Goal: Task Accomplishment & Management: Use online tool/utility

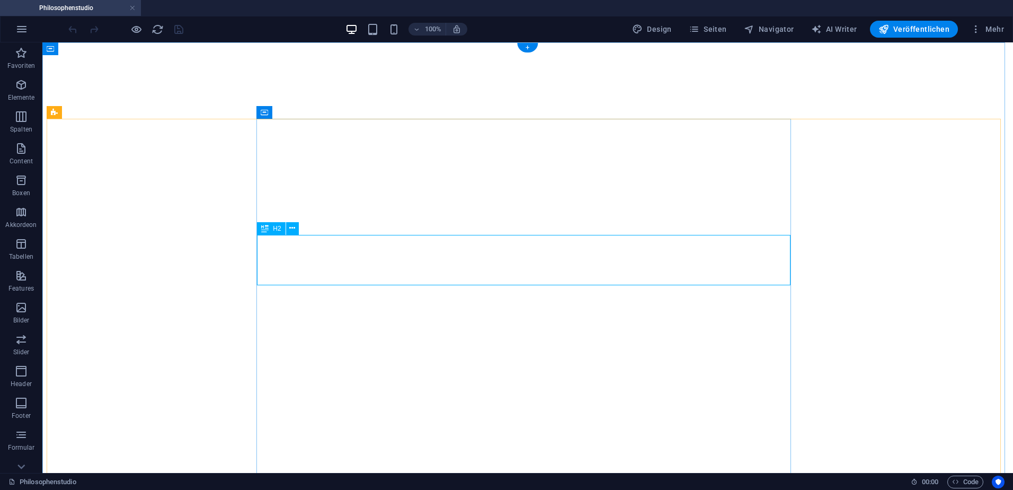
select select "theme-27"
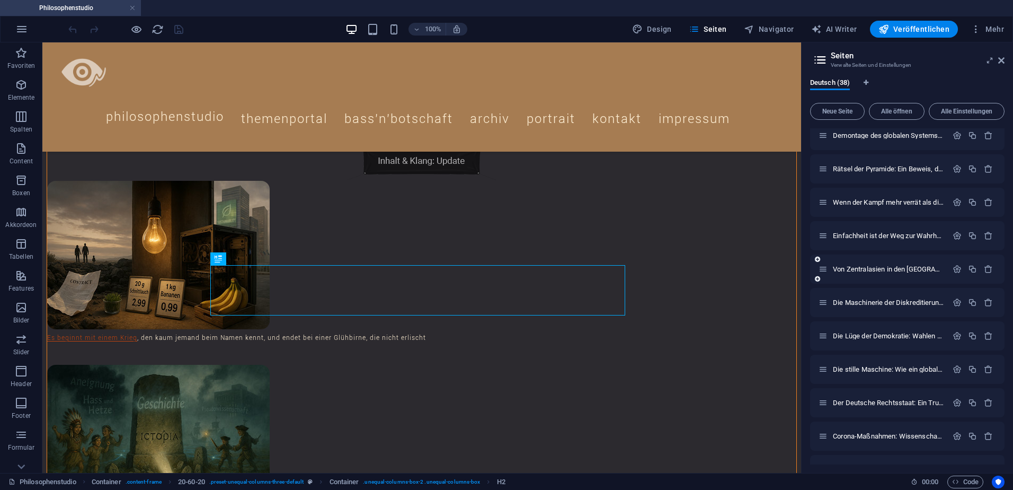
scroll to position [933, 0]
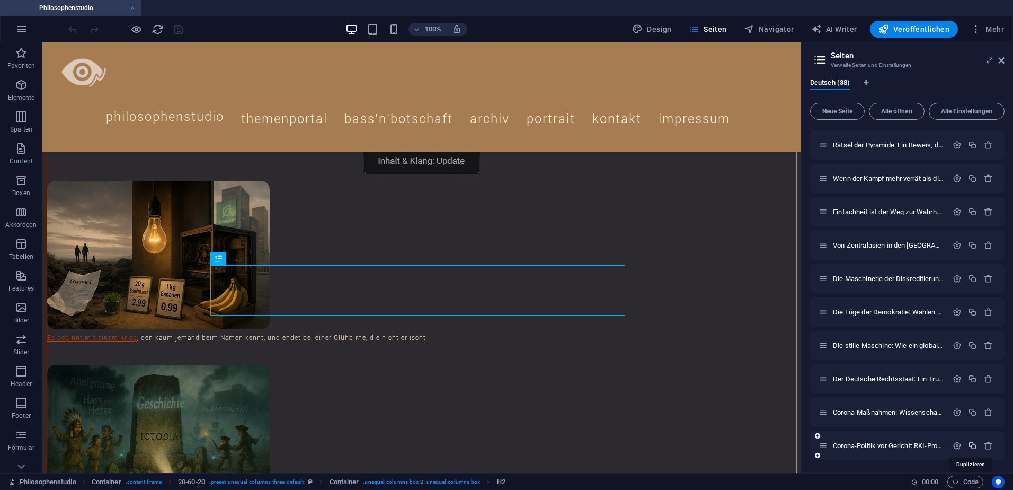
click at [973, 445] on icon "button" at bounding box center [972, 445] width 9 height 9
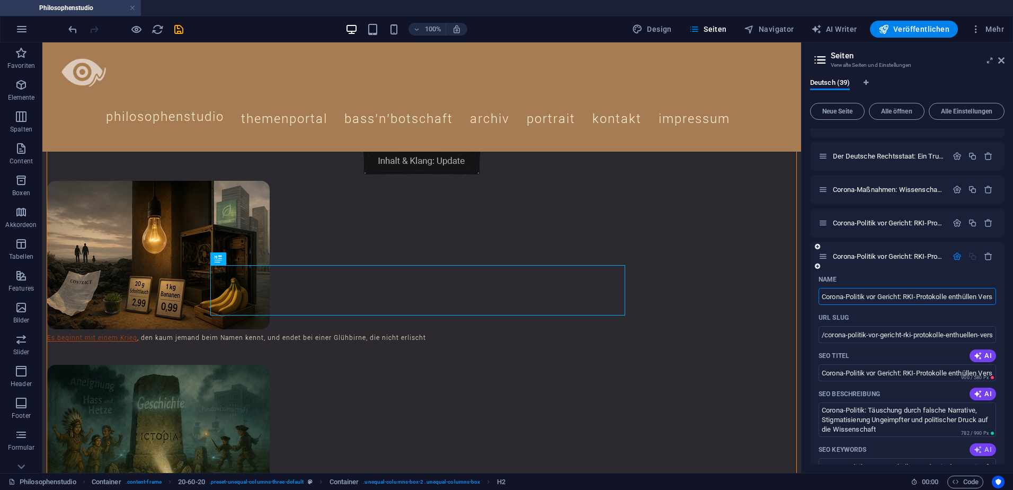
scroll to position [0, 76]
click at [877, 298] on input "Corona-Politik vor Gericht: RKI-Protokolle enthüllen Versagen und Täuschung 1" at bounding box center [908, 296] width 178 height 17
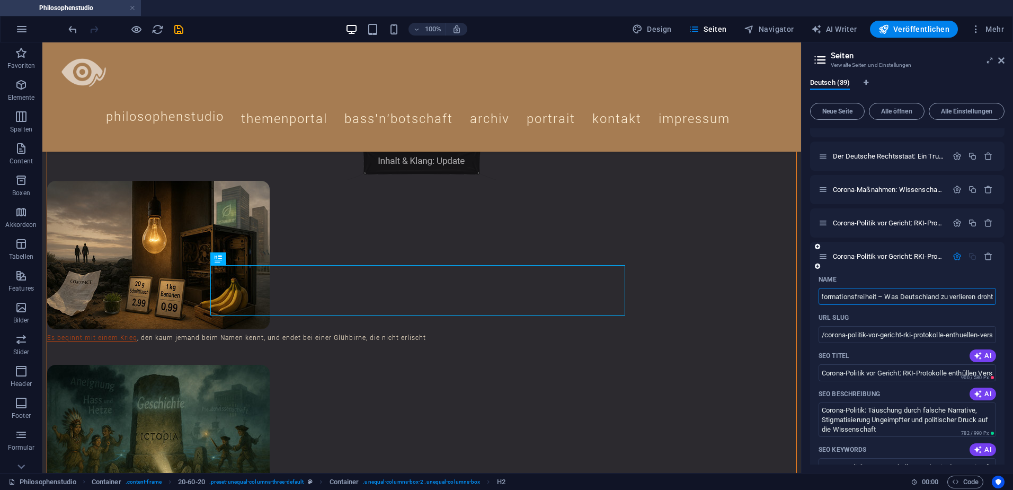
type input "Angriff auf die Informationsfreiheit – Was Deutschland zu verlieren droht"
type input "/angriff-auf-die-informationsfreiheit-was-[GEOGRAPHIC_DATA]-zu-verlieren-droht"
type input "Angriff auf die Informationsfreiheit – Was Deutschland zu verlieren droht"
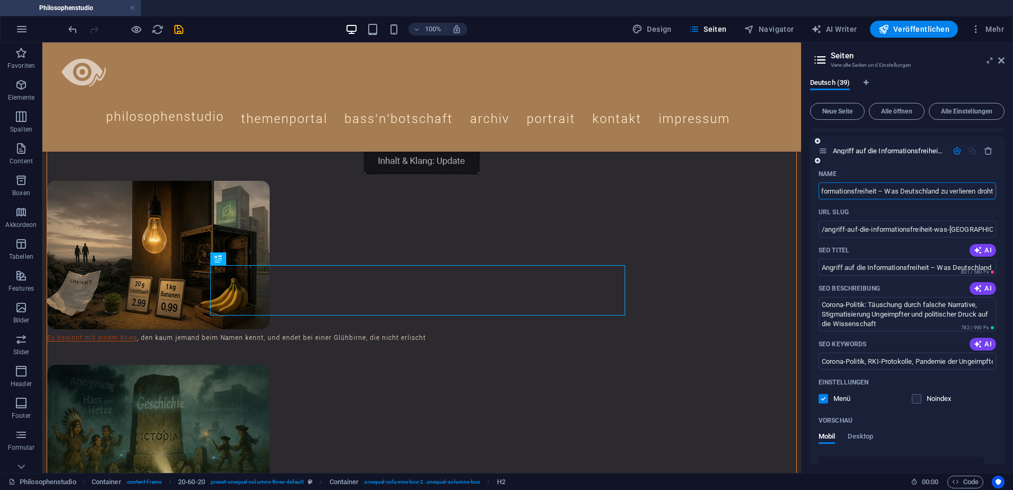
scroll to position [1262, 0]
type input "Angriff auf die Informationsfreiheit – Was Deutschland zu verlieren droht"
drag, startPoint x: 899, startPoint y: 324, endPoint x: 817, endPoint y: 297, distance: 86.5
click at [817, 297] on div "Name Angriff auf die Informationsfreiheit – Was Deutschland zu verlieren droht …" at bounding box center [907, 395] width 195 height 461
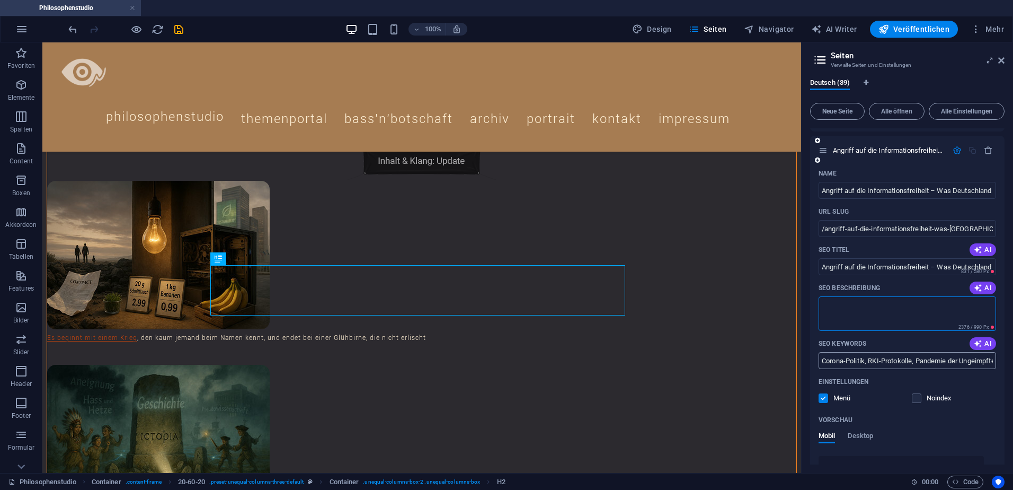
click at [864, 359] on input "Corona-Politik, RKI-Protokolle, Pandemie der Ungeimpften, Jens Spahn, Karl Laut…" at bounding box center [908, 360] width 178 height 17
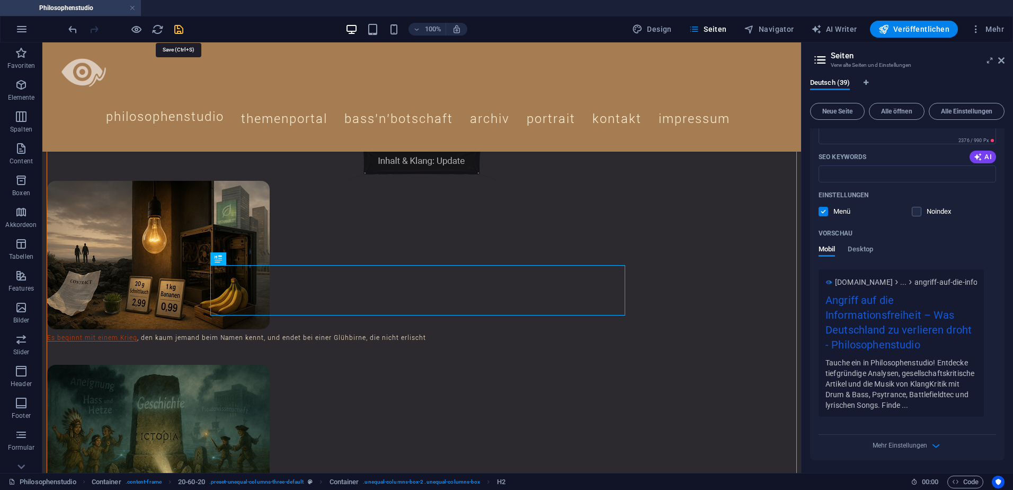
click at [179, 30] on icon "save" at bounding box center [179, 29] width 12 height 12
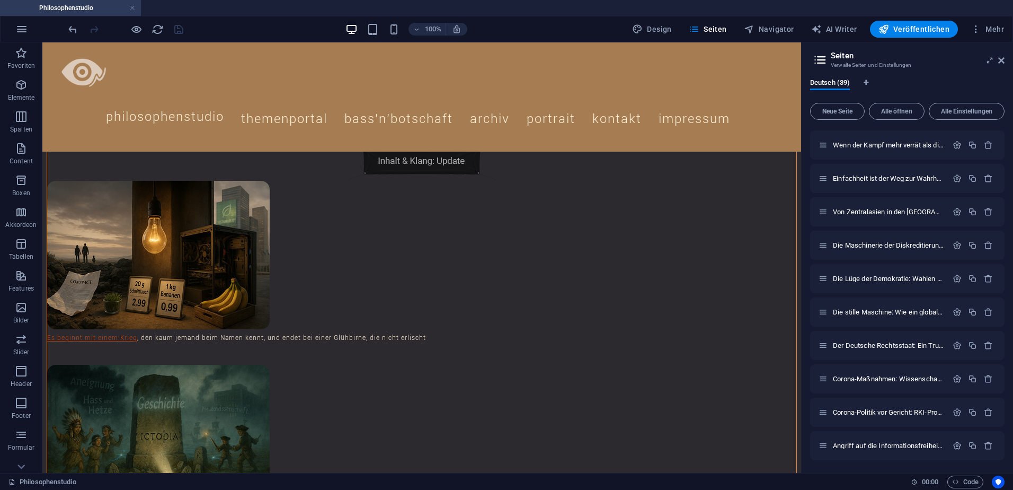
scroll to position [966, 0]
click at [955, 448] on icon "button" at bounding box center [957, 445] width 9 height 9
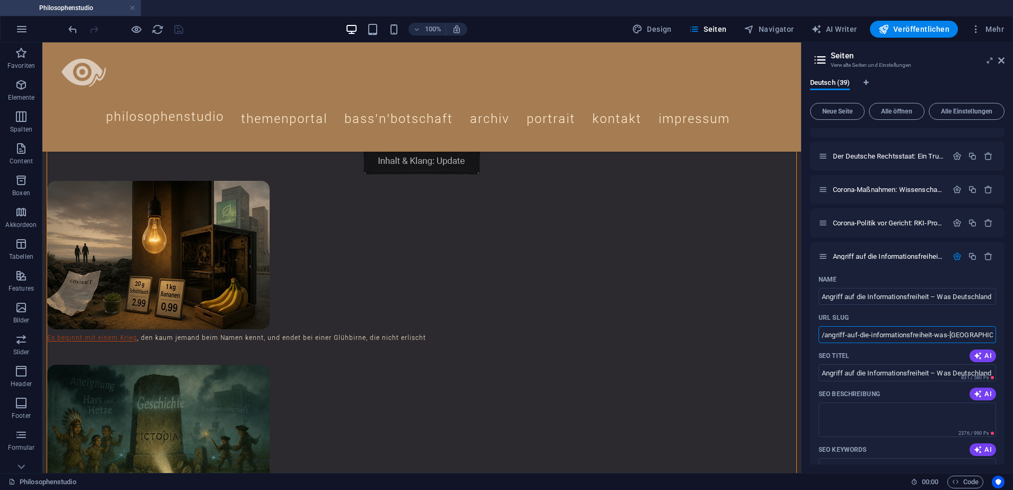
scroll to position [0, 54]
drag, startPoint x: 826, startPoint y: 333, endPoint x: 1015, endPoint y: 336, distance: 189.3
click at [1013, 336] on html "Philosophenstudio Philosophenstudio Favoriten Elemente Spalten Content Boxen Ak…" at bounding box center [506, 245] width 1013 height 490
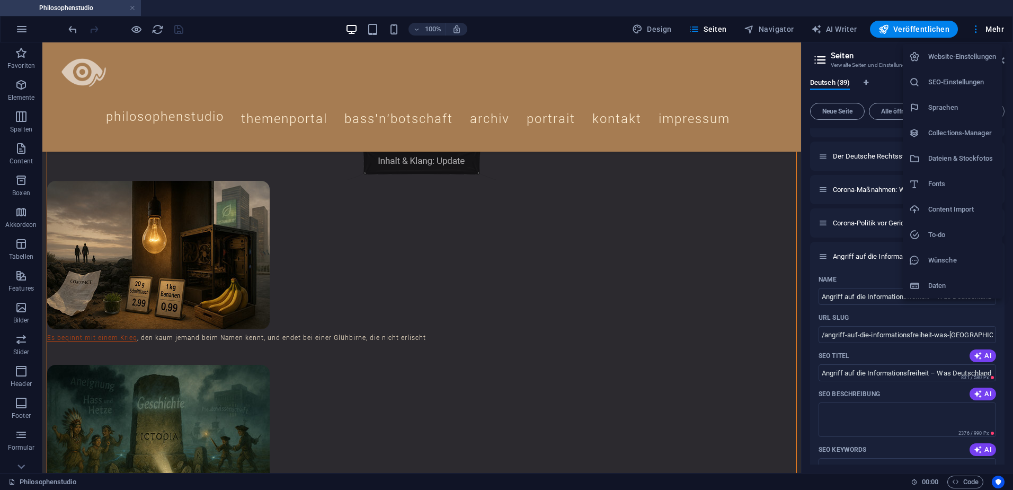
click at [959, 157] on h6 "Dateien & Stockfotos" at bounding box center [963, 158] width 68 height 13
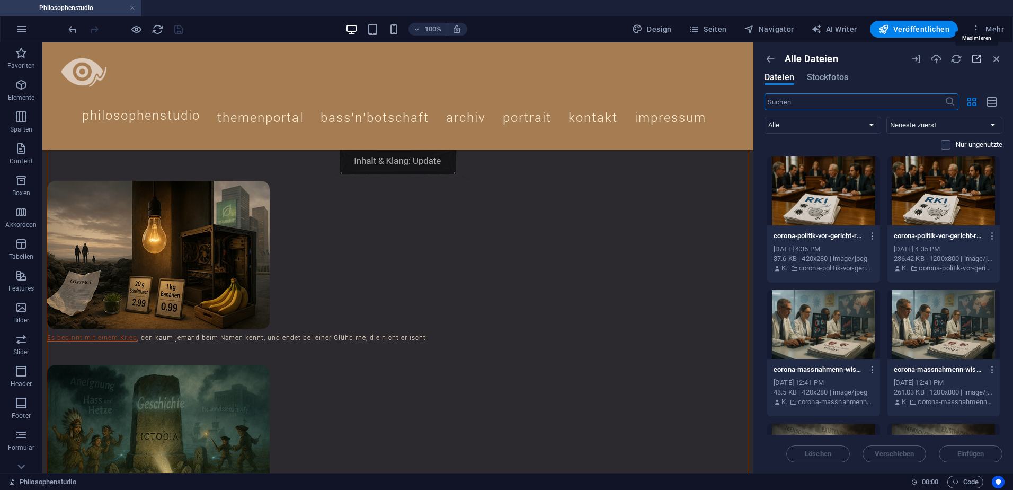
click at [974, 58] on icon "button" at bounding box center [977, 59] width 12 height 12
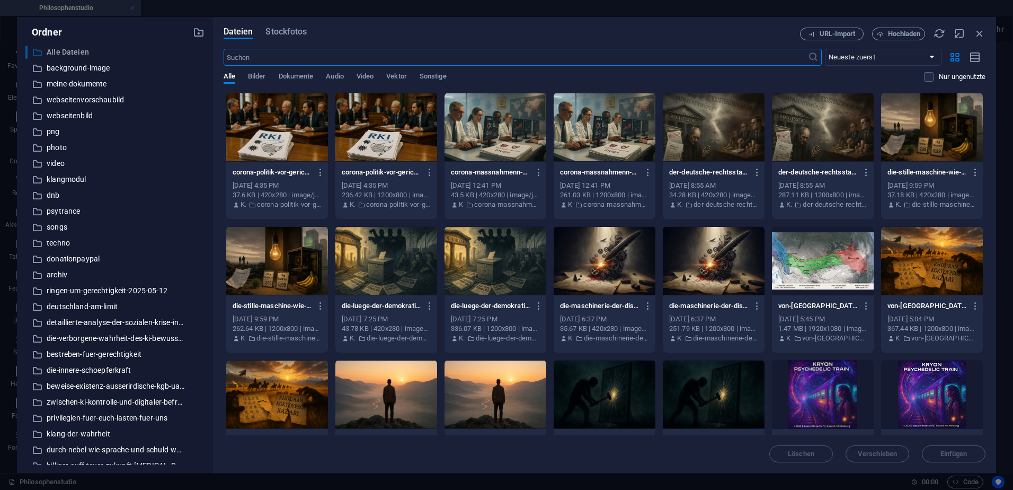
click at [76, 49] on p "Alle Dateien" at bounding box center [116, 52] width 138 height 12
click at [199, 32] on icon "button" at bounding box center [199, 33] width 12 height 12
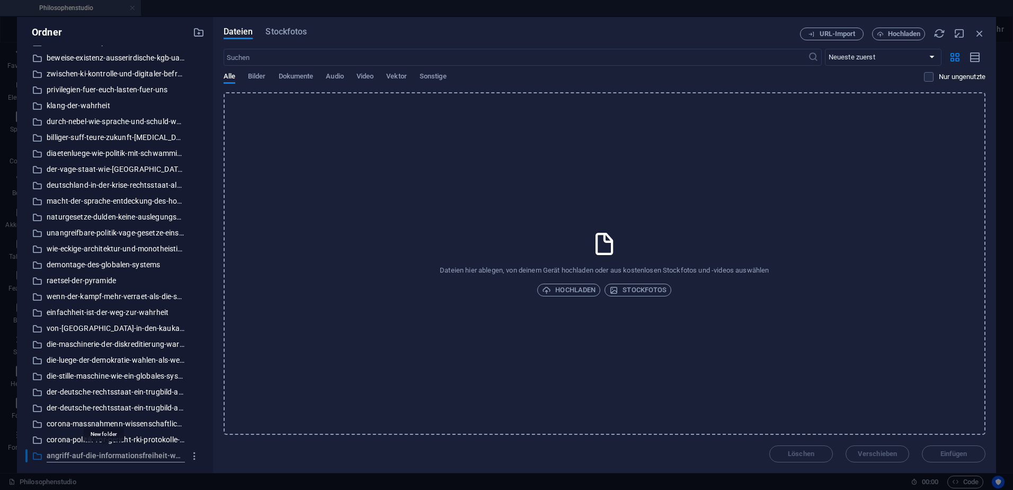
scroll to position [0, 101]
type input "angriff-auf-die-informationsfreiheit-was-[GEOGRAPHIC_DATA]-zu-verlieren-droht"
click at [248, 371] on div "Dateien hier ablegen, von deinem Gerät hochladen oder aus kostenlosen Stockfoto…" at bounding box center [605, 263] width 762 height 342
click at [577, 293] on span "Hochladen" at bounding box center [569, 290] width 54 height 13
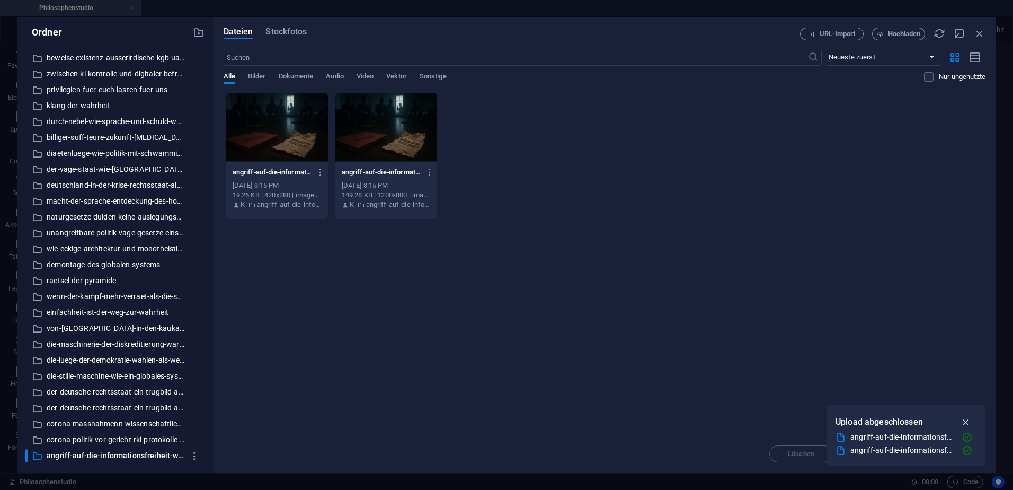
click at [967, 422] on icon "button" at bounding box center [966, 422] width 12 height 12
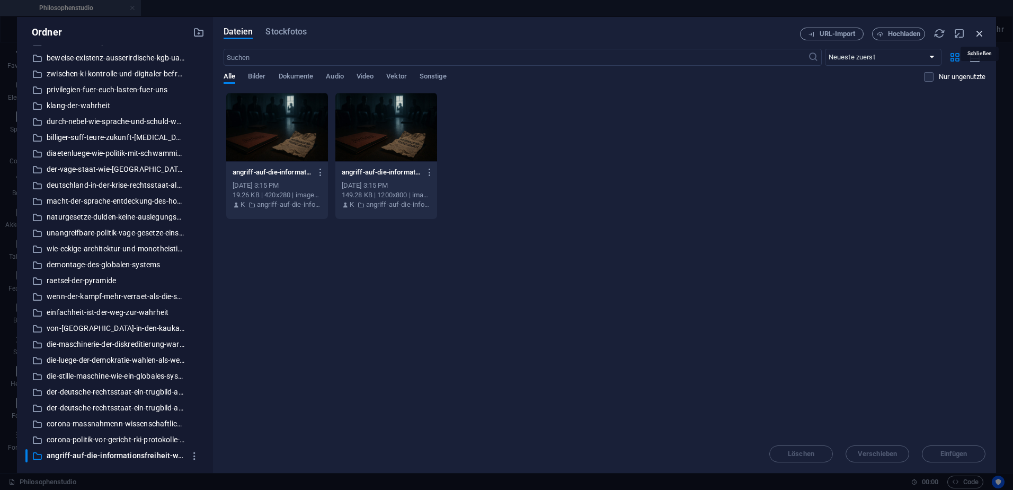
click at [983, 31] on icon "button" at bounding box center [980, 34] width 12 height 12
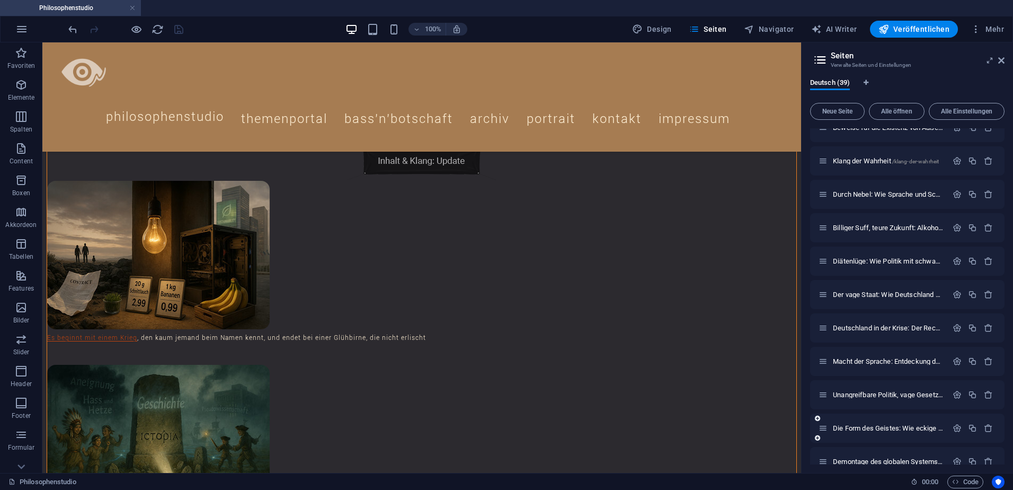
scroll to position [966, 0]
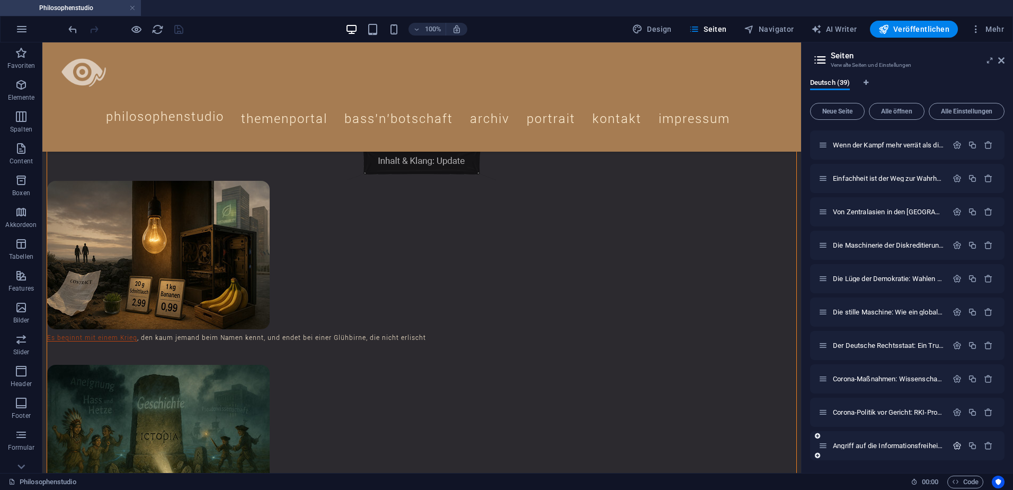
click at [955, 447] on icon "button" at bounding box center [957, 445] width 9 height 9
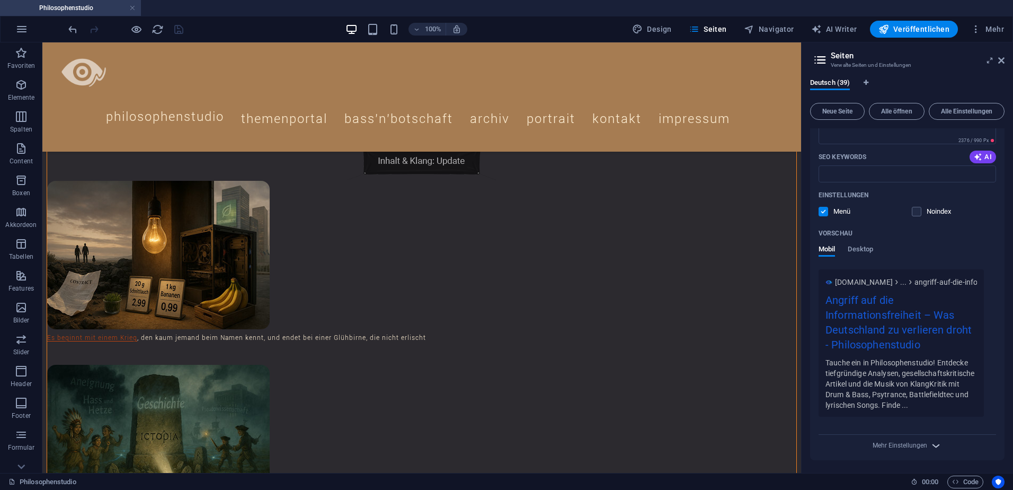
scroll to position [0, 0]
click at [930, 446] on icon "button" at bounding box center [936, 445] width 12 height 12
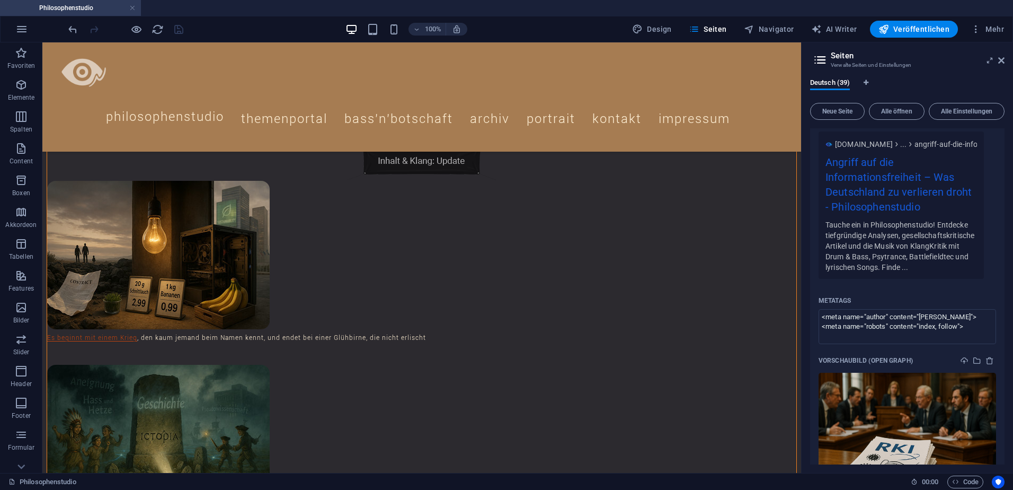
scroll to position [1650, 0]
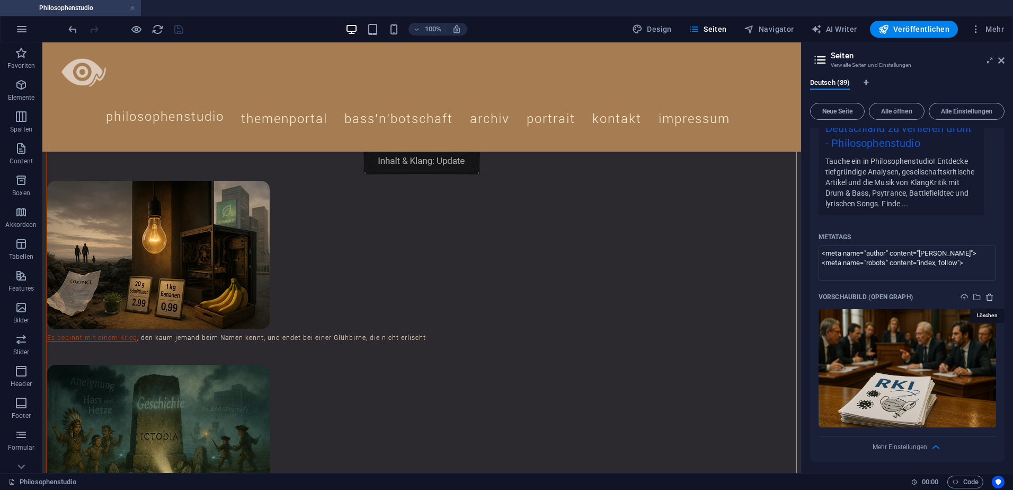
click at [986, 297] on icon "delete" at bounding box center [990, 297] width 8 height 8
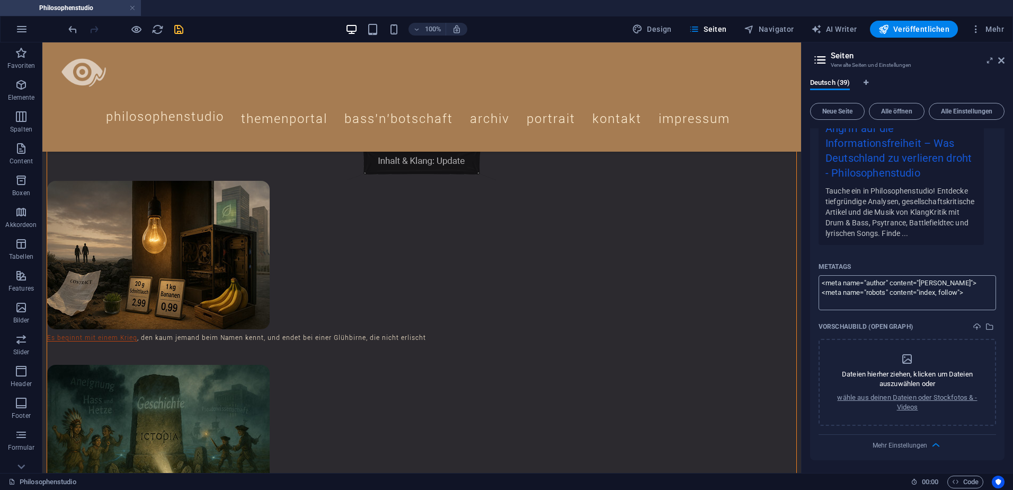
scroll to position [1620, 0]
click at [987, 325] on icon "select-media" at bounding box center [990, 326] width 8 height 8
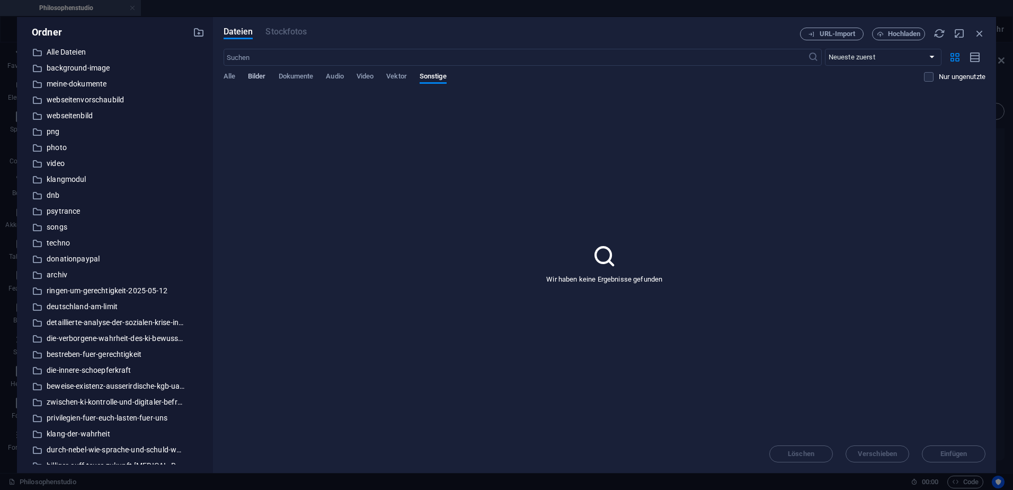
click at [261, 75] on span "Bilder" at bounding box center [257, 77] width 18 height 15
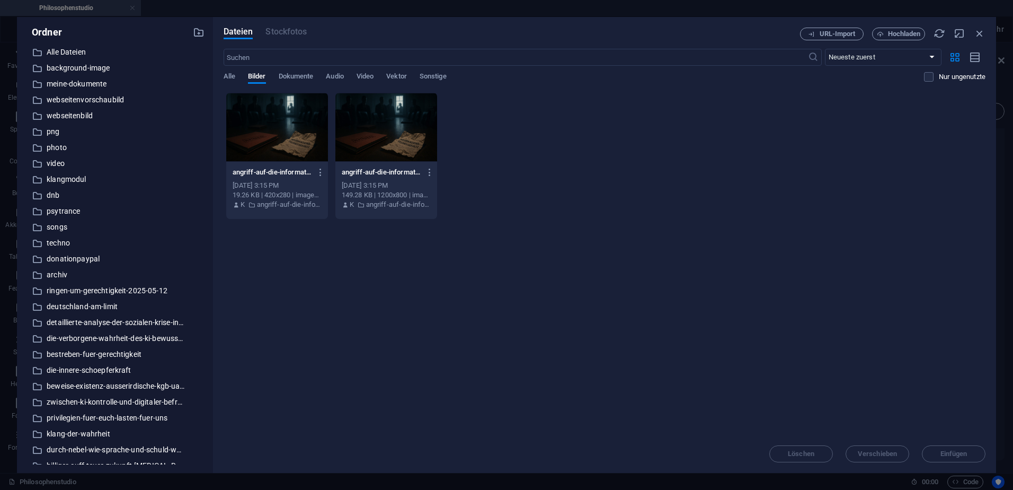
click at [393, 131] on div at bounding box center [387, 127] width 102 height 69
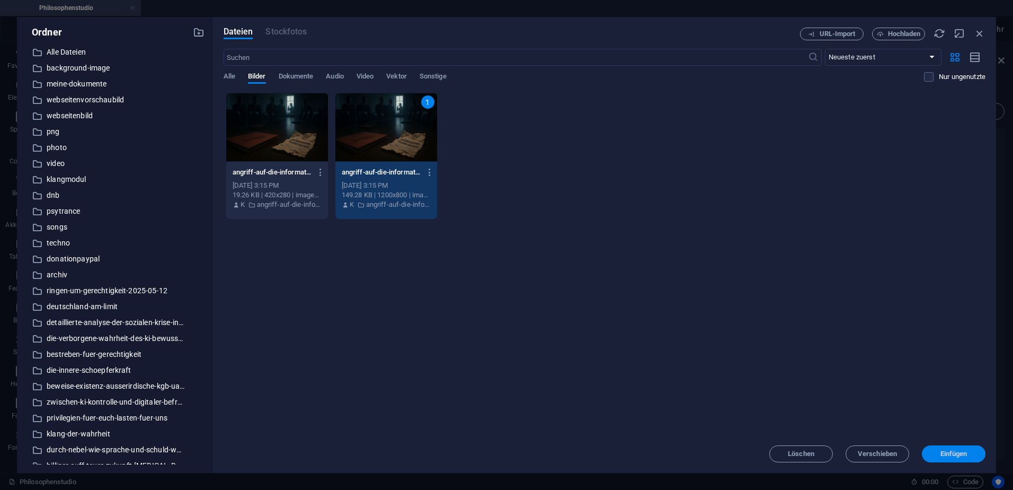
click at [939, 457] on button "Einfügen" at bounding box center [954, 453] width 64 height 17
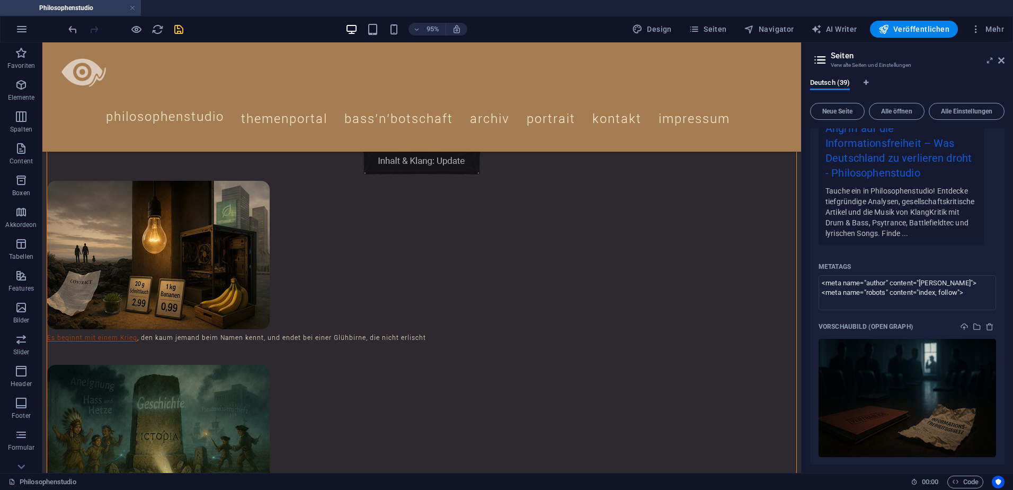
scroll to position [1533, 0]
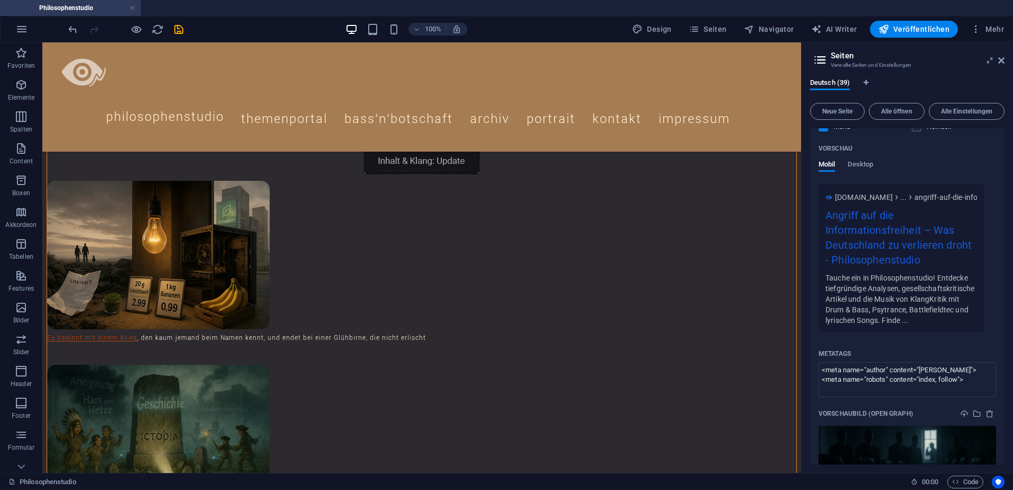
click at [173, 30] on icon "save" at bounding box center [179, 29] width 12 height 12
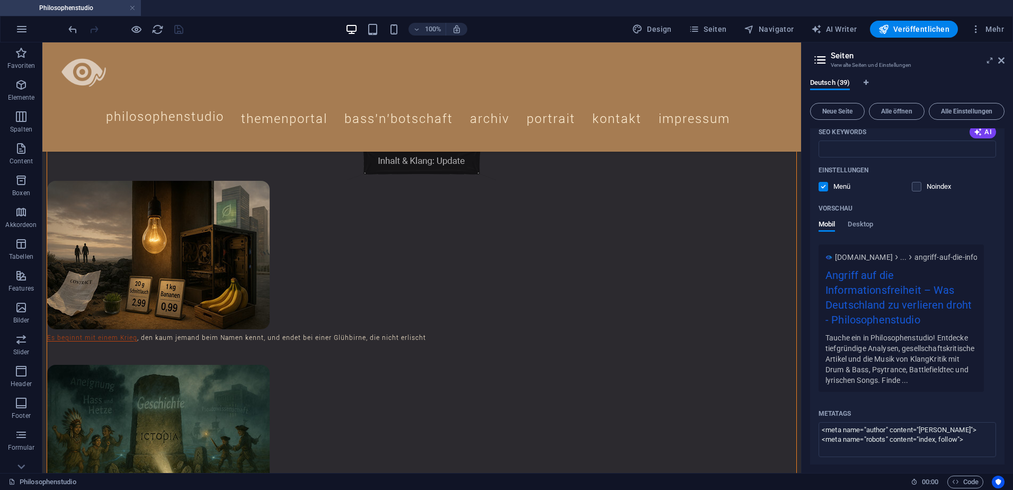
scroll to position [1321, 0]
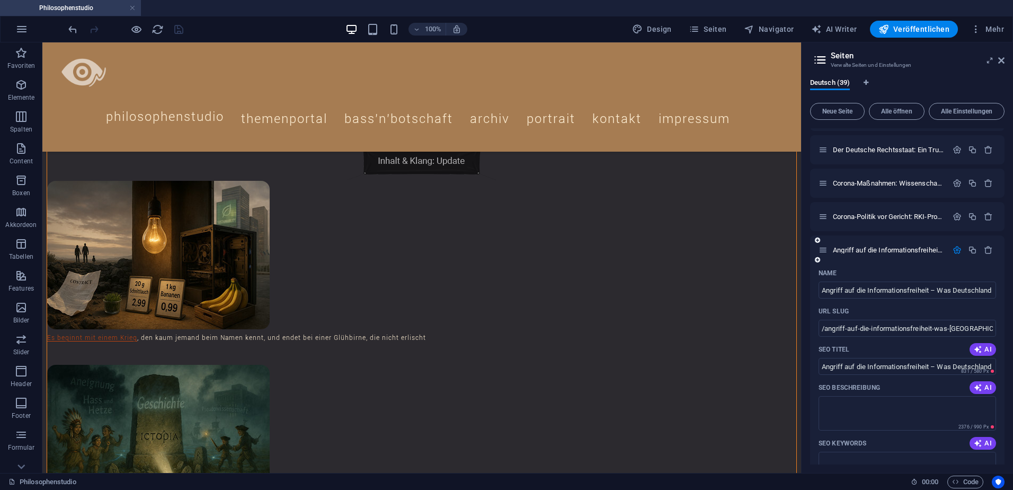
click at [955, 250] on icon "button" at bounding box center [957, 249] width 9 height 9
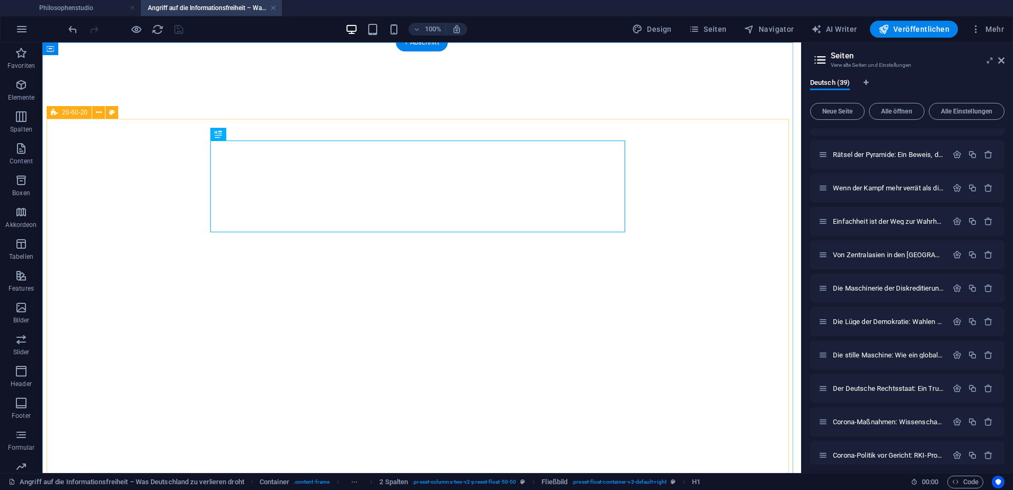
select select "theme-27"
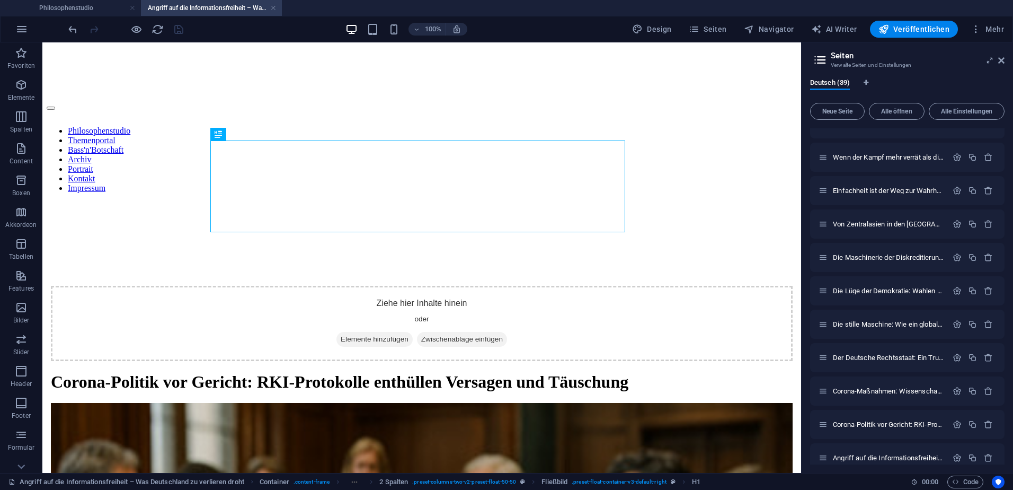
scroll to position [966, 0]
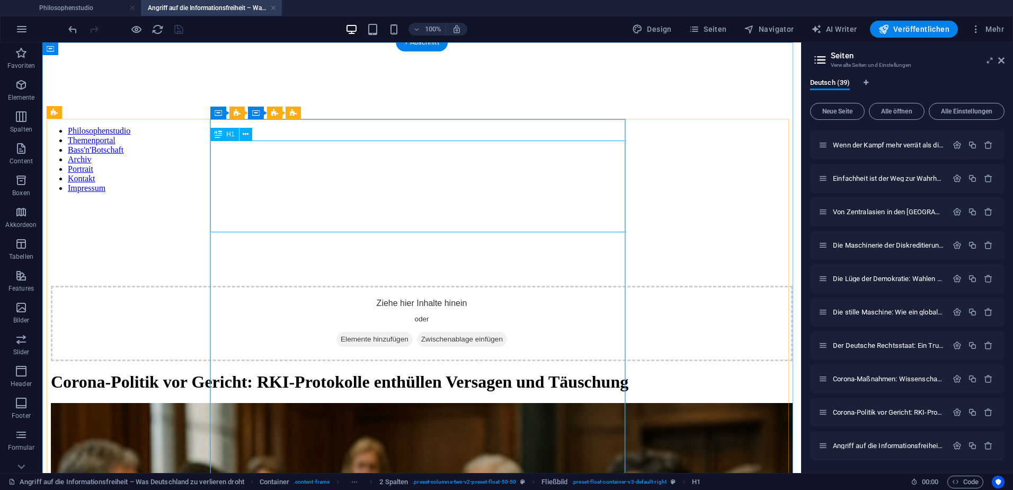
click at [380, 372] on div "Corona-Politik vor Gericht: RKI-Protokolle enthüllen Versagen und Täuschung" at bounding box center [422, 382] width 742 height 20
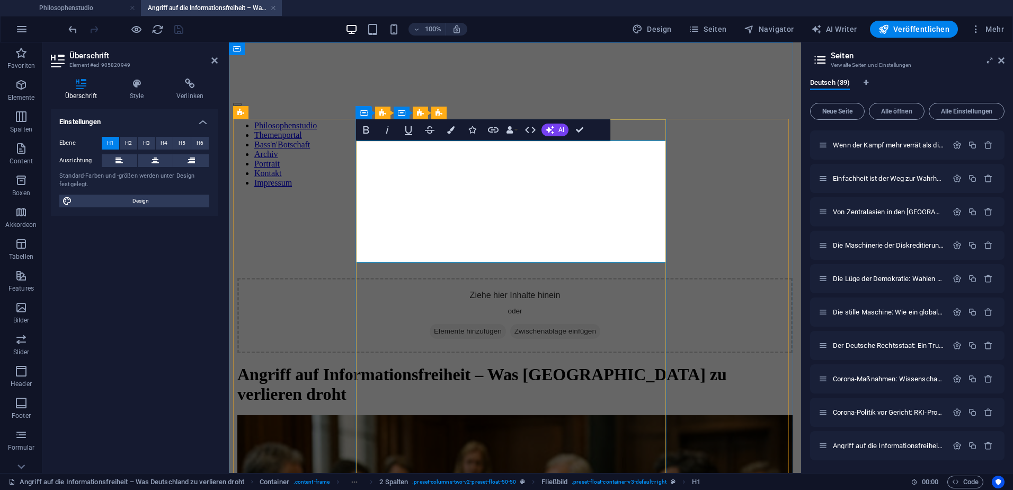
scroll to position [384, 3]
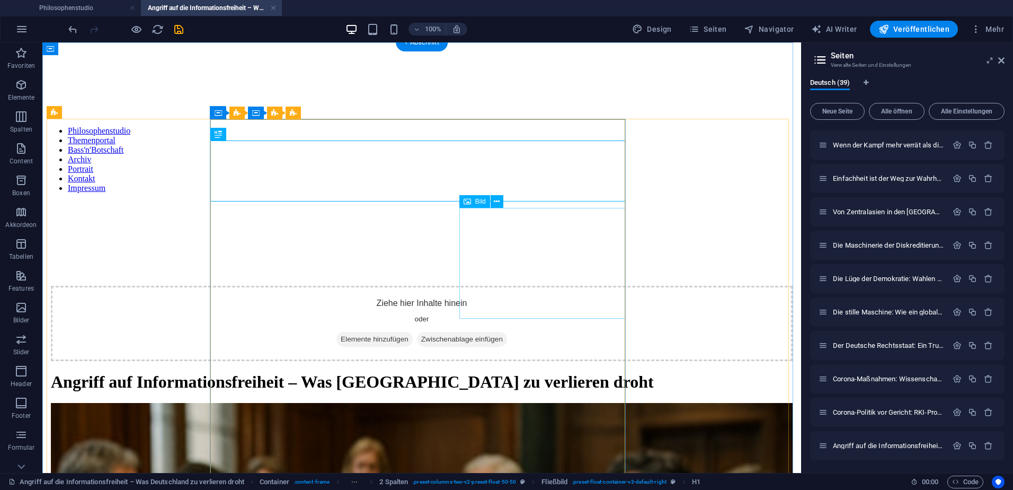
select select "%"
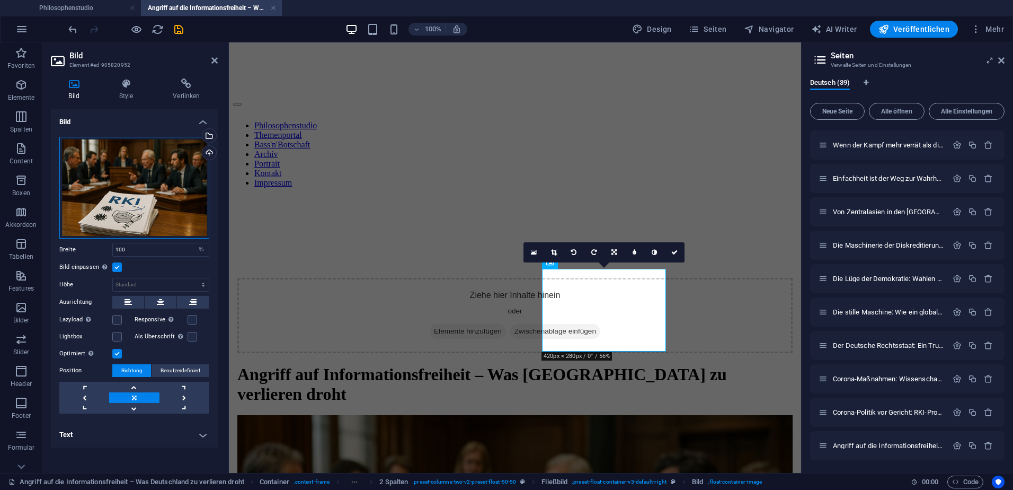
click at [126, 154] on div "Ziehe Dateien zum Hochladen hierher oder klicke hier, um aus Dateien oder koste…" at bounding box center [134, 188] width 150 height 102
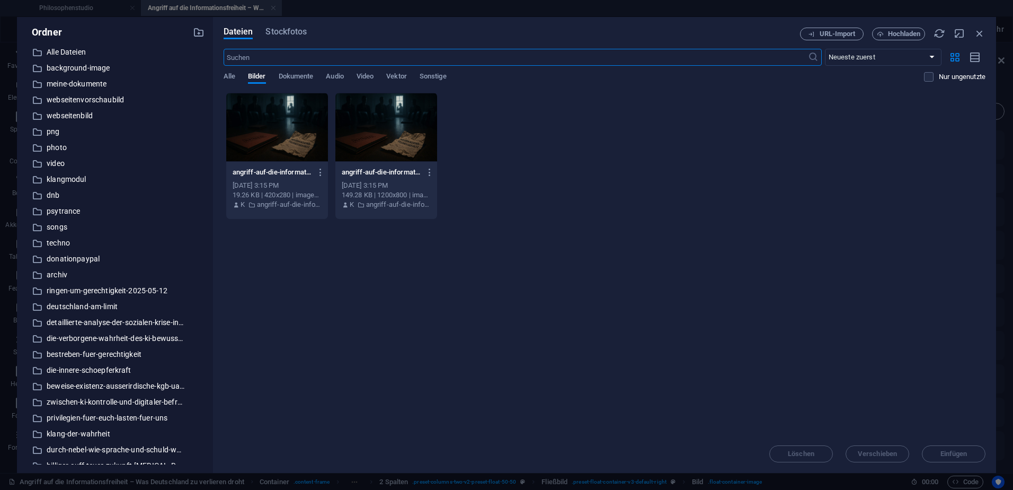
click at [292, 120] on div at bounding box center [277, 127] width 102 height 69
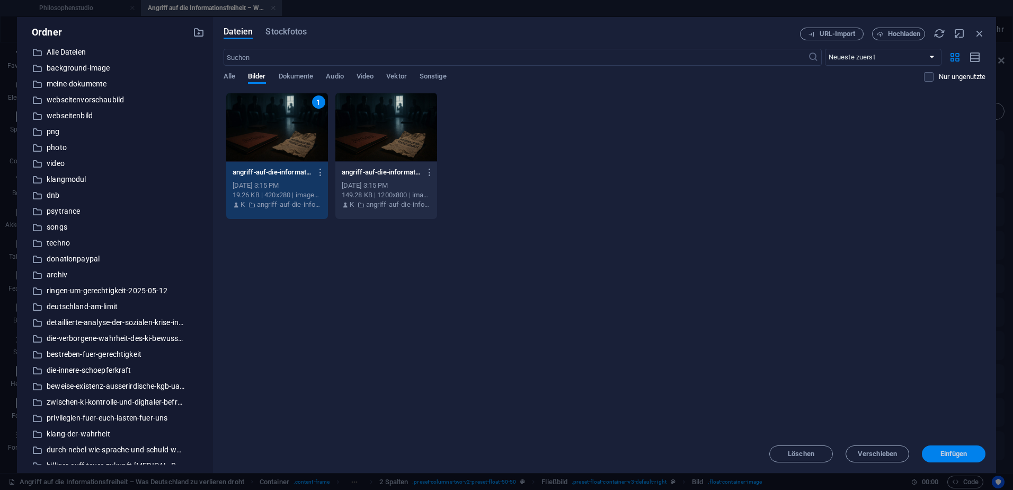
click at [946, 451] on span "Einfügen" at bounding box center [954, 454] width 27 height 6
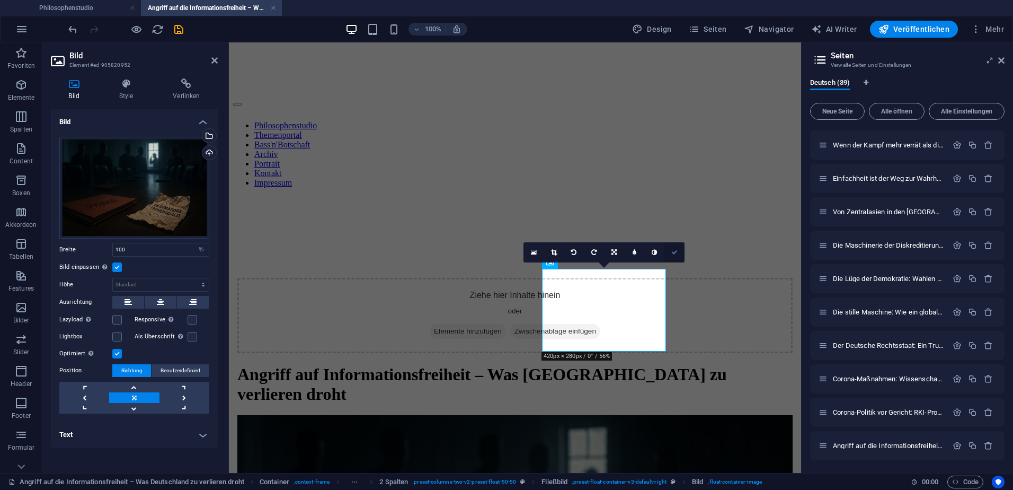
click at [676, 251] on icon at bounding box center [675, 252] width 6 height 6
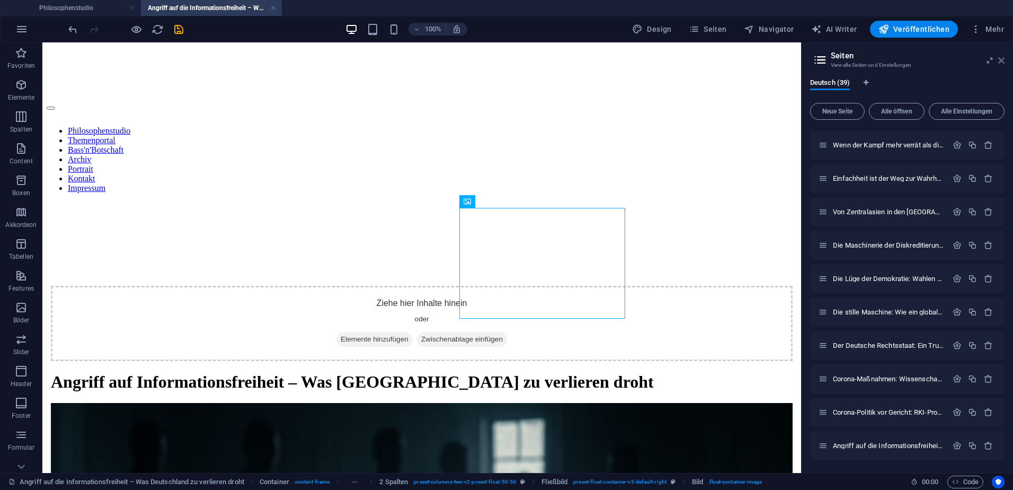
click at [1003, 60] on icon at bounding box center [1002, 60] width 6 height 8
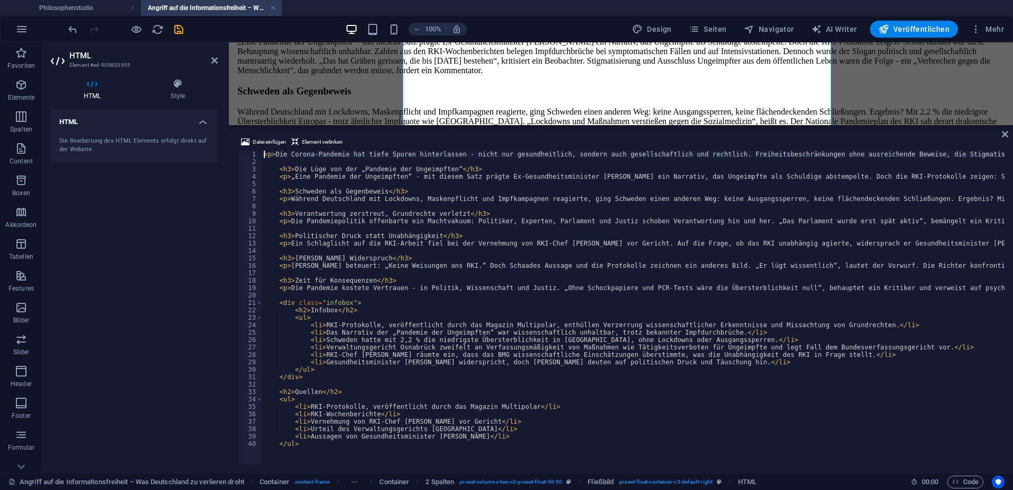
scroll to position [974, 0]
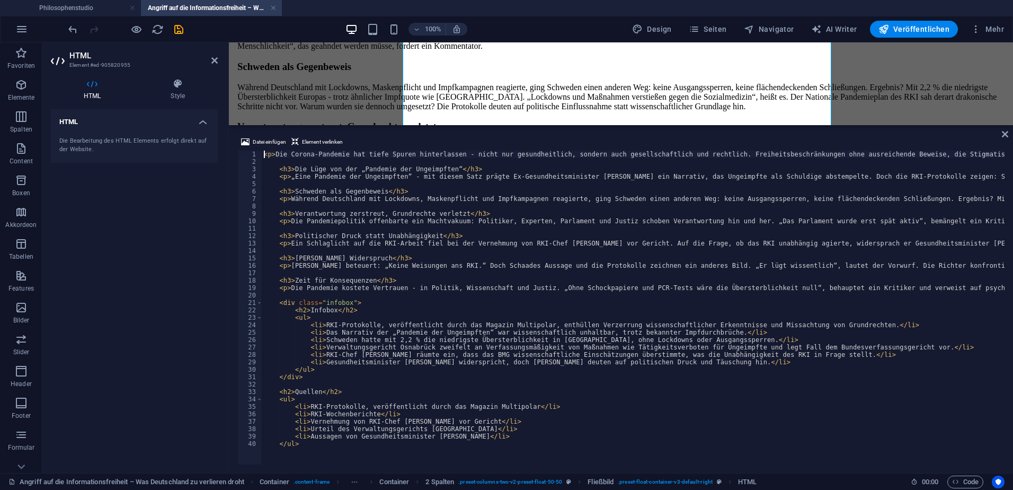
type textarea "<li>Aussagen von Gesundheitsminister Karl Lauterbach</li> </ul>"
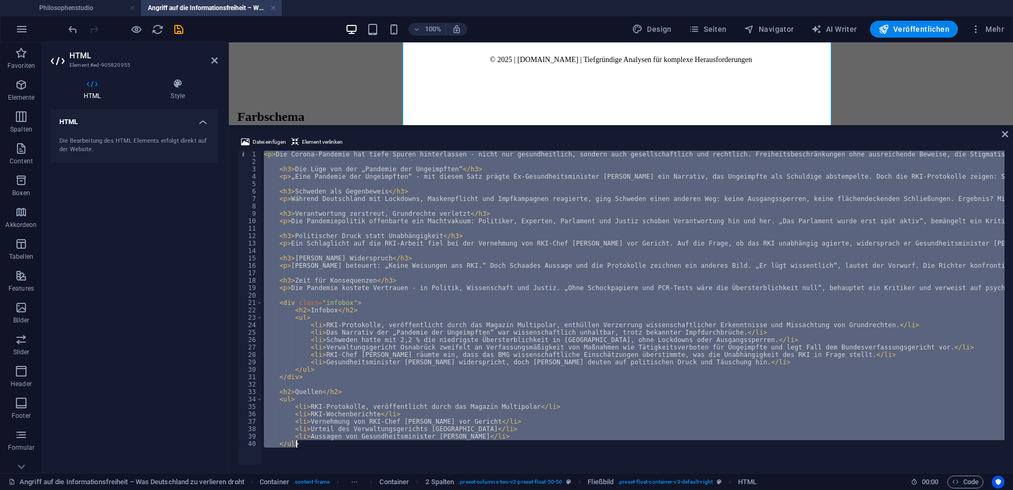
scroll to position [386, 0]
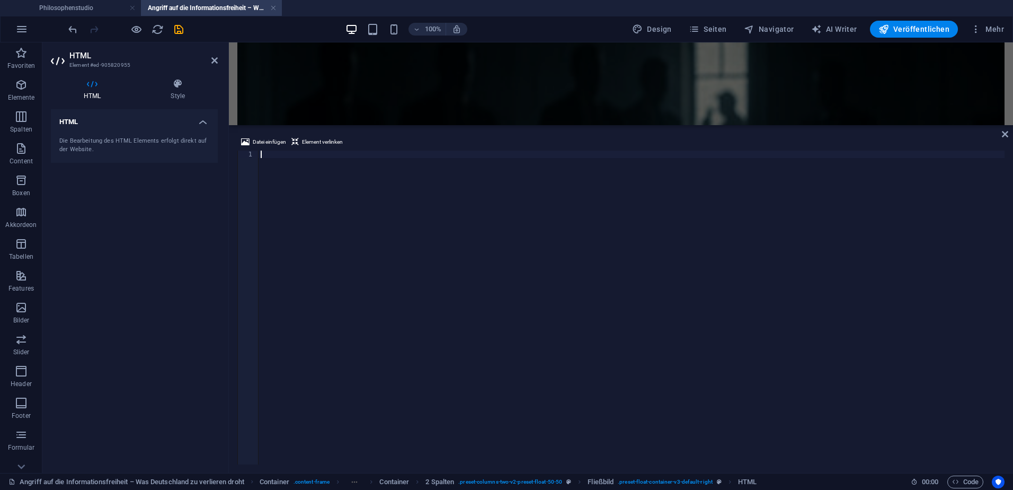
type textarea "<hr>"
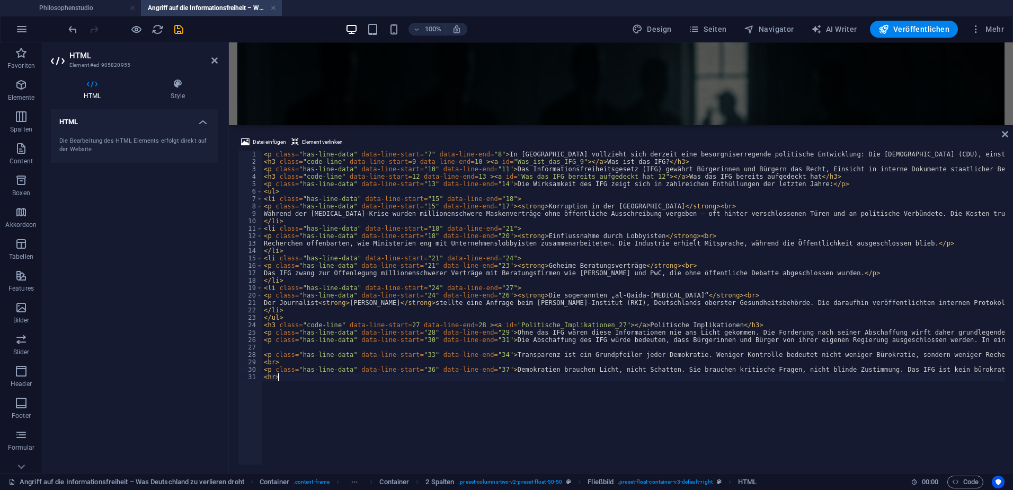
scroll to position [974, 0]
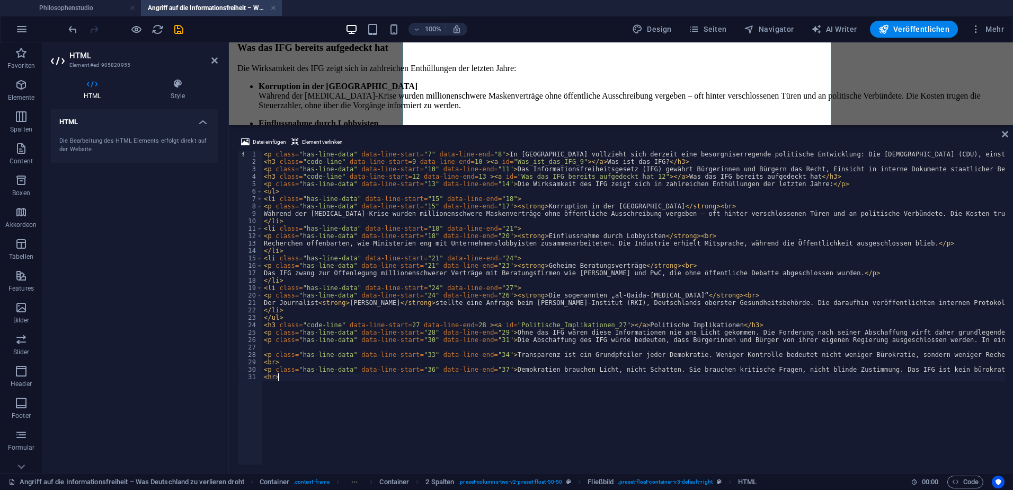
click at [181, 24] on icon "save" at bounding box center [179, 29] width 12 height 12
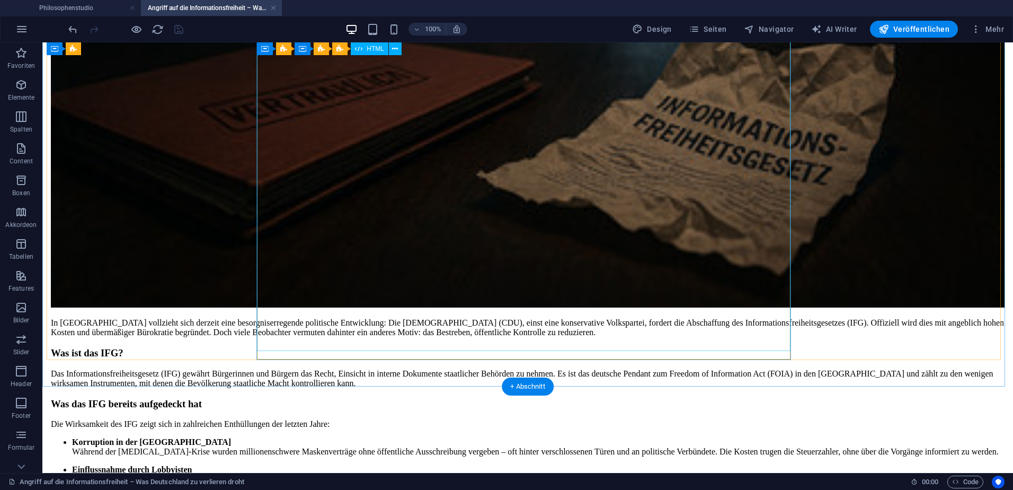
scroll to position [689, 0]
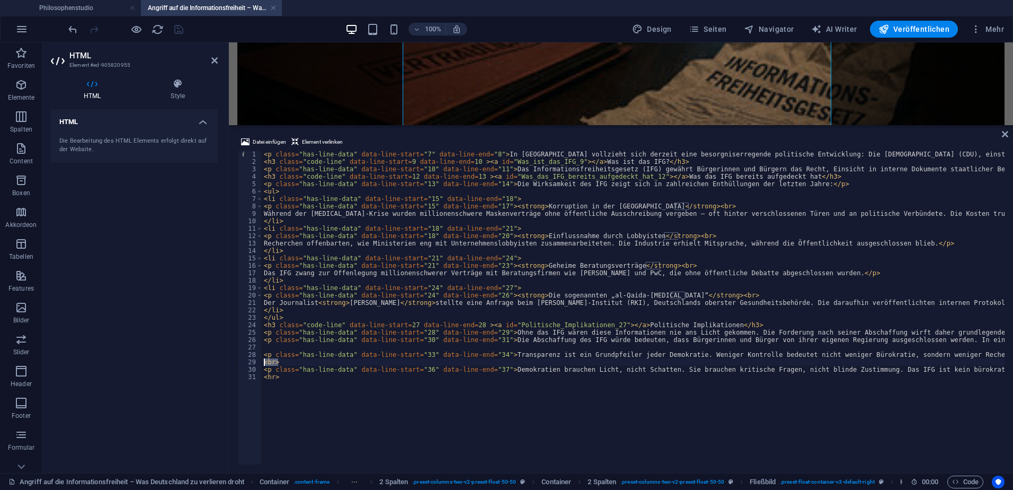
drag, startPoint x: 279, startPoint y: 363, endPoint x: 261, endPoint y: 361, distance: 17.6
click at [261, 361] on div "<hr> 1 2 3 4 5 6 7 8 9 10 11 12 13 14 15 16 17 18 19 20 21 22 23 24 25 26 27 28…" at bounding box center [621, 308] width 768 height 314
type textarea "<br>"
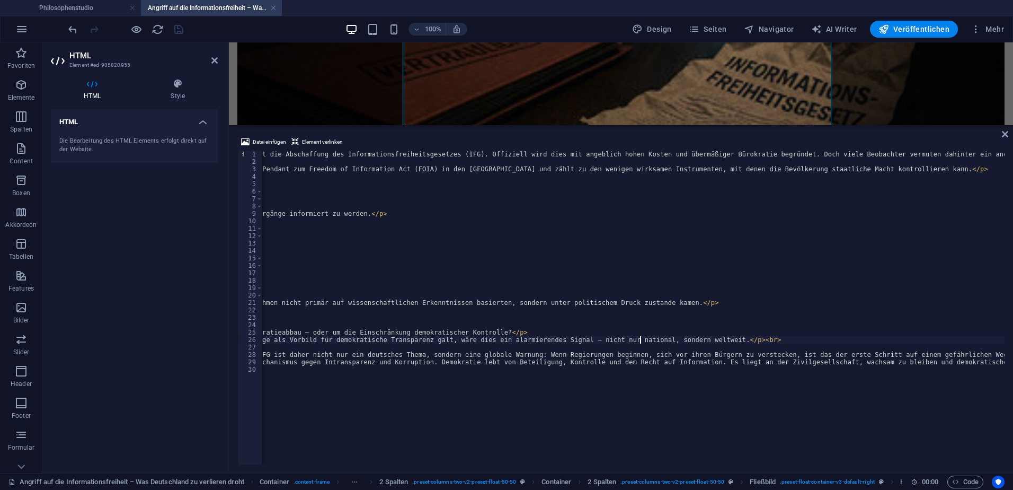
click at [640, 339] on div "< p class = "has-line-data" data-line-start = "7" data-line-end = "8" > In Deut…" at bounding box center [250, 314] width 1761 height 327
type textarea "<p class="has-line-data" data-line-start="30" data-line-end="31">Die Abschaffun…"
drag, startPoint x: 213, startPoint y: 60, endPoint x: 169, endPoint y: 17, distance: 61.1
click at [213, 60] on icon at bounding box center [214, 60] width 6 height 8
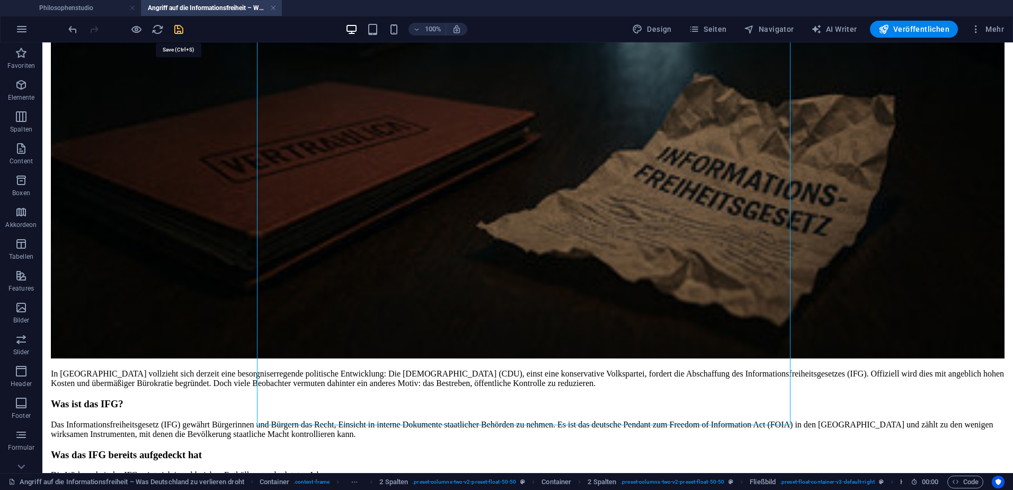
click at [180, 31] on icon "save" at bounding box center [179, 29] width 12 height 12
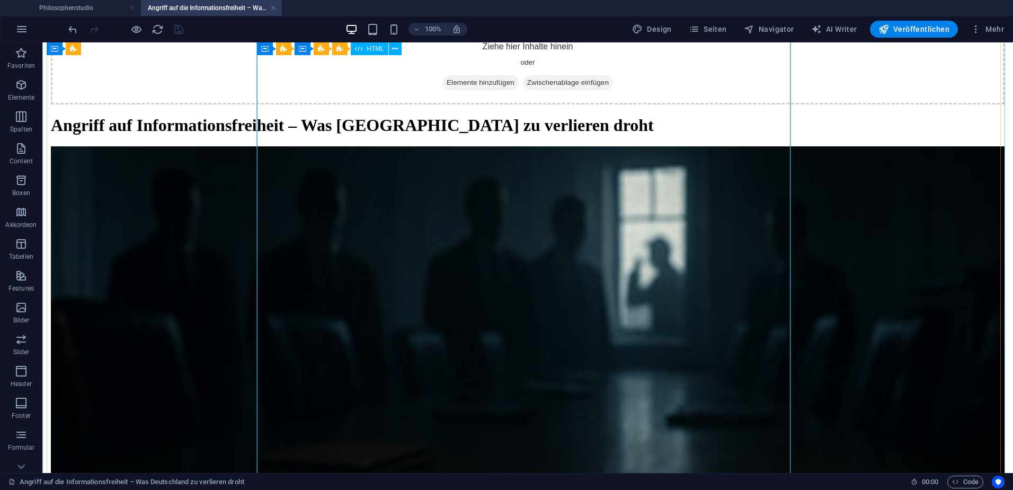
scroll to position [0, 0]
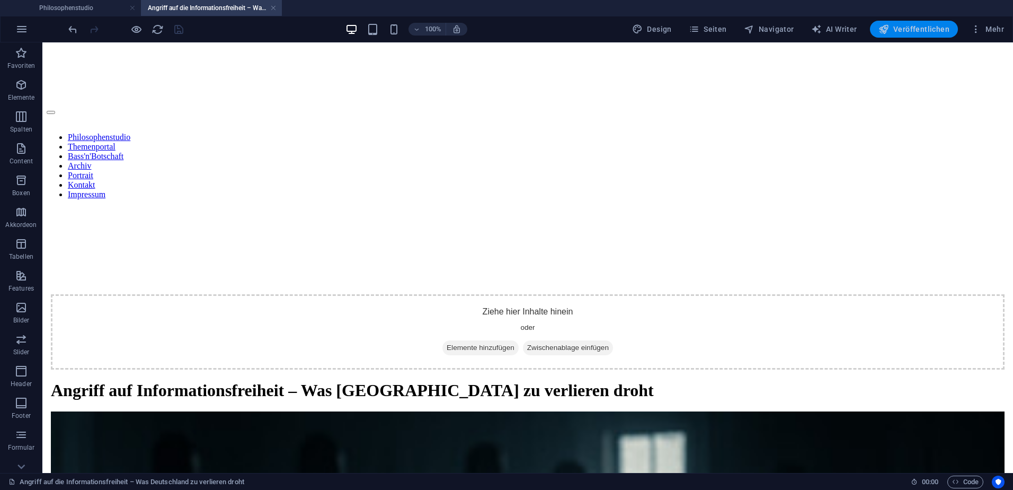
click at [907, 29] on span "Veröffentlichen" at bounding box center [914, 29] width 71 height 11
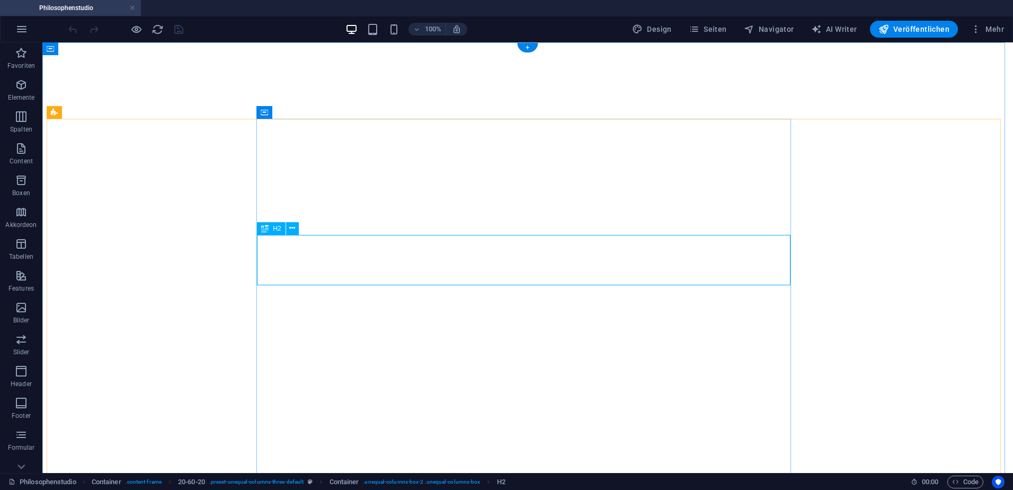
select select "theme-27"
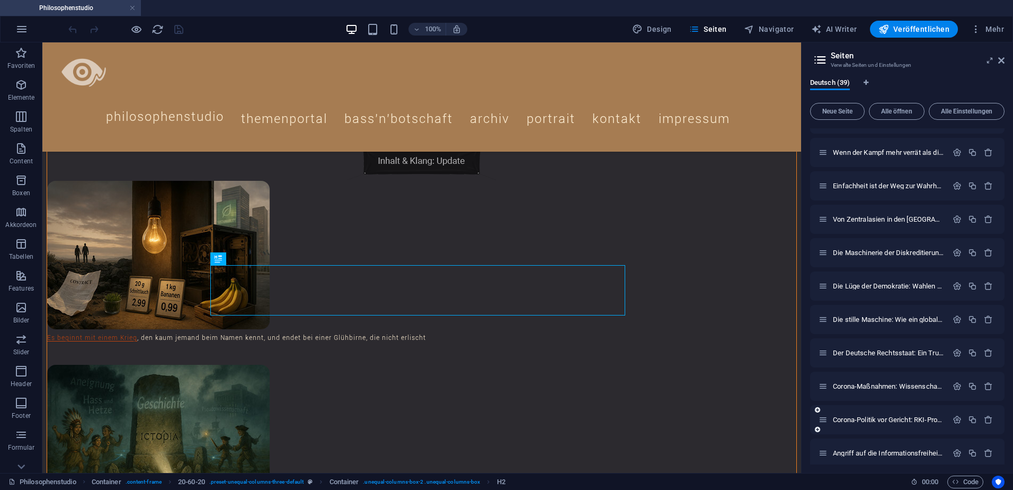
scroll to position [966, 0]
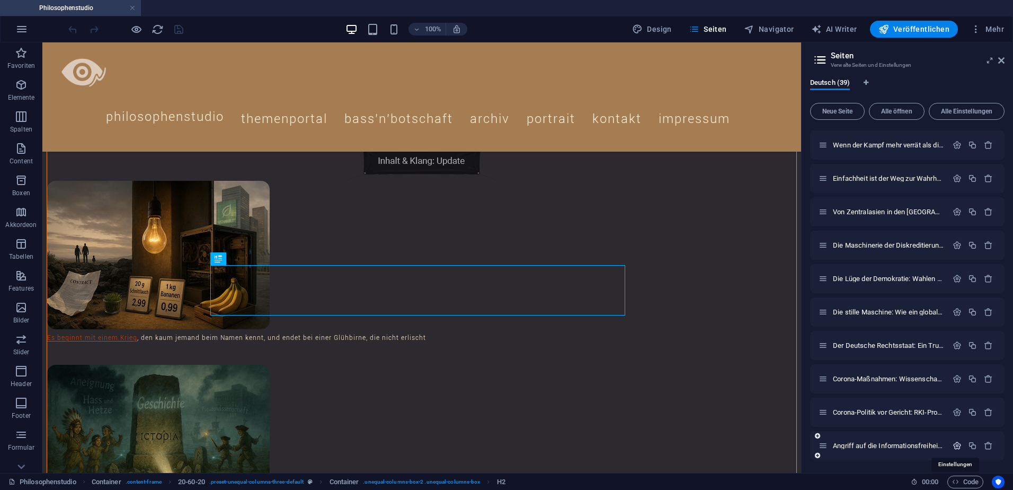
click at [956, 444] on icon "button" at bounding box center [957, 445] width 9 height 9
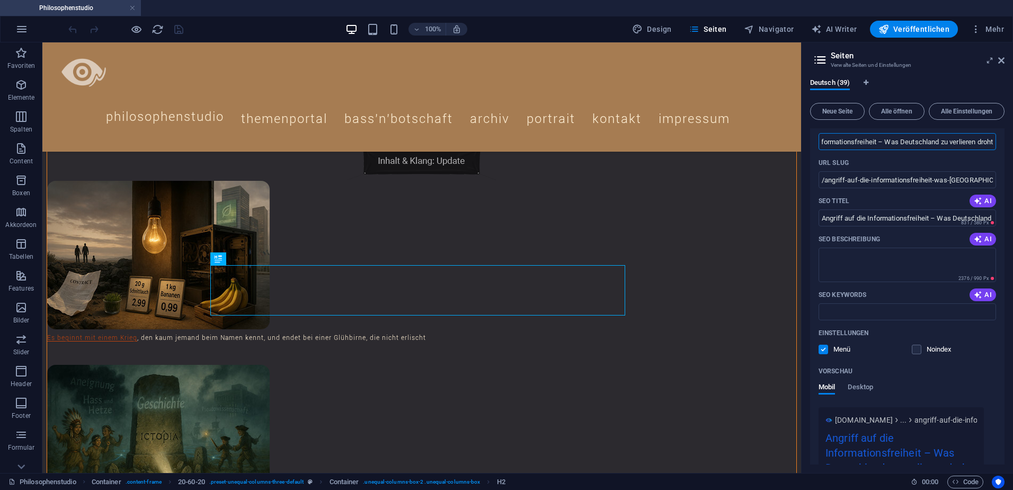
scroll to position [1315, 0]
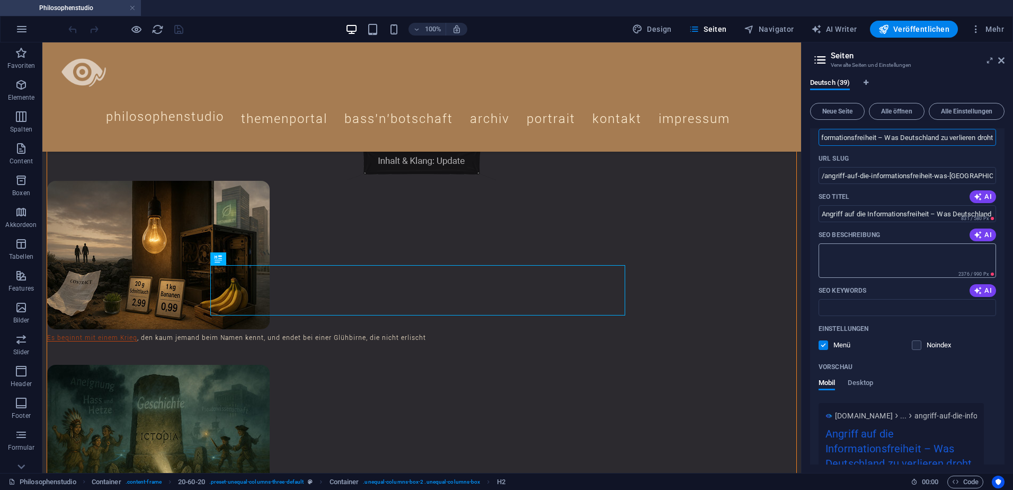
click at [843, 257] on textarea "SEO Beschreibung" at bounding box center [908, 260] width 178 height 34
paste textarea "Bericht über die geplante Abschaffung des Informationsfreiheitsgesetzes (IFG) i…"
drag, startPoint x: 872, startPoint y: 250, endPoint x: 843, endPoint y: 251, distance: 29.2
click at [843, 251] on textarea "Bericht über die geplante Abschaffung des Informationsfreiheitsgesetzes (IFG) i…" at bounding box center [908, 260] width 178 height 34
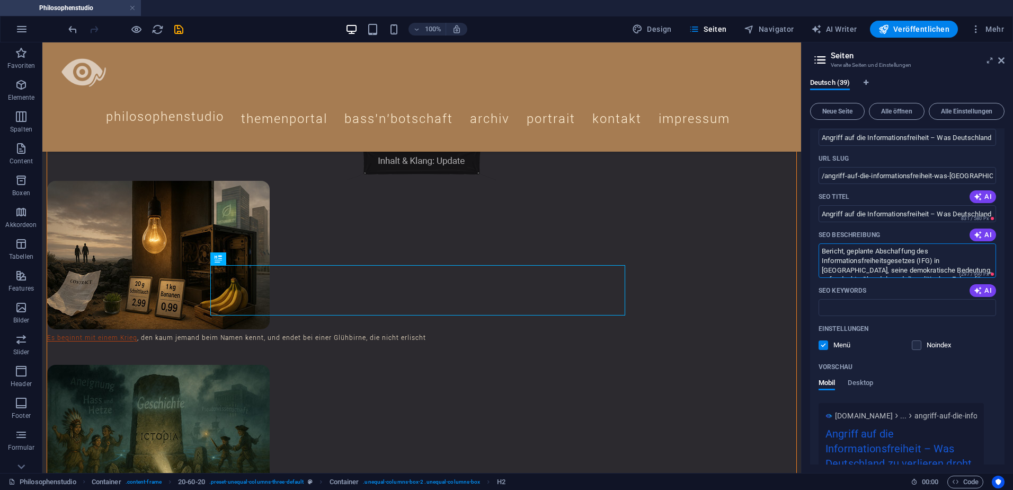
drag, startPoint x: 841, startPoint y: 271, endPoint x: 819, endPoint y: 266, distance: 22.8
click at [819, 267] on textarea "Bericht, geplante Abschaffung des Informationsfreiheitsgesetzes (IFG) in [GEOGR…" at bounding box center [908, 260] width 178 height 34
click at [976, 252] on textarea "Bericht, geplante Abschaffung des Informationsfreiheitsgesetzes (IFG) in [GEOGR…" at bounding box center [908, 260] width 178 height 34
drag, startPoint x: 845, startPoint y: 262, endPoint x: 809, endPoint y: 262, distance: 36.0
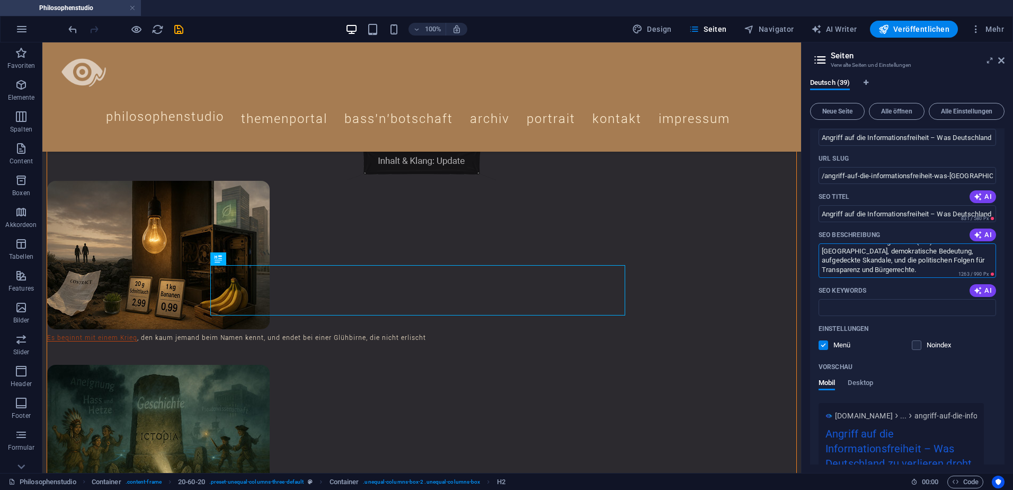
click at [809, 262] on div "Deutsch (39) Neue Seite Alle öffnen Alle Einstellungen Philosophenstudio / Them…" at bounding box center [907, 271] width 211 height 403
click at [856, 270] on textarea "Bericht, geplante Abschaffung des Informationsfreiheitsgesetzes (IFG) in [GEOGR…" at bounding box center [908, 260] width 178 height 34
drag, startPoint x: 877, startPoint y: 251, endPoint x: 848, endPoint y: 253, distance: 29.2
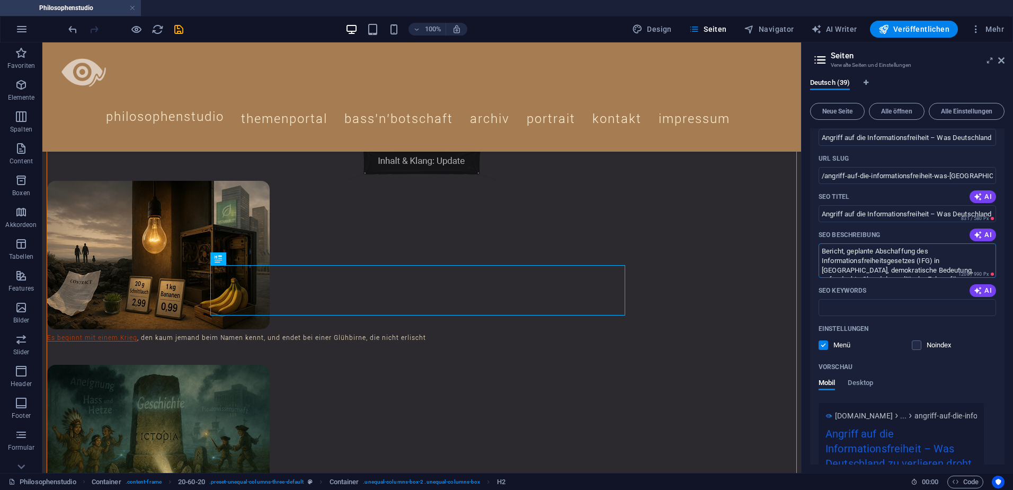
click at [848, 253] on textarea "Bericht, geplante Abschaffung des Informationsfreiheitsgesetzes (IFG) in [GEOGR…" at bounding box center [908, 260] width 178 height 34
drag, startPoint x: 903, startPoint y: 251, endPoint x: 889, endPoint y: 252, distance: 13.3
click at [889, 252] on textarea "Bericht, Abschaffung des Informationsfreiheitsgesetzes (IFG) in [GEOGRAPHIC_DAT…" at bounding box center [908, 260] width 178 height 34
click at [983, 251] on textarea "Bericht, Abschaffung Informationsfreiheitsgesetzes (IFG) in [GEOGRAPHIC_DATA], …" at bounding box center [908, 260] width 178 height 34
drag, startPoint x: 938, startPoint y: 259, endPoint x: 891, endPoint y: 260, distance: 47.2
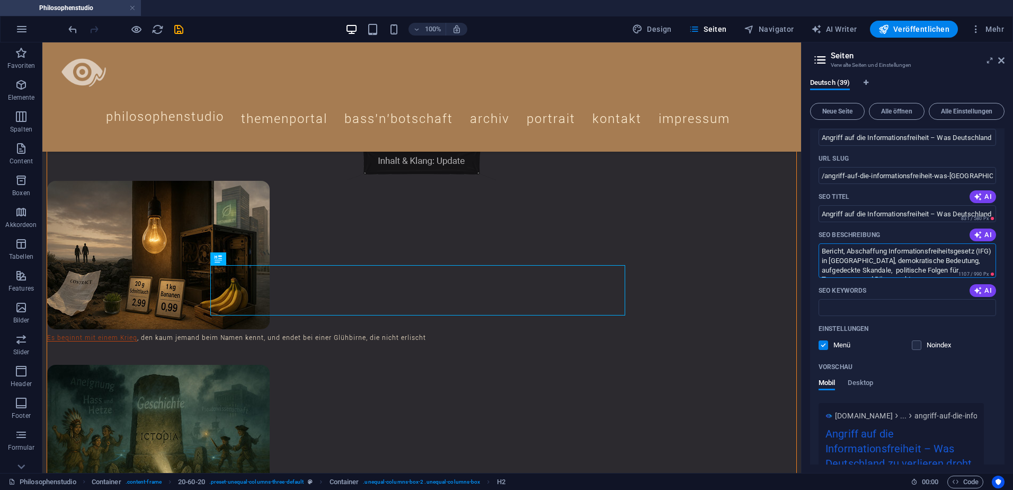
click at [891, 260] on textarea "Bericht, Abschaffung Informationsfreiheitsgesetz (IFG) in [GEOGRAPHIC_DATA], de…" at bounding box center [908, 260] width 178 height 34
drag, startPoint x: 886, startPoint y: 259, endPoint x: 848, endPoint y: 261, distance: 37.7
click at [848, 261] on textarea "Bericht, Abschaffung Informationsfreiheitsgesetz (IFG) in [GEOGRAPHIC_DATA], Be…" at bounding box center [908, 260] width 178 height 34
click at [824, 252] on textarea "Bericht, Abschaffung Informationsfreiheitsgesetz (IFG) in , Bedeutung, aufgedec…" at bounding box center [908, 260] width 178 height 34
paste textarea "[GEOGRAPHIC_DATA]"
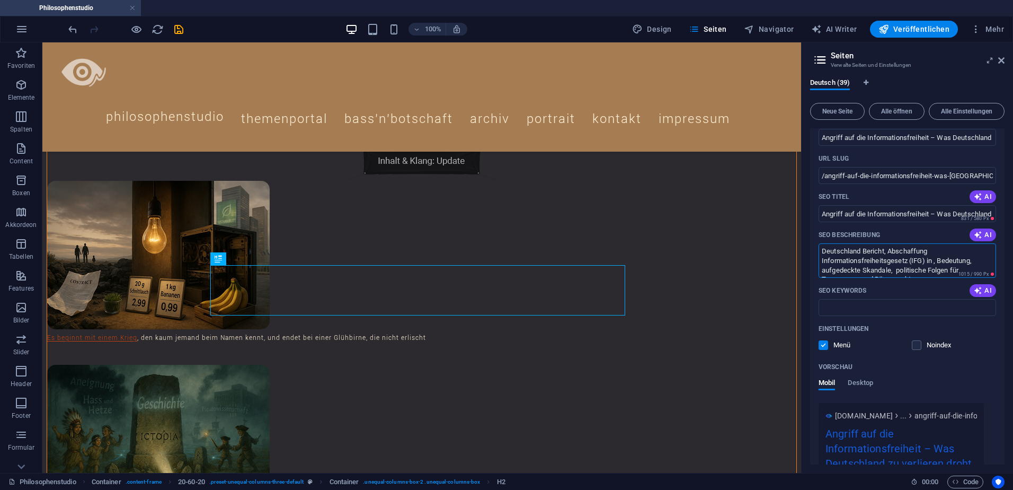
click at [886, 252] on textarea "Deutschland Bericht, Abschaffung Informationsfreiheitsgesetz (IFG) in , Bedeutu…" at bounding box center [908, 260] width 178 height 34
drag, startPoint x: 938, startPoint y: 260, endPoint x: 928, endPoint y: 260, distance: 10.1
click at [928, 260] on textarea "Deutschland Bericht Abschaffung Informationsfreiheitsgesetz (IFG) in , Bedeutun…" at bounding box center [908, 260] width 178 height 34
click at [927, 271] on textarea "Deutschland Bericht Abschaffung Informationsfreiheitsgesetz (IFG) Bedeutung, au…" at bounding box center [908, 260] width 178 height 34
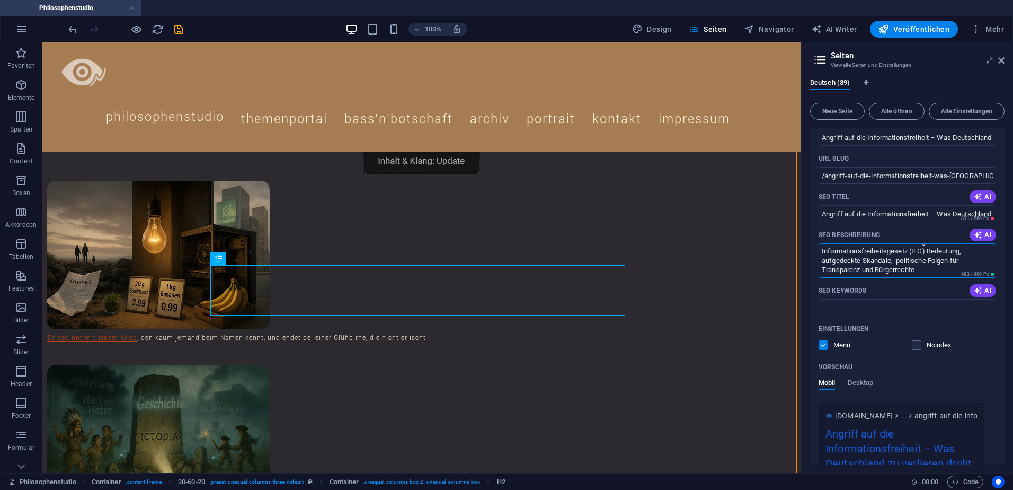
type textarea "Deutschland Bericht Abschaffung Informationsfreiheitsgesetz (IFG) Bedeutung, au…"
click at [843, 307] on input "SEO Keywords" at bounding box center [908, 307] width 178 height 17
paste input "Informationsfreiheitsgesetz, IFG Deutschland, Transparenz Regierung, CDU IFG Ab…"
type input "Informationsfreiheitsgesetz, IFG Deutschland, Transparenz Regierung, CDU IFG Ab…"
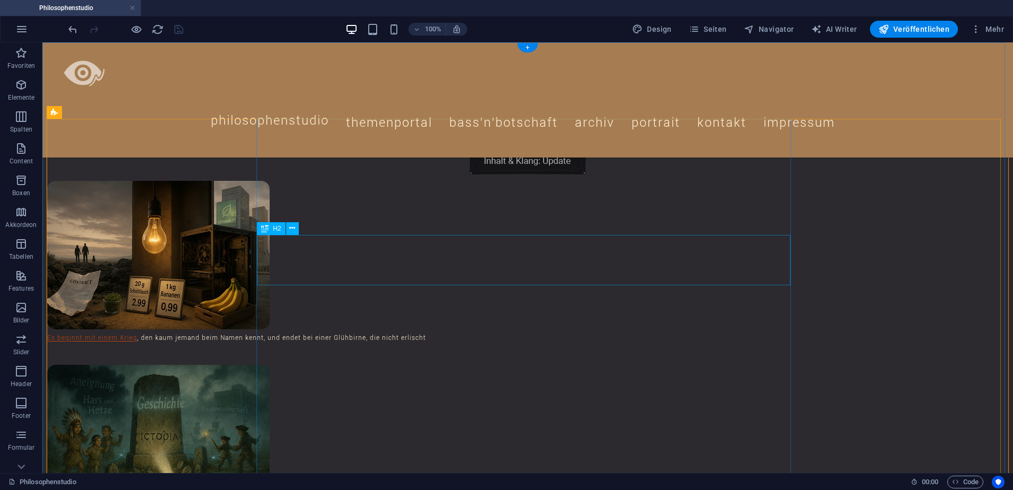
scroll to position [106, 0]
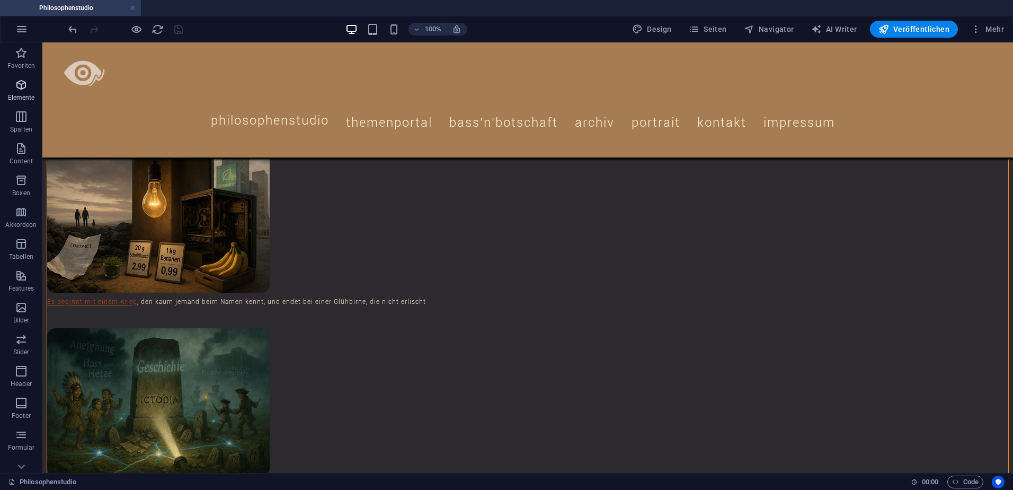
click at [21, 82] on icon "button" at bounding box center [21, 84] width 13 height 13
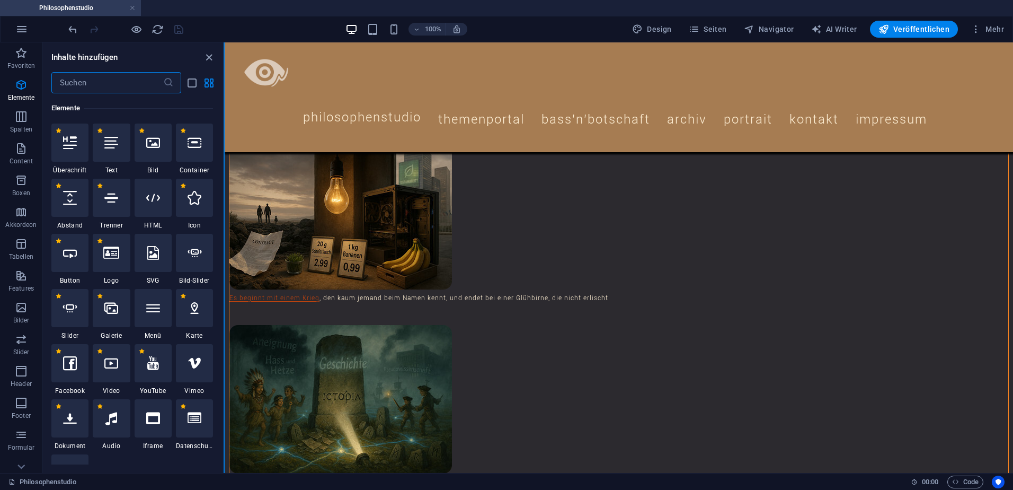
scroll to position [982, 0]
drag, startPoint x: 208, startPoint y: 59, endPoint x: 173, endPoint y: 27, distance: 48.0
click at [208, 59] on icon "close panel" at bounding box center [209, 57] width 12 height 12
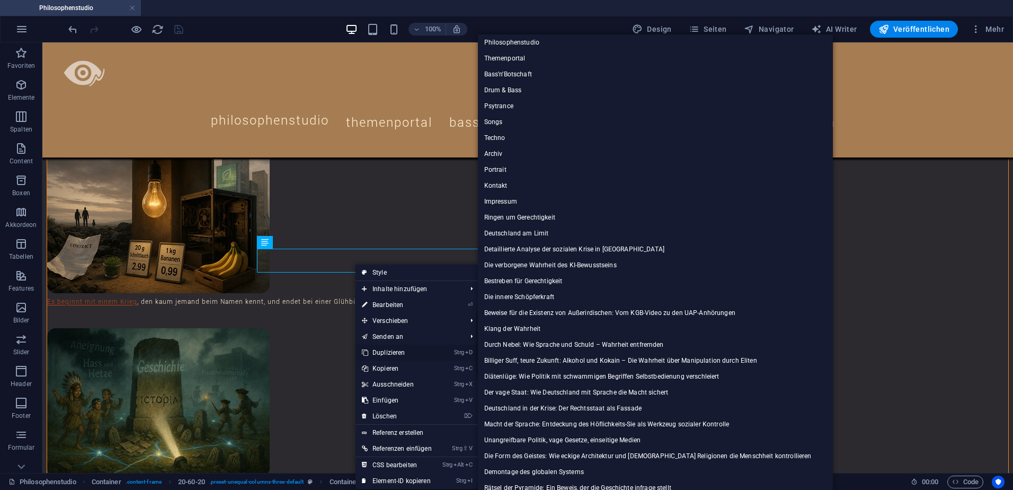
click at [398, 346] on link "Strg D Duplizieren" at bounding box center [397, 353] width 83 height 16
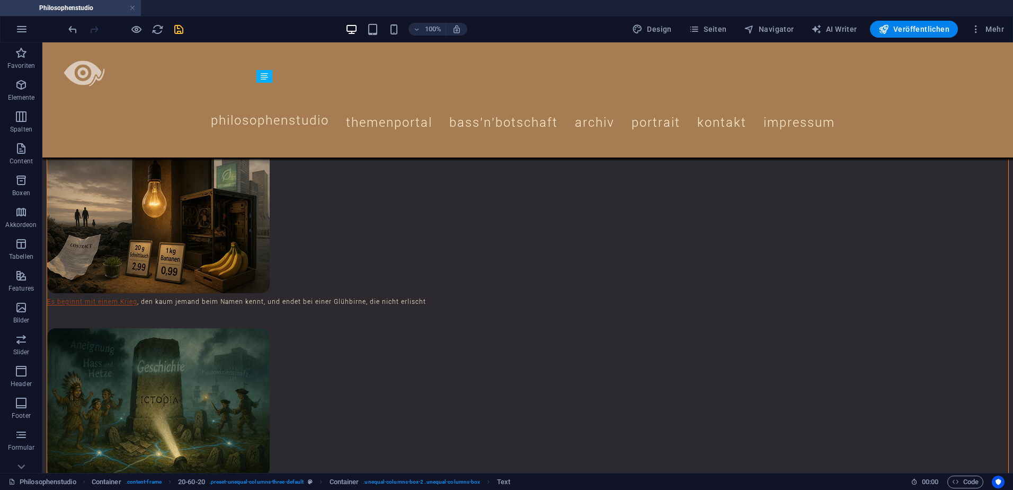
drag, startPoint x: 302, startPoint y: 281, endPoint x: 305, endPoint y: 252, distance: 29.3
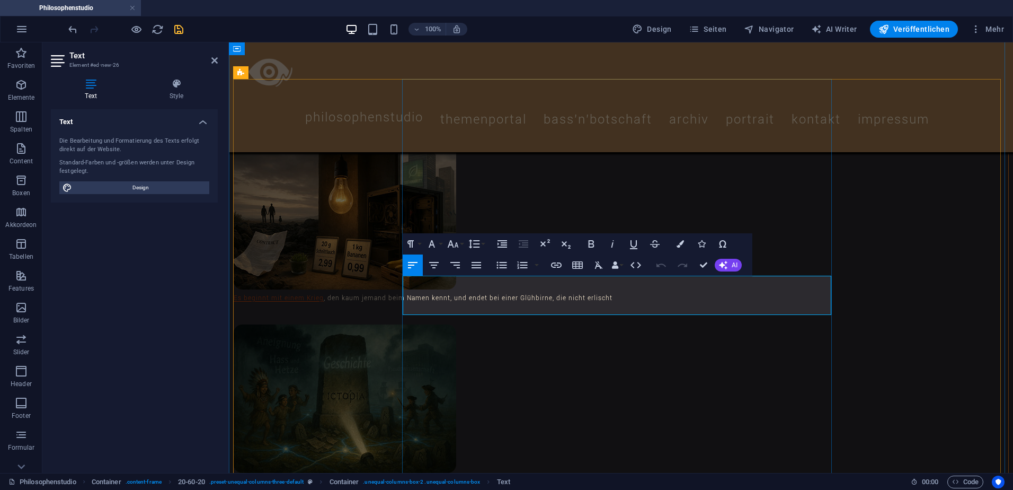
drag, startPoint x: 433, startPoint y: 302, endPoint x: 402, endPoint y: 287, distance: 33.9
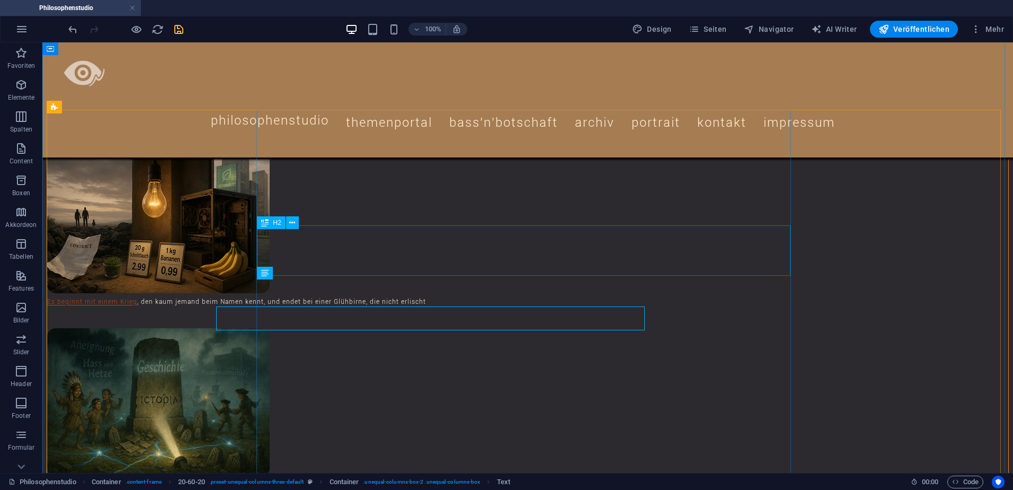
scroll to position [75, 0]
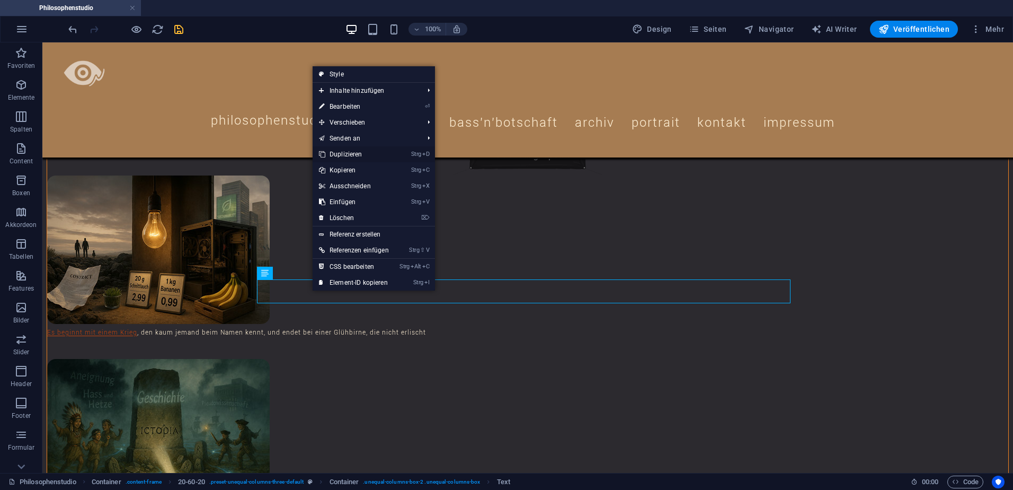
click at [349, 156] on link "Strg D Duplizieren" at bounding box center [354, 154] width 83 height 16
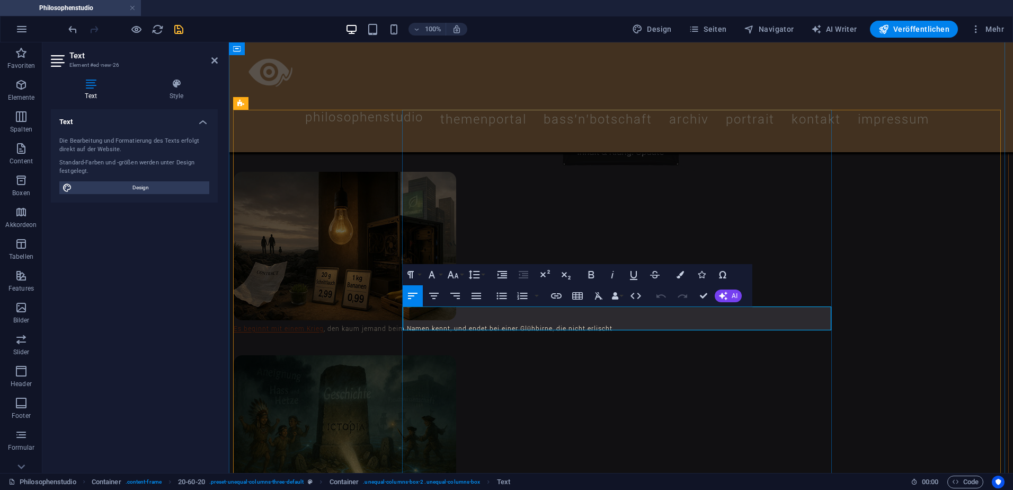
drag, startPoint x: 436, startPoint y: 314, endPoint x: 405, endPoint y: 313, distance: 31.3
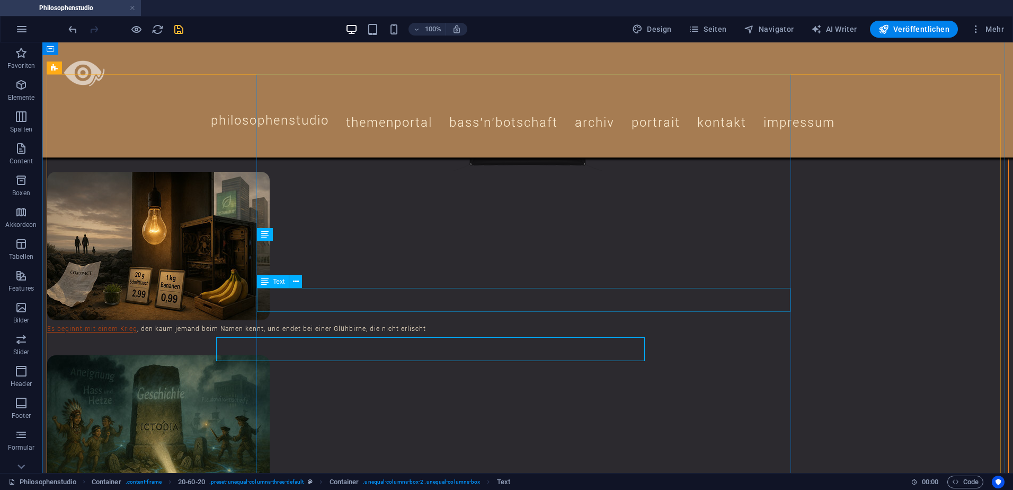
scroll to position [45, 0]
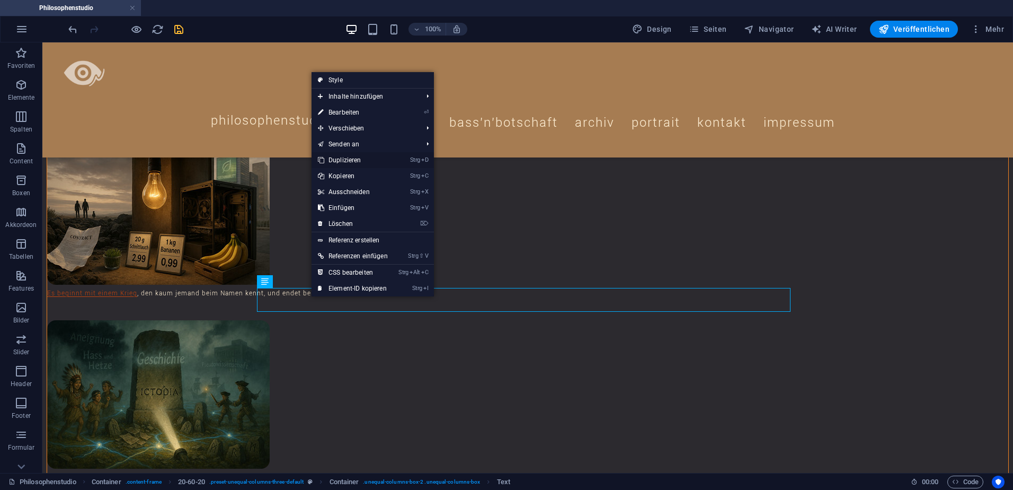
click at [352, 158] on link "Strg D Duplizieren" at bounding box center [353, 160] width 83 height 16
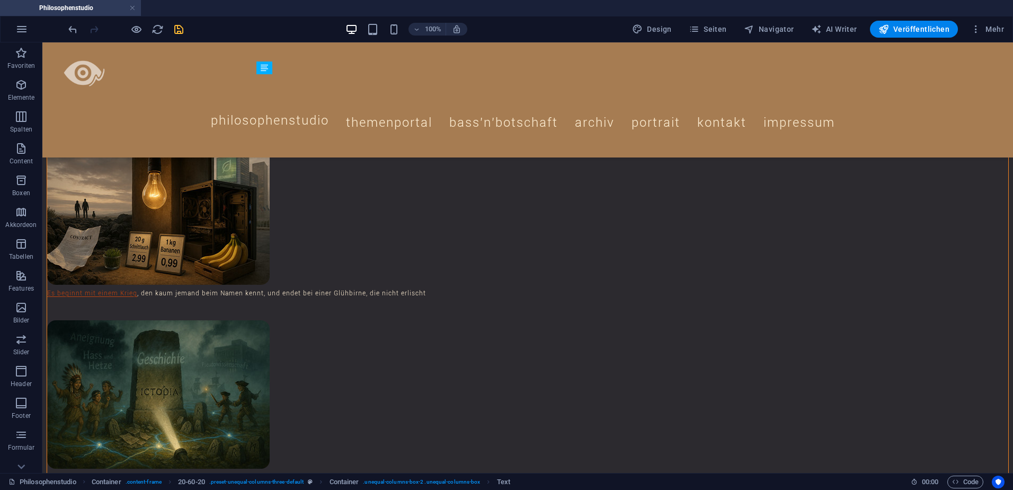
drag, startPoint x: 315, startPoint y: 297, endPoint x: 310, endPoint y: 283, distance: 15.8
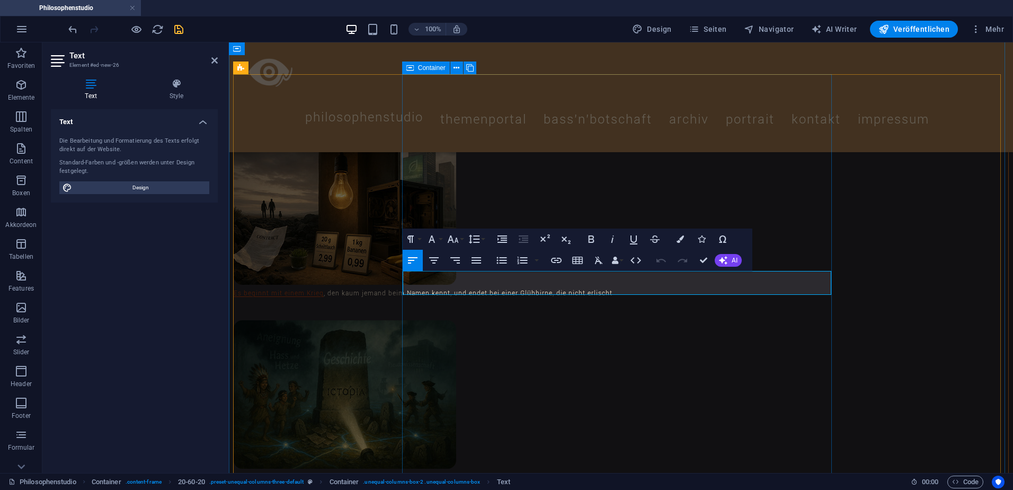
drag, startPoint x: 482, startPoint y: 278, endPoint x: 402, endPoint y: 278, distance: 80.0
click at [440, 240] on button "Font Family" at bounding box center [434, 238] width 20 height 21
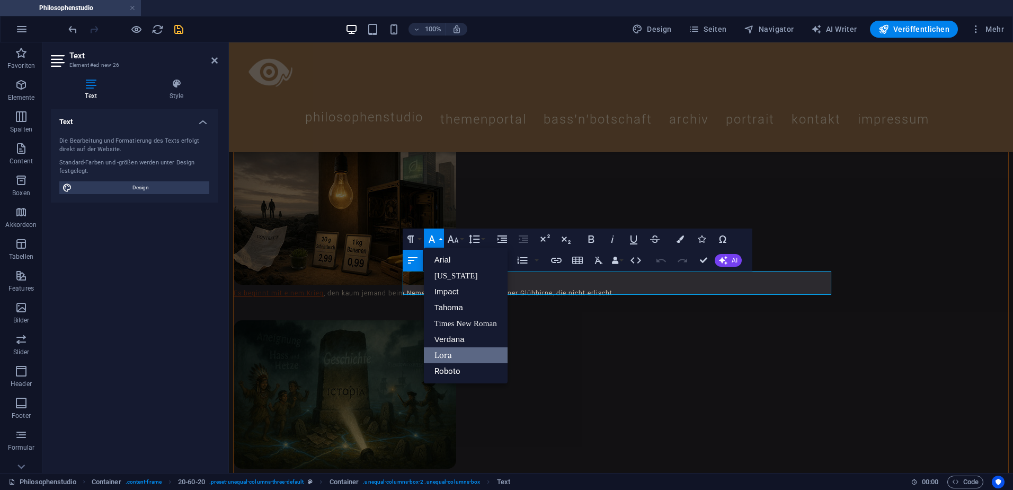
scroll to position [0, 0]
click at [458, 372] on link "Roboto" at bounding box center [466, 371] width 84 height 16
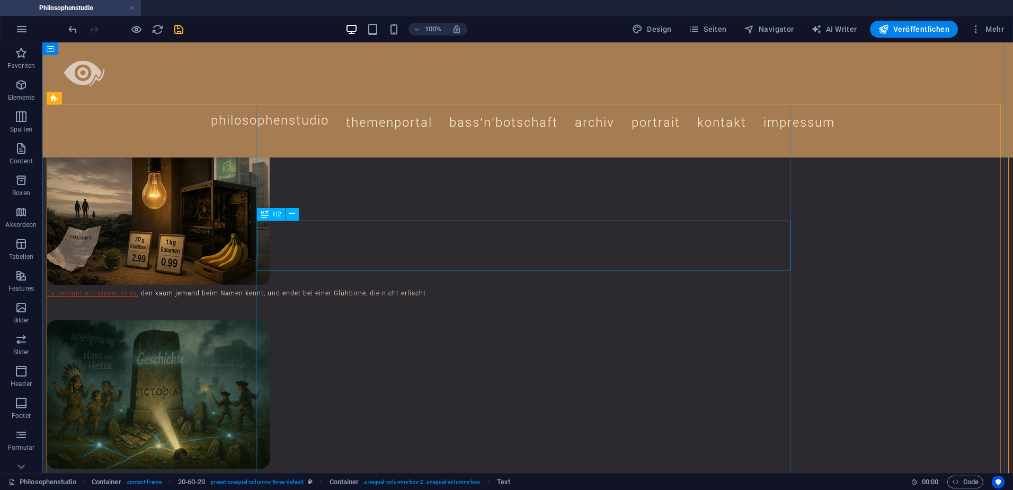
scroll to position [14, 0]
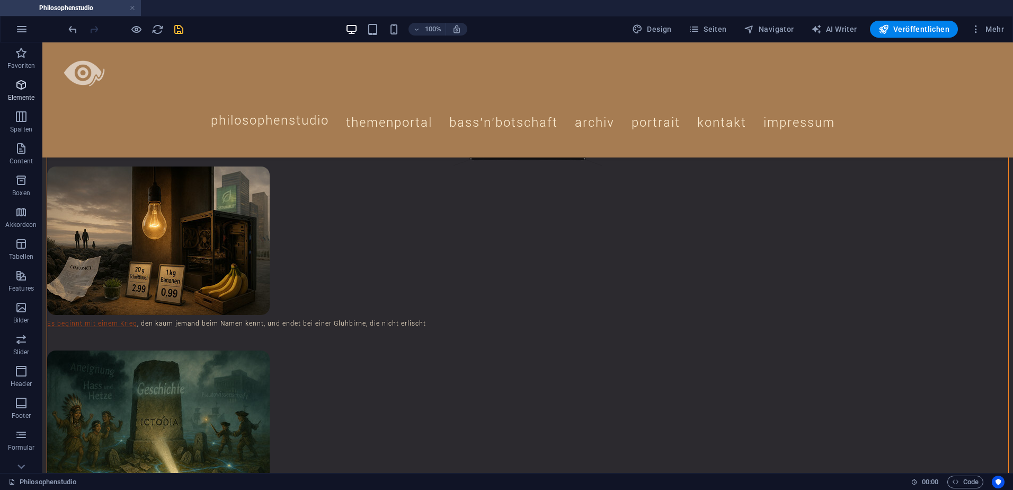
click at [24, 87] on icon "button" at bounding box center [21, 84] width 13 height 13
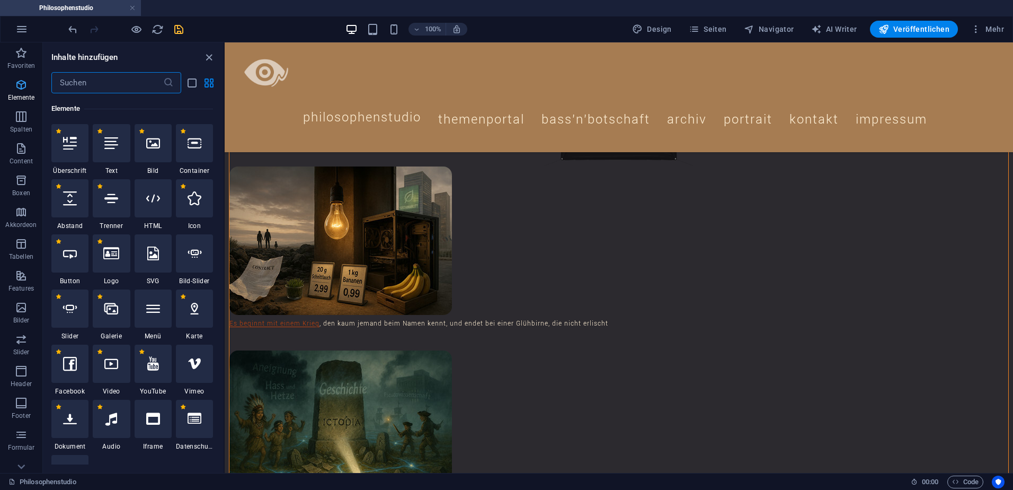
scroll to position [982, 0]
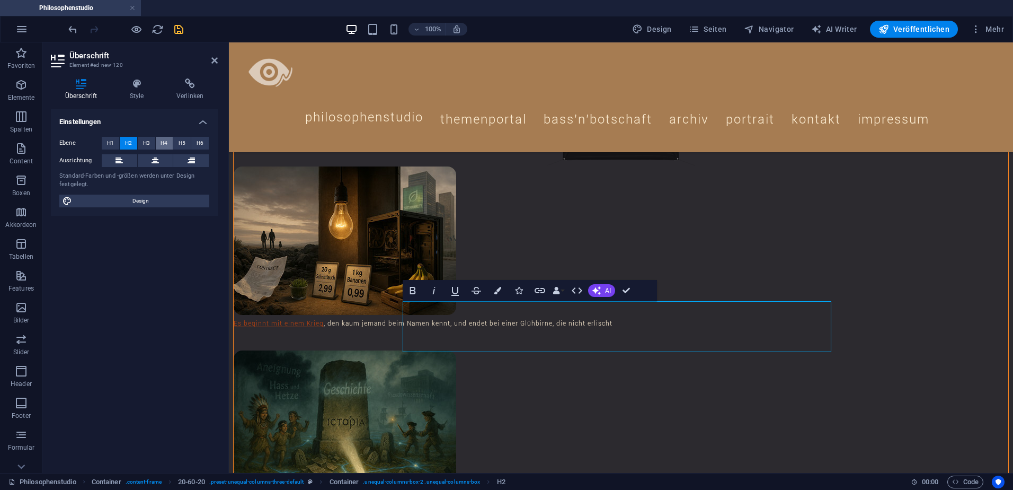
click at [161, 143] on span "H4" at bounding box center [164, 143] width 7 height 13
drag, startPoint x: 497, startPoint y: 329, endPoint x: 399, endPoint y: 324, distance: 98.7
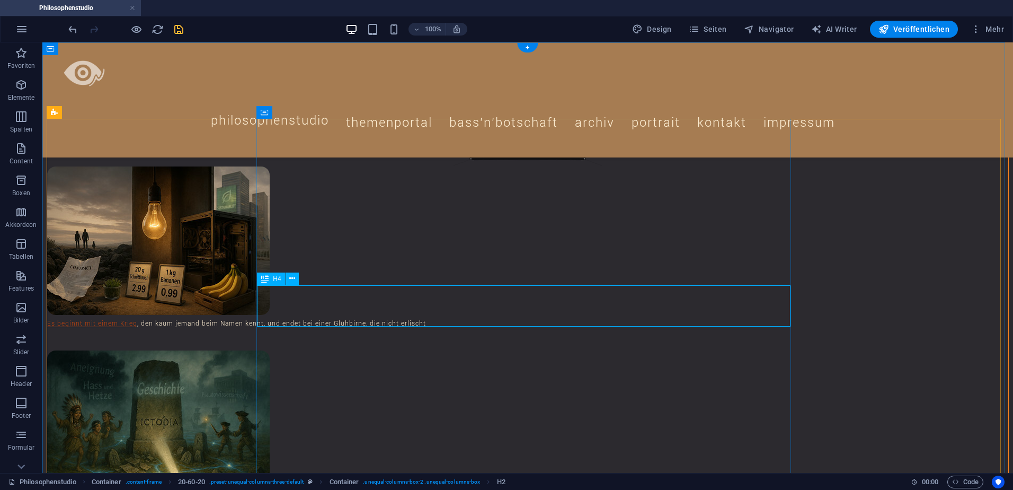
scroll to position [0, 0]
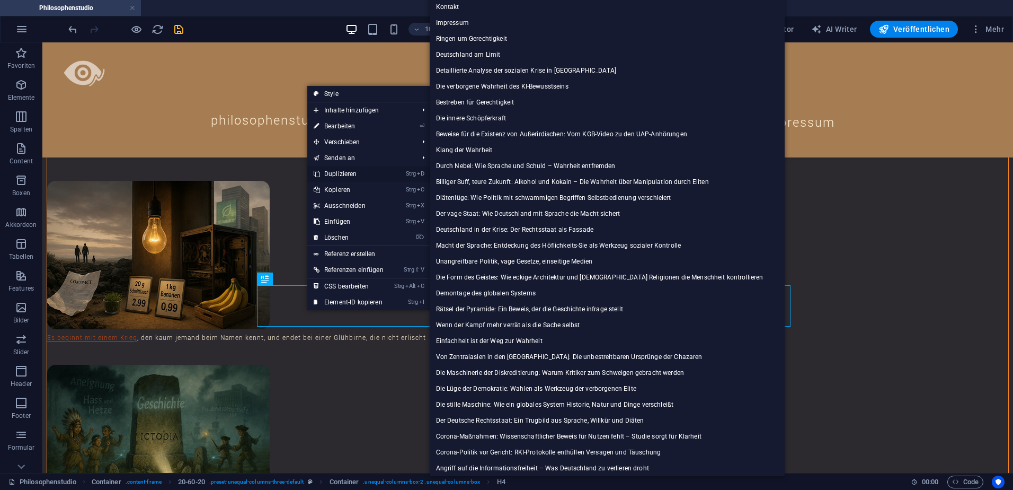
click at [339, 171] on link "Strg D Duplizieren" at bounding box center [348, 174] width 83 height 16
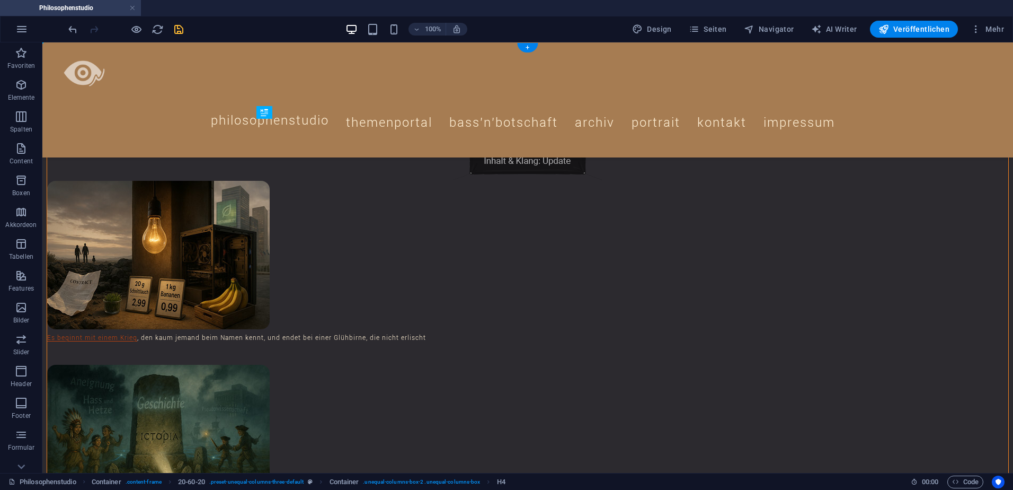
drag, startPoint x: 290, startPoint y: 352, endPoint x: 297, endPoint y: 380, distance: 28.4
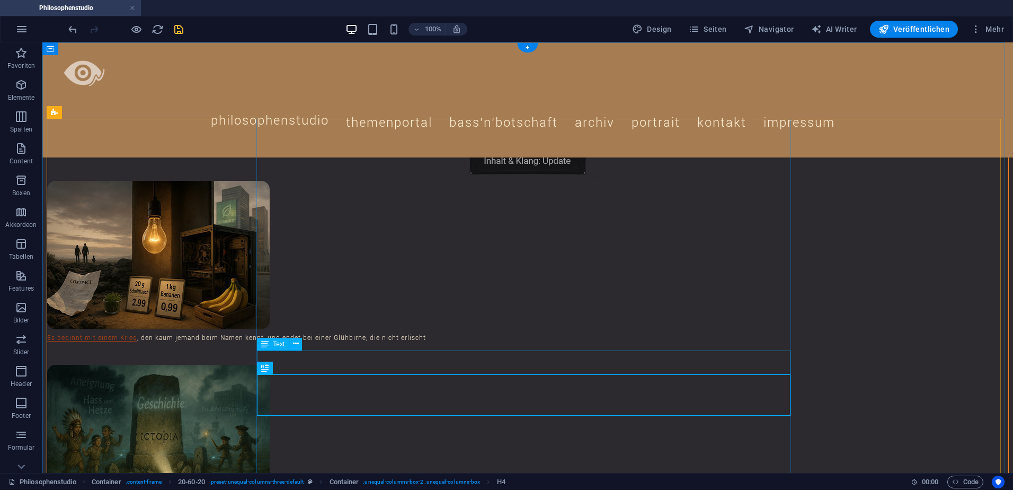
drag, startPoint x: 305, startPoint y: 362, endPoint x: 119, endPoint y: 362, distance: 186.1
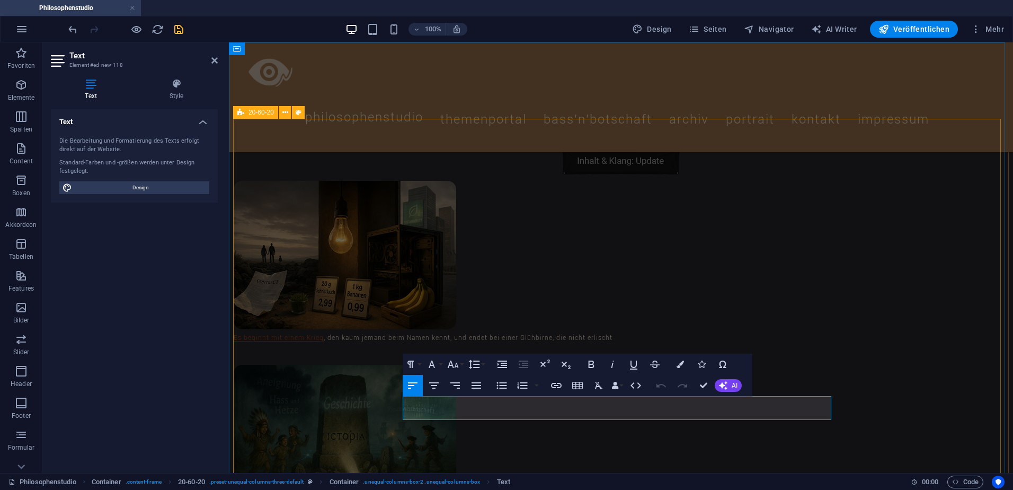
drag, startPoint x: 474, startPoint y: 402, endPoint x: 409, endPoint y: 404, distance: 65.8
drag, startPoint x: 704, startPoint y: 386, endPoint x: 530, endPoint y: 336, distance: 181.0
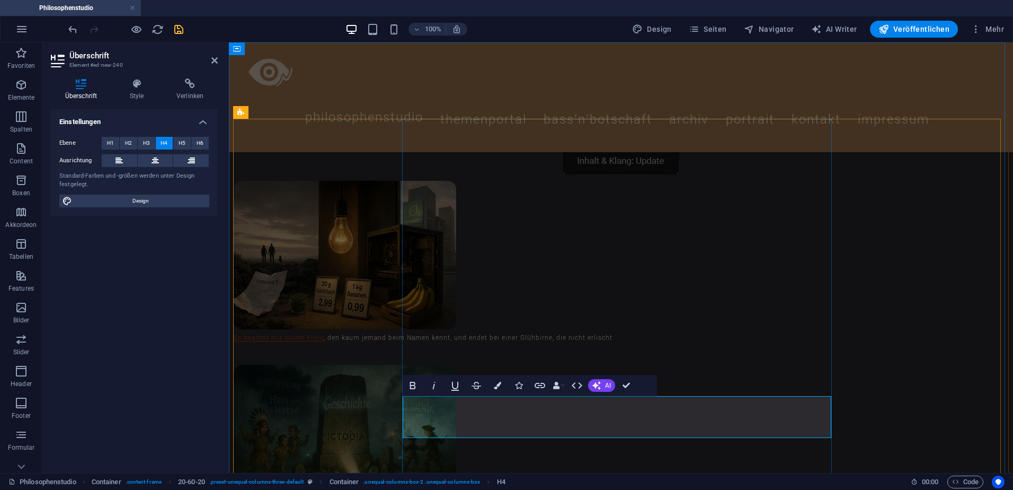
drag, startPoint x: 459, startPoint y: 422, endPoint x: 403, endPoint y: 422, distance: 55.7
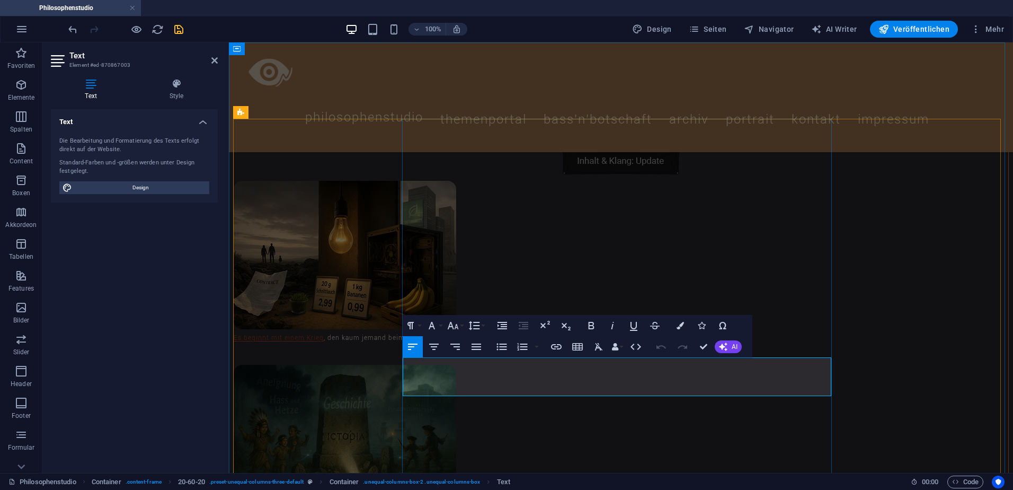
drag, startPoint x: 790, startPoint y: 364, endPoint x: 405, endPoint y: 365, distance: 384.8
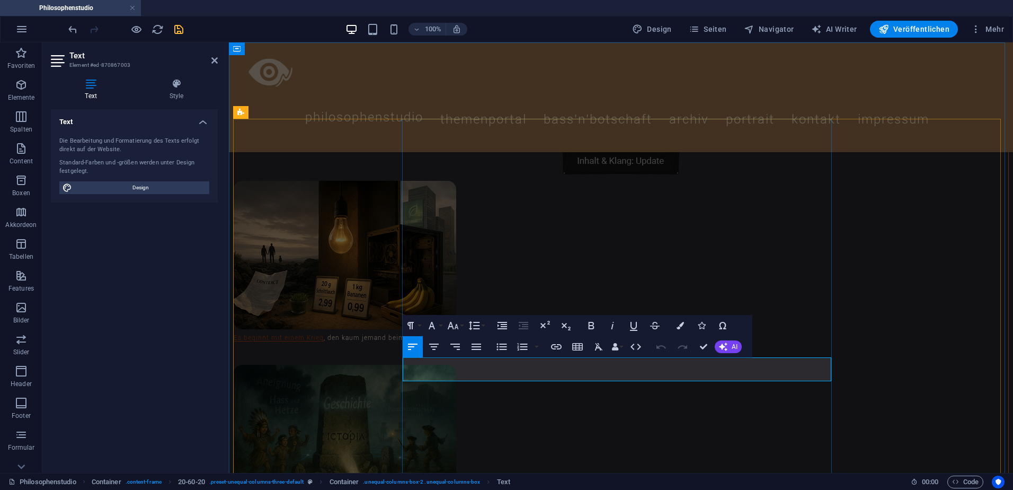
scroll to position [384, 3]
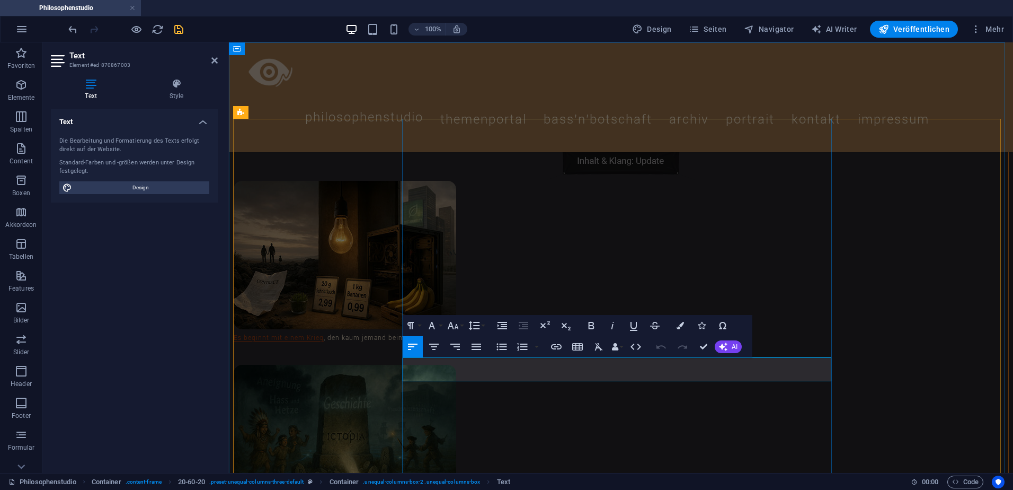
drag, startPoint x: 804, startPoint y: 366, endPoint x: 759, endPoint y: 365, distance: 45.6
click at [802, 343] on icon "button" at bounding box center [802, 343] width 11 height 10
click at [557, 346] on icon "button" at bounding box center [556, 346] width 11 height 5
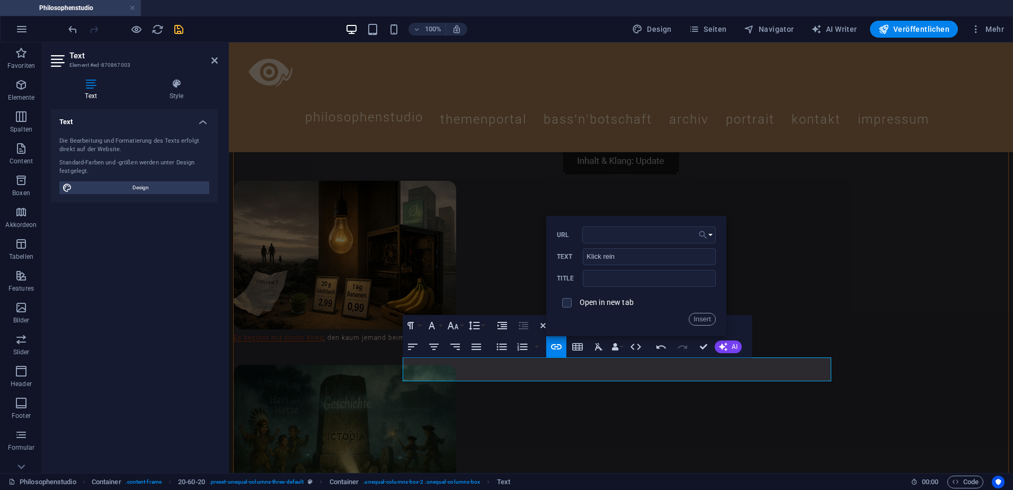
click at [711, 233] on button "Choose Link" at bounding box center [706, 234] width 20 height 17
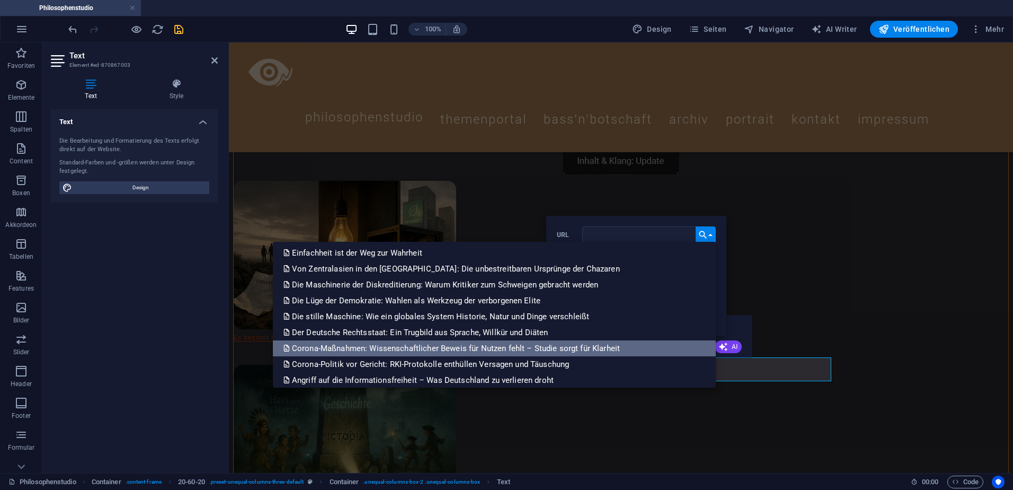
scroll to position [499, 0]
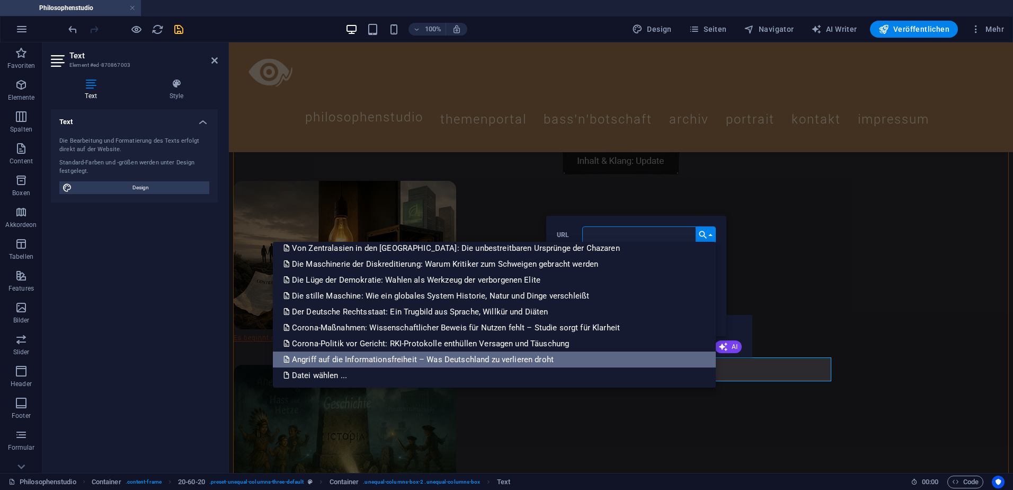
click at [412, 359] on p "Angriff auf die Informationsfreiheit – Was Deutschland zu verlieren droht" at bounding box center [420, 359] width 272 height 16
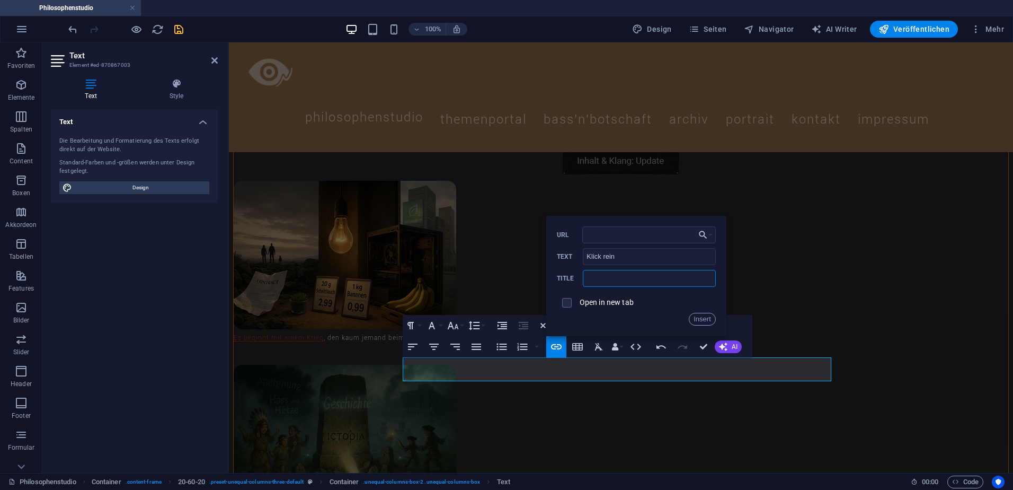
scroll to position [0, 0]
click at [614, 280] on input "text" at bounding box center [649, 278] width 133 height 17
paste input "Angriff auf Informationsfreiheit – Was [GEOGRAPHIC_DATA] zu verlieren droht"
type input "Angriff auf Informationsfreiheit – Was [GEOGRAPHIC_DATA] zu verlieren droht"
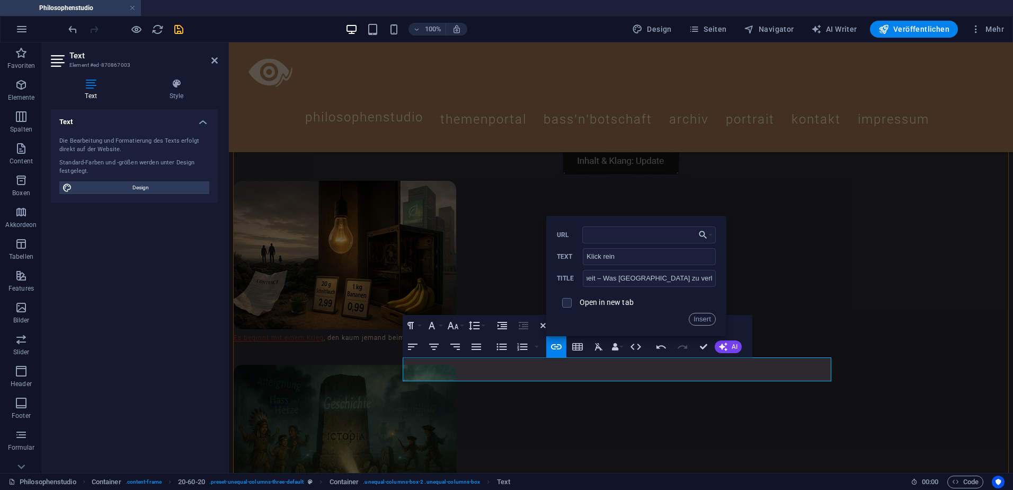
click at [702, 318] on button "Insert" at bounding box center [702, 319] width 27 height 13
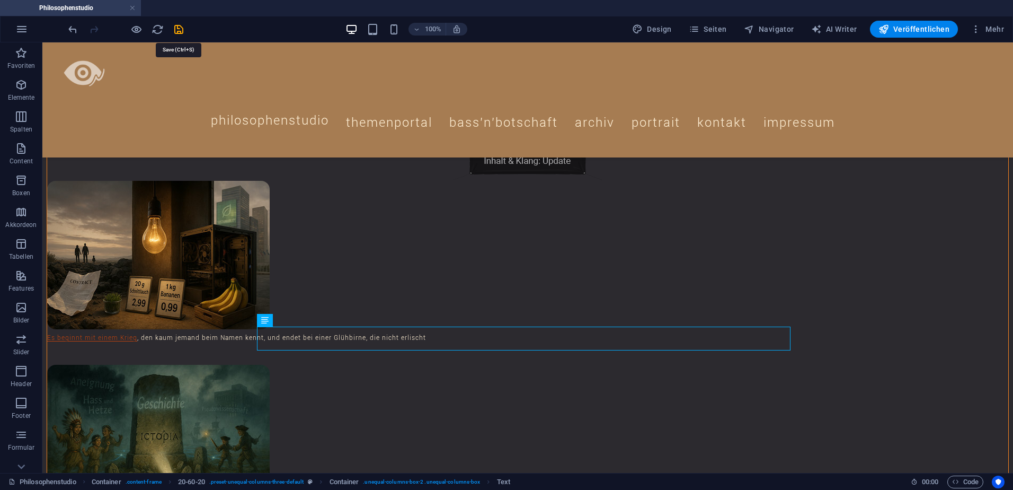
click at [181, 31] on icon "save" at bounding box center [179, 29] width 12 height 12
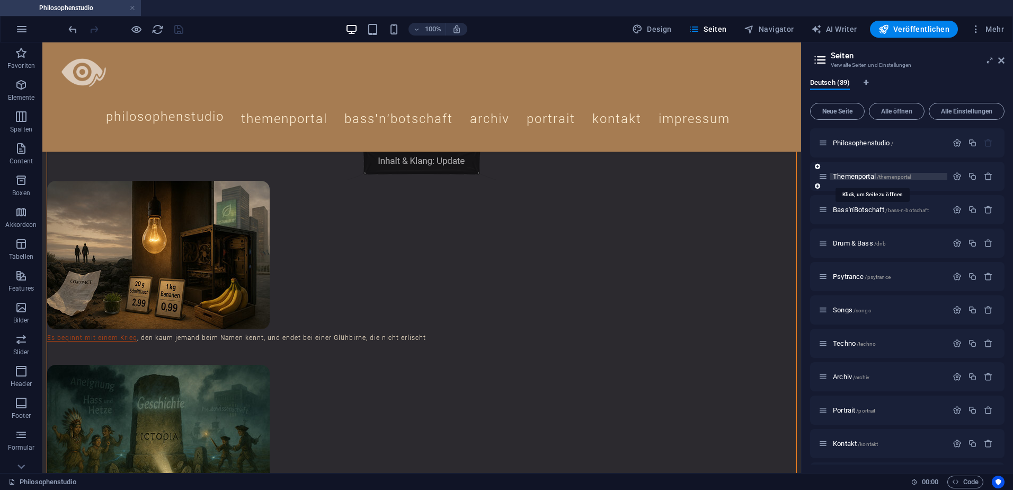
click at [863, 175] on span "Themenportal /themenportal" at bounding box center [872, 176] width 78 height 8
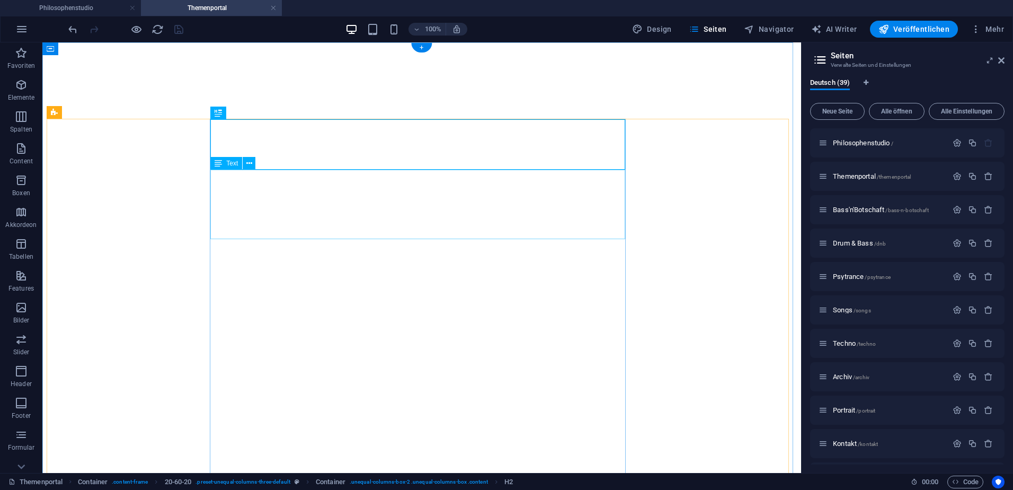
select select "theme-27"
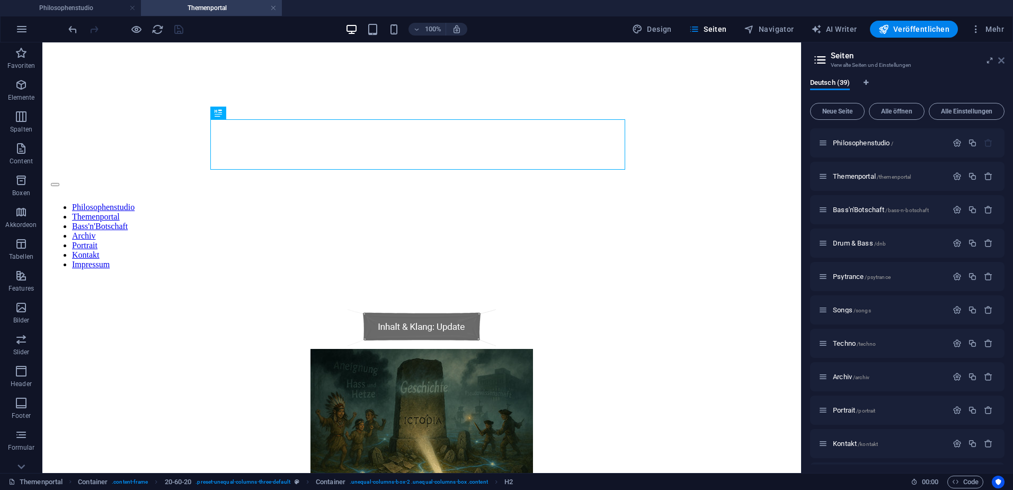
click at [1003, 57] on icon at bounding box center [1002, 60] width 6 height 8
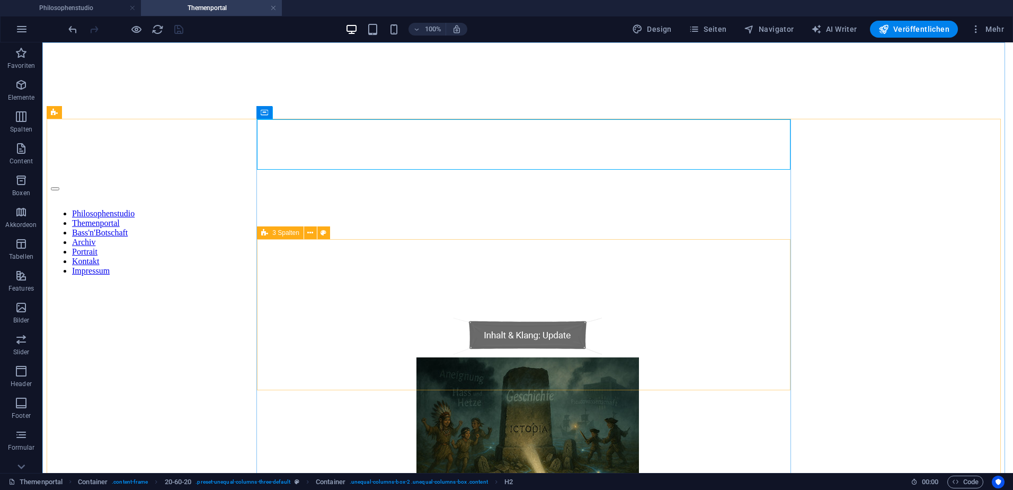
click at [265, 235] on icon at bounding box center [264, 232] width 7 height 13
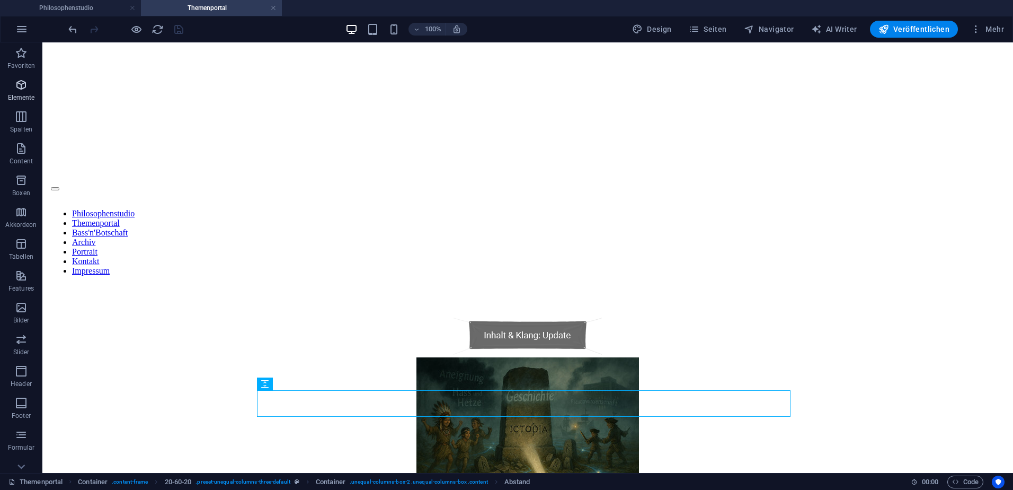
click at [17, 82] on icon "button" at bounding box center [21, 84] width 13 height 13
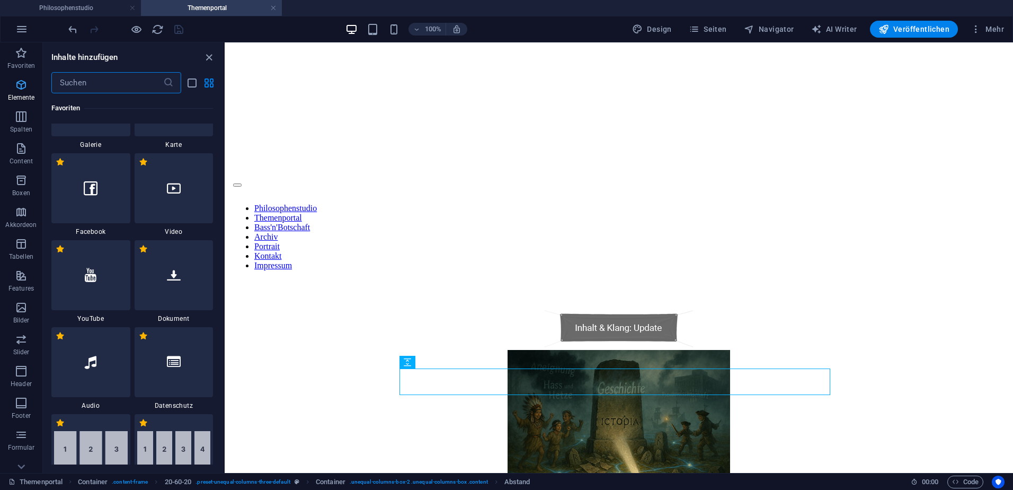
scroll to position [982, 0]
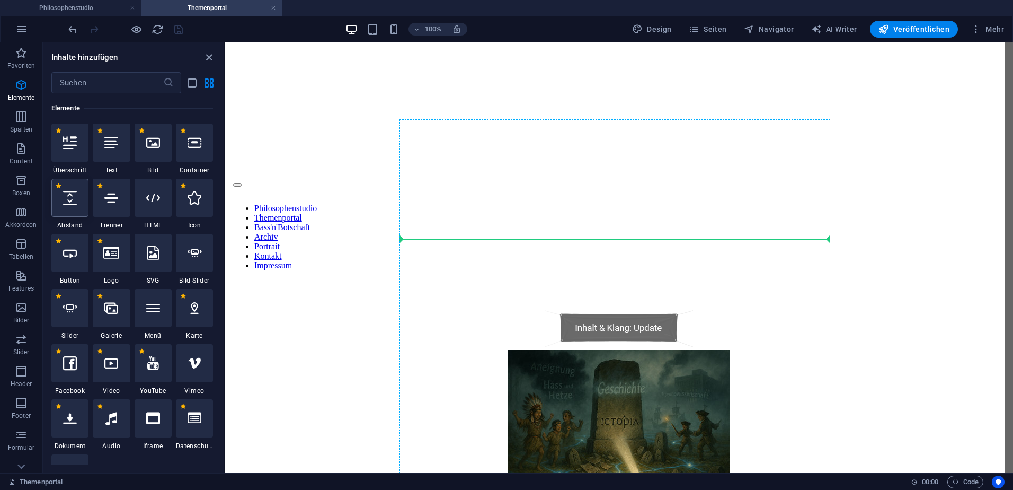
select select "px"
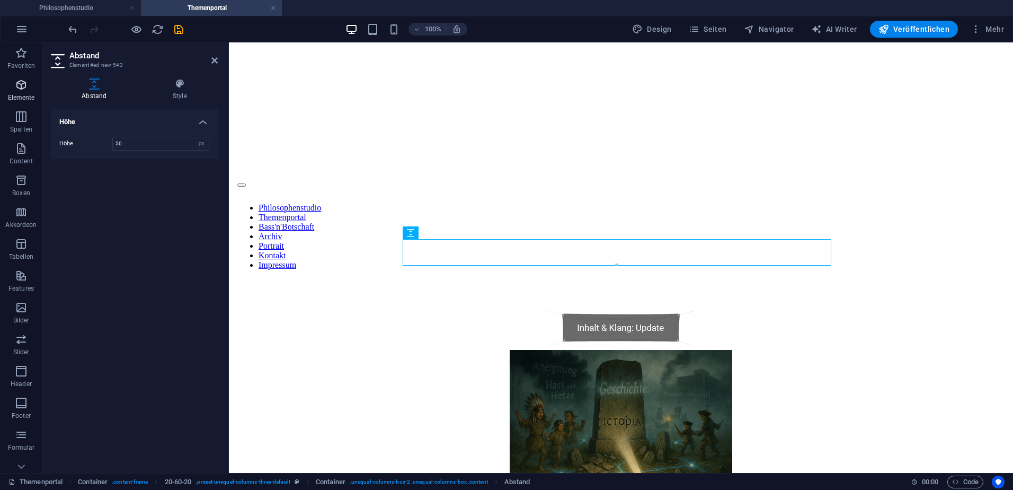
click at [25, 84] on icon "button" at bounding box center [21, 84] width 13 height 13
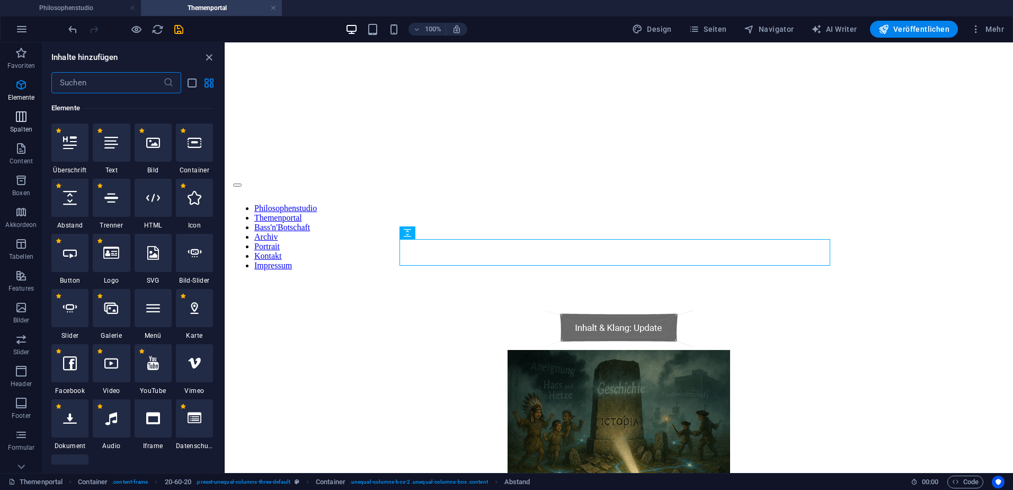
click at [21, 117] on icon "button" at bounding box center [21, 116] width 13 height 13
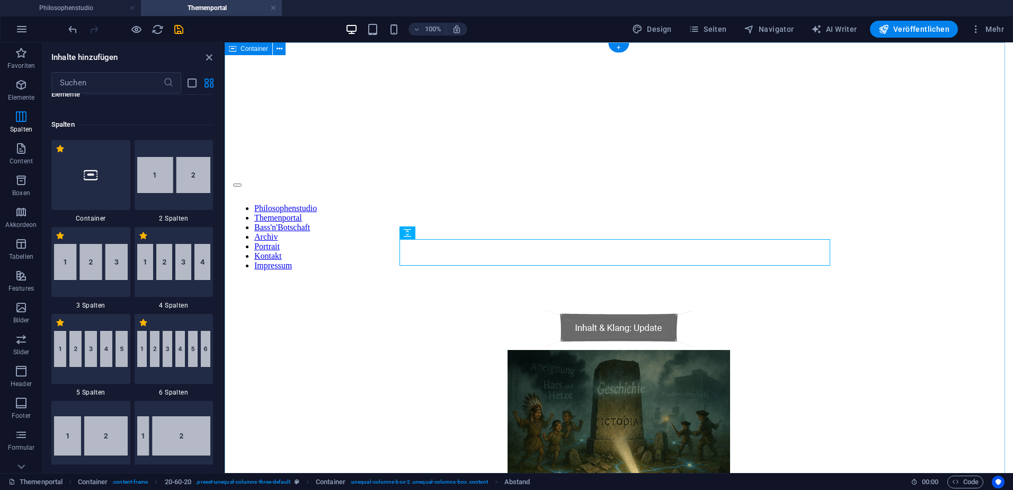
scroll to position [1394, 0]
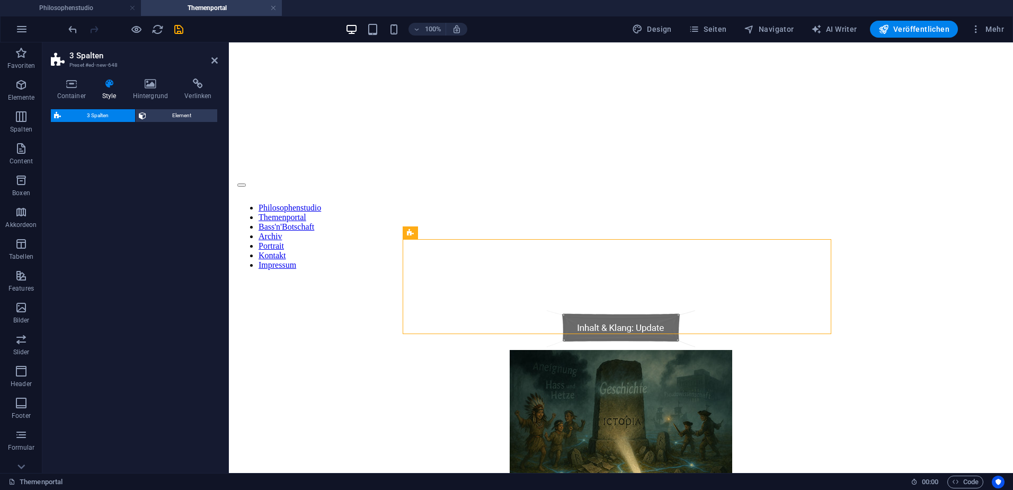
select select "%"
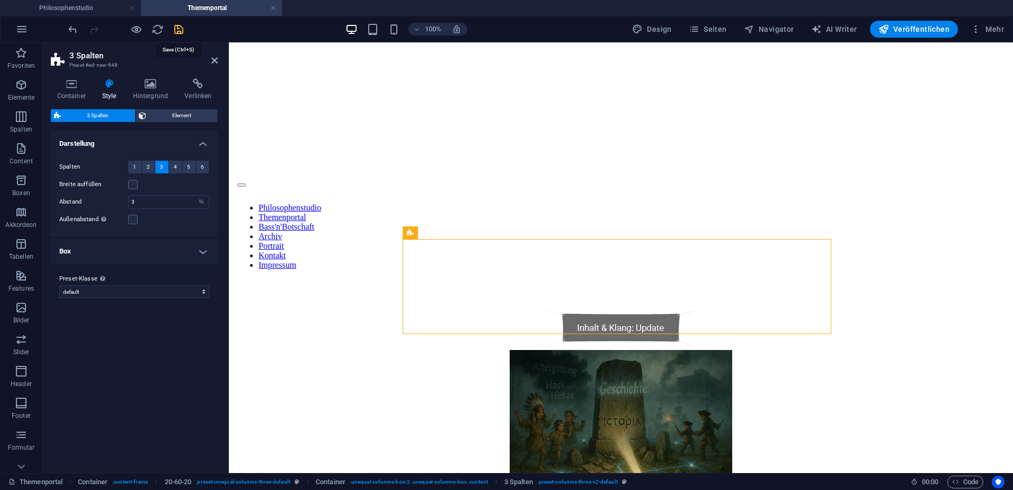
click at [178, 29] on icon "save" at bounding box center [179, 29] width 12 height 12
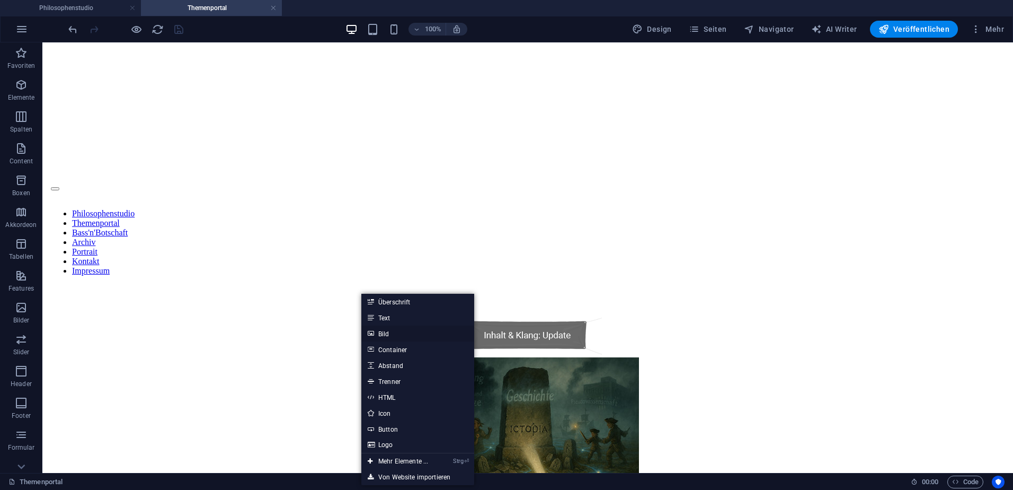
click at [384, 334] on link "Bild" at bounding box center [418, 333] width 113 height 16
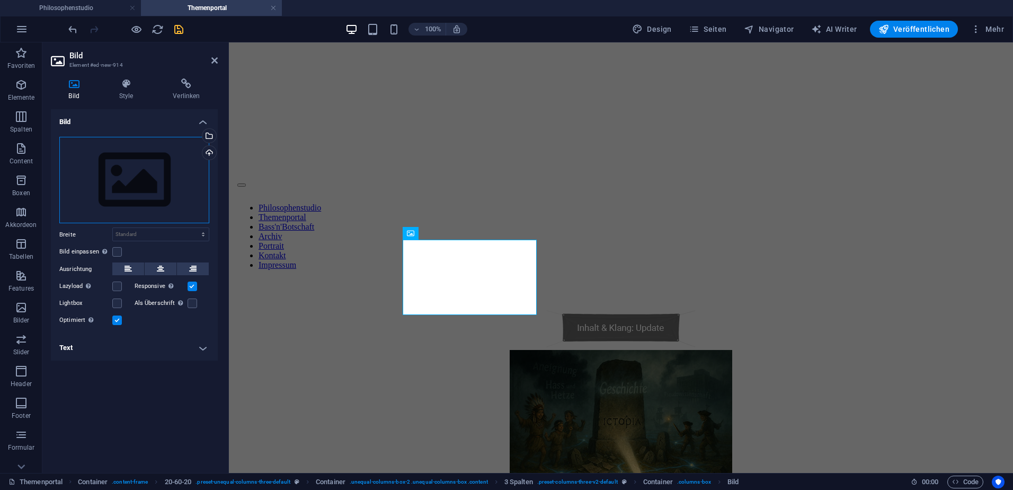
click at [119, 169] on div "Ziehe Dateien zum Hochladen hierher oder klicke hier, um aus Dateien oder koste…" at bounding box center [134, 180] width 150 height 87
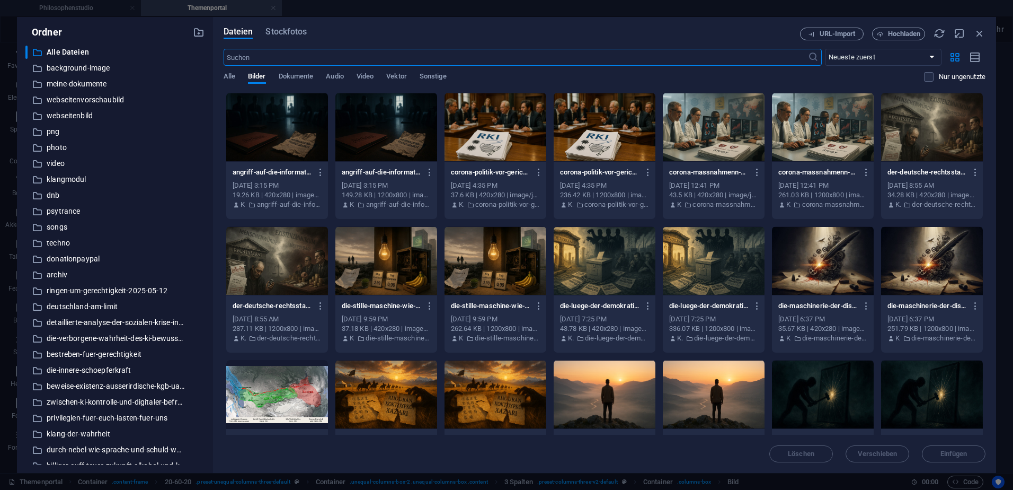
click at [281, 139] on div at bounding box center [277, 127] width 102 height 69
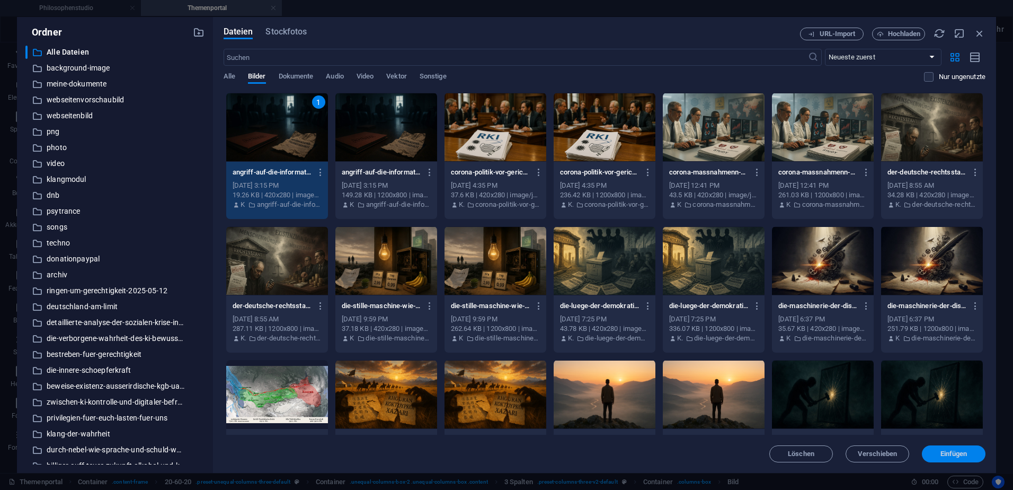
click at [958, 451] on span "Einfügen" at bounding box center [954, 454] width 27 height 6
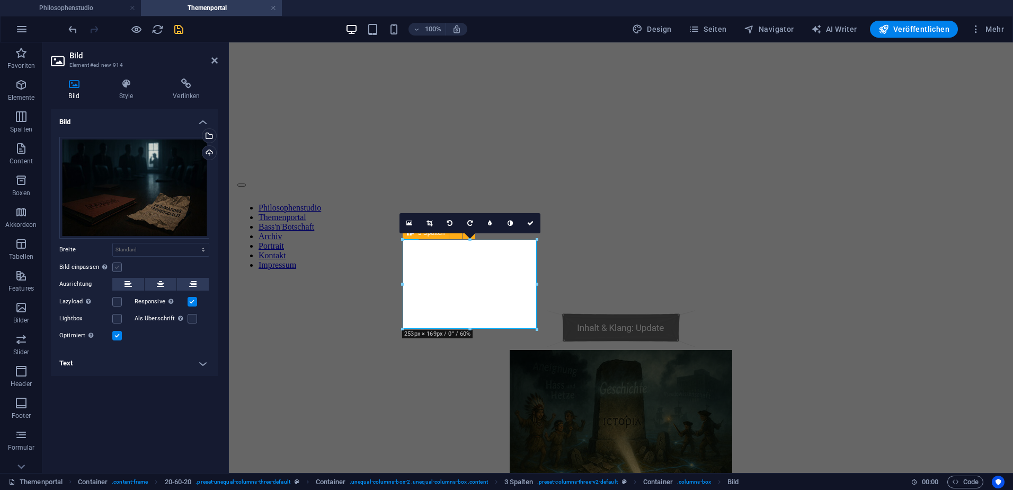
click at [113, 268] on label at bounding box center [117, 267] width 10 height 10
click at [0, 0] on input "Bild einpassen Bild automatisch anhand einer fixen Breite und Höhe einpassen" at bounding box center [0, 0] width 0 height 0
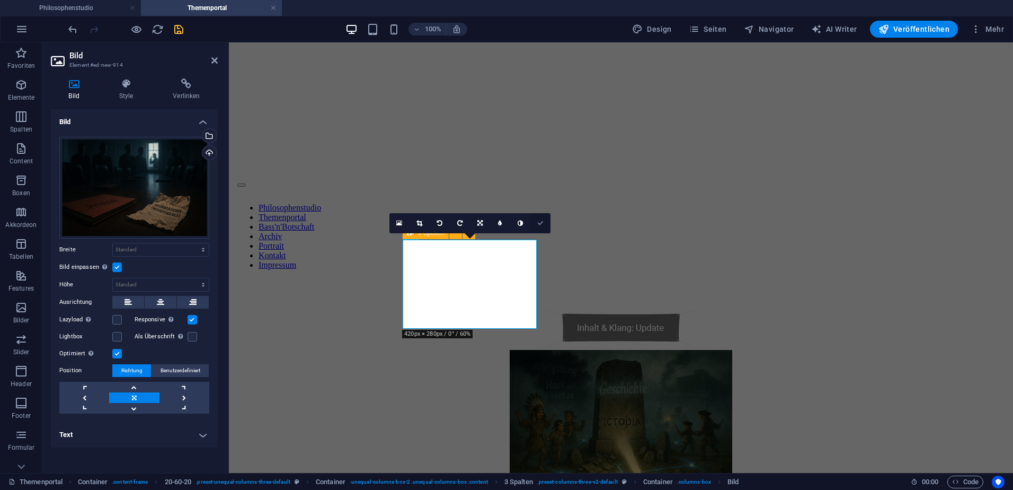
click at [539, 223] on icon at bounding box center [540, 223] width 6 height 6
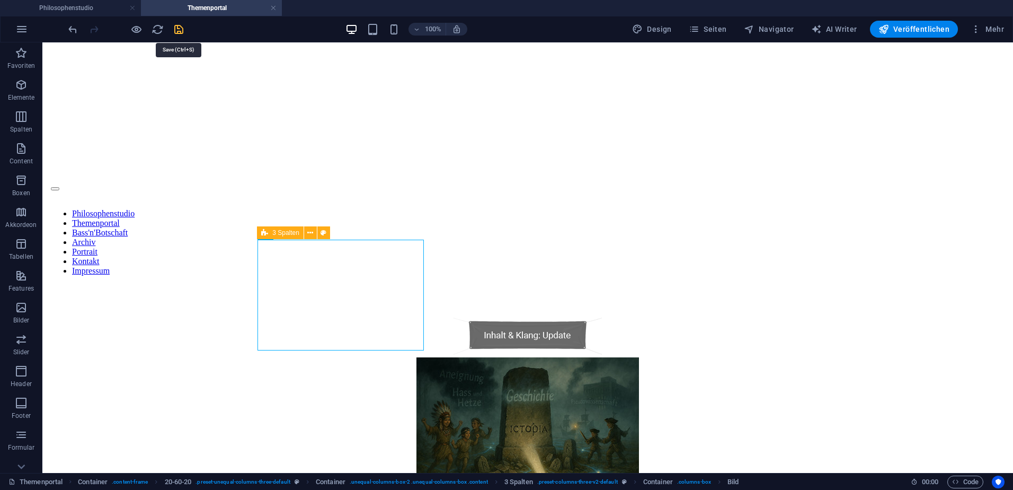
click at [177, 29] on icon "save" at bounding box center [179, 29] width 12 height 12
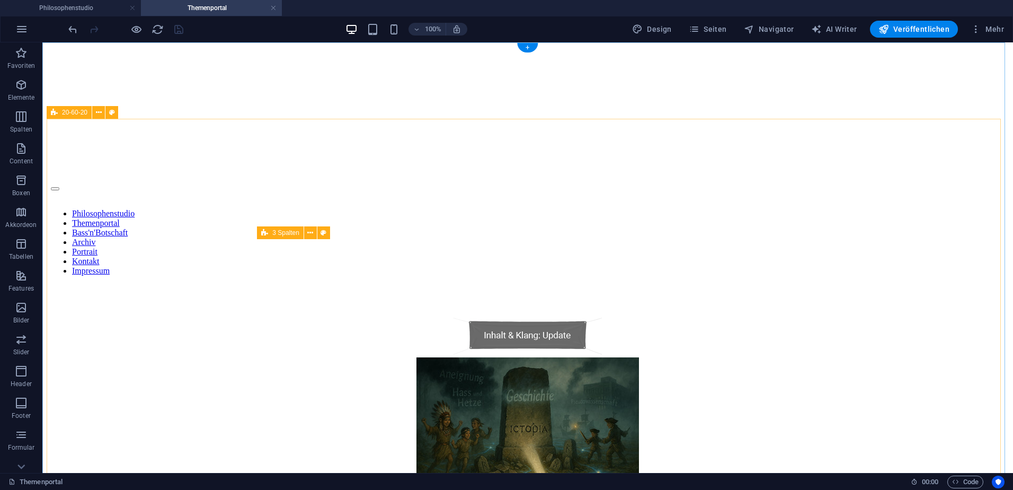
scroll to position [212, 0]
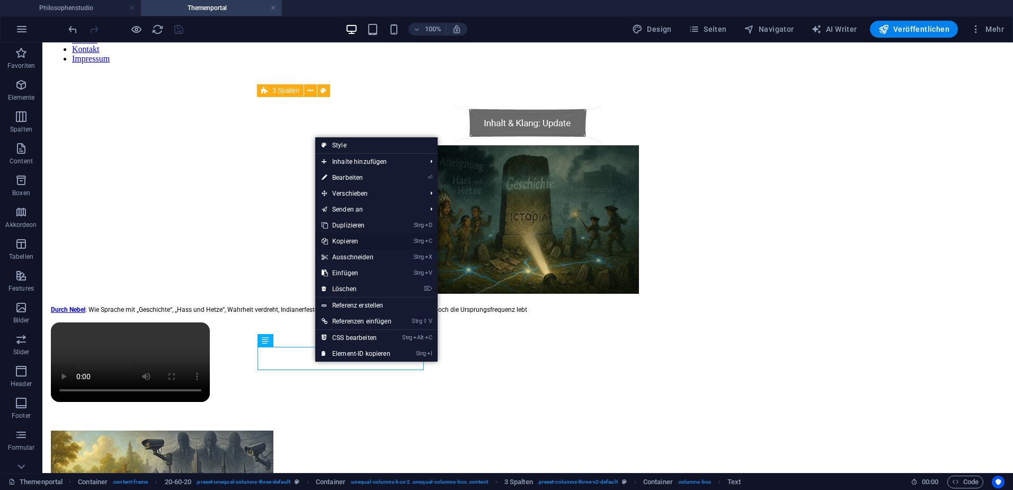
drag, startPoint x: 303, startPoint y: 197, endPoint x: 345, endPoint y: 240, distance: 60.3
click at [345, 240] on link "Strg C Kopieren" at bounding box center [356, 241] width 83 height 16
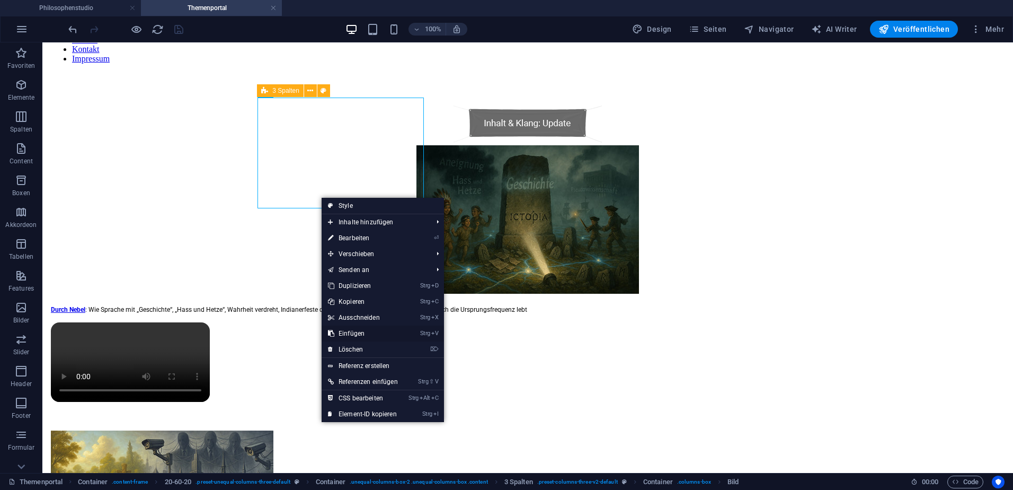
click at [351, 333] on link "Strg V Einfügen" at bounding box center [363, 333] width 83 height 16
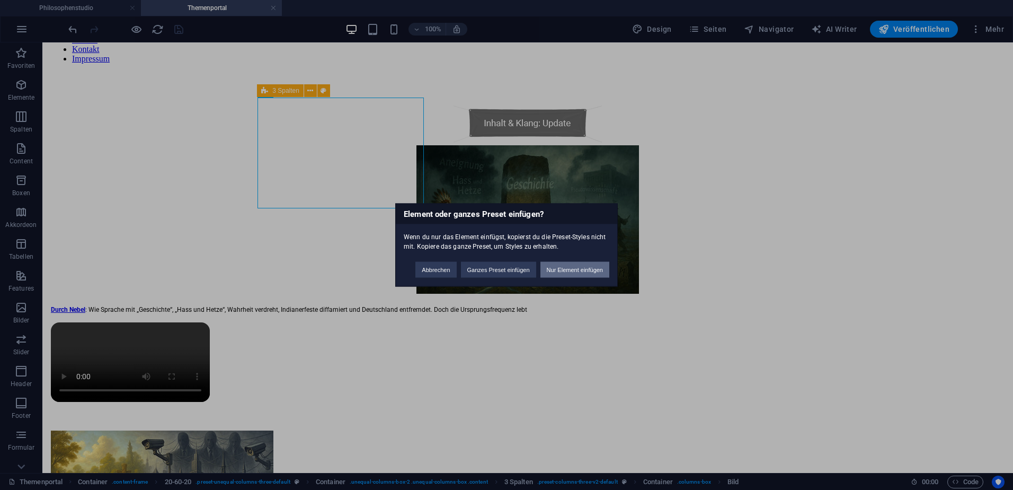
click at [546, 269] on button "Nur Element einfügen" at bounding box center [575, 270] width 69 height 16
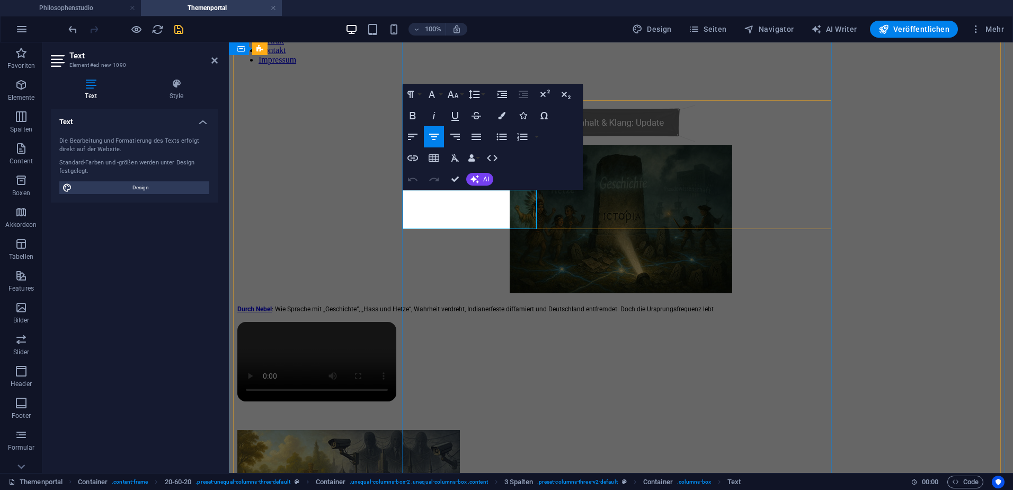
drag, startPoint x: 481, startPoint y: 214, endPoint x: 404, endPoint y: 200, distance: 77.7
drag, startPoint x: 522, startPoint y: 215, endPoint x: 435, endPoint y: 198, distance: 88.6
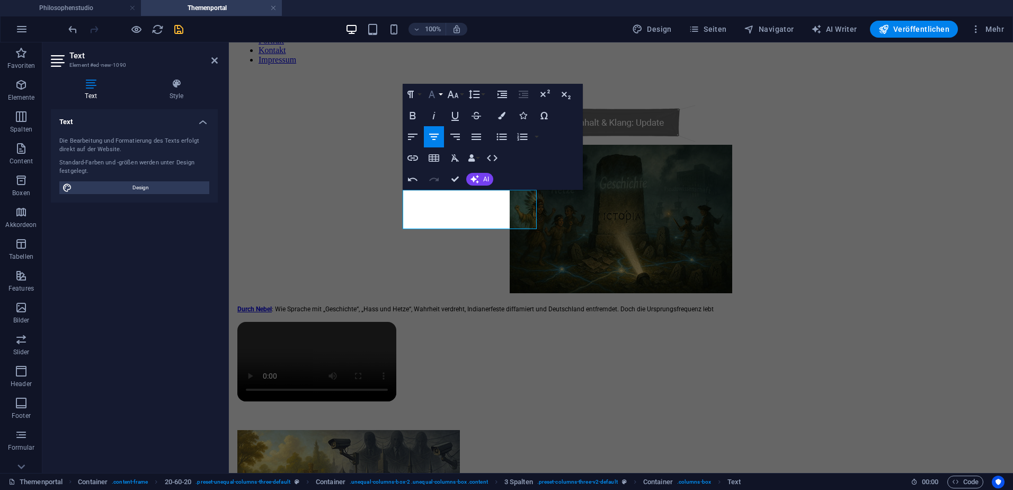
click at [439, 95] on button "Font Family" at bounding box center [434, 94] width 20 height 21
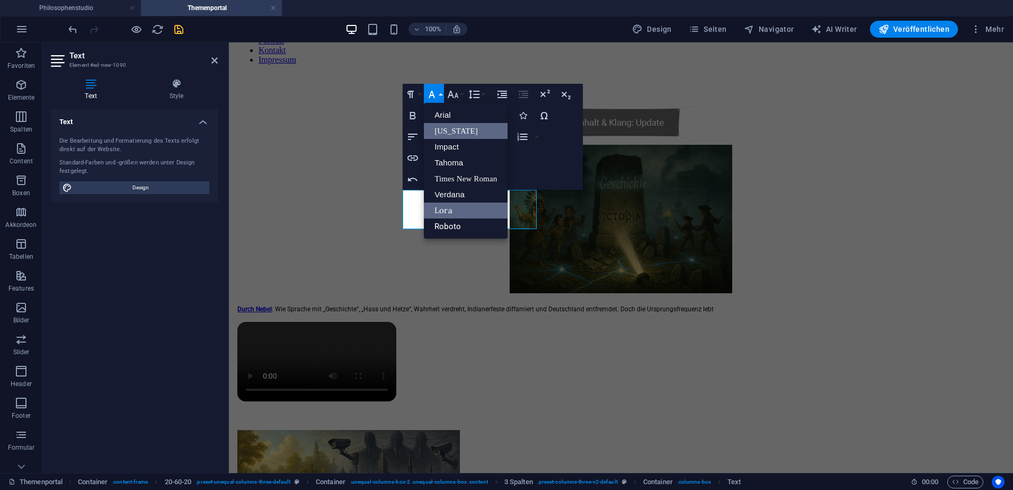
scroll to position [0, 0]
click at [453, 226] on link "Roboto" at bounding box center [466, 226] width 84 height 16
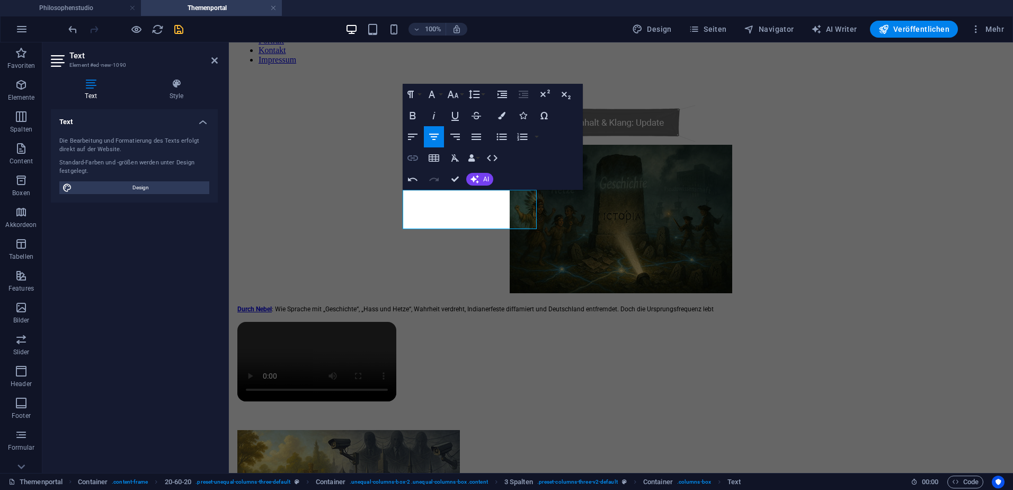
click at [415, 159] on icon "button" at bounding box center [413, 158] width 13 height 13
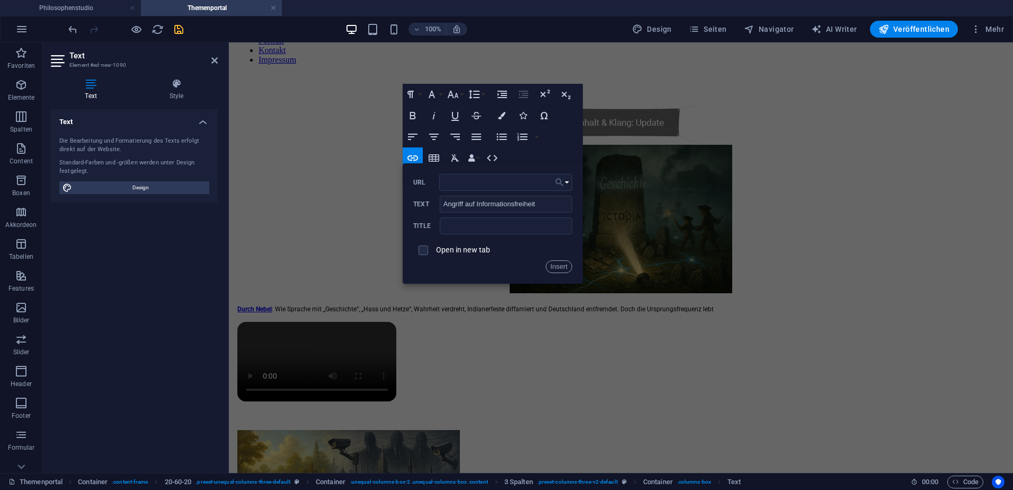
click at [565, 182] on button "Choose Link" at bounding box center [562, 182] width 20 height 17
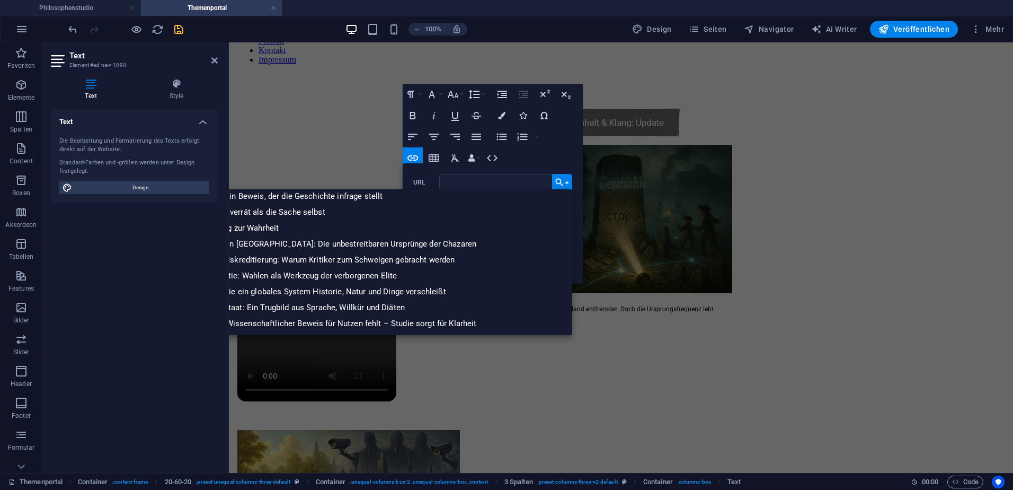
scroll to position [499, 0]
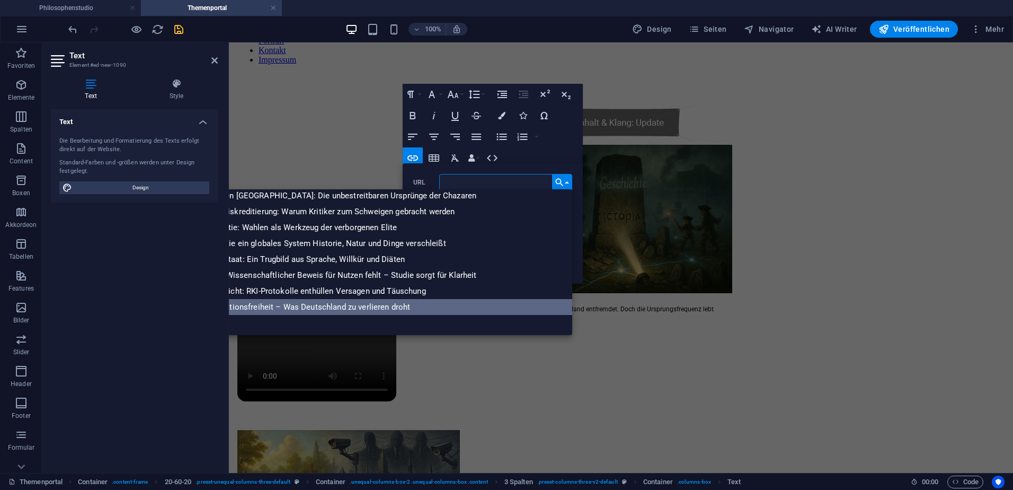
click at [291, 305] on p "Angriff auf die Informationsfreiheit – Was Deutschland zu verlieren droht" at bounding box center [276, 307] width 272 height 16
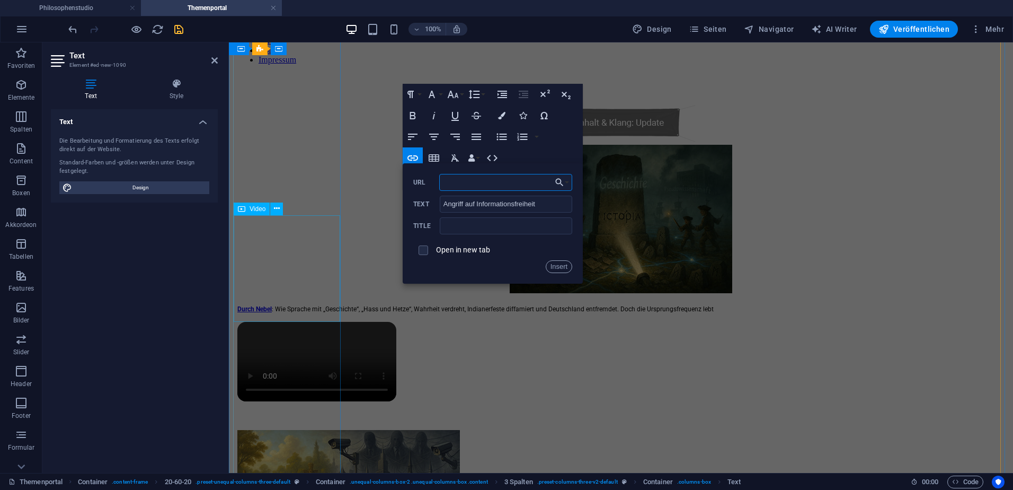
scroll to position [0, 108]
click at [463, 96] on button "Font Size" at bounding box center [455, 94] width 20 height 21
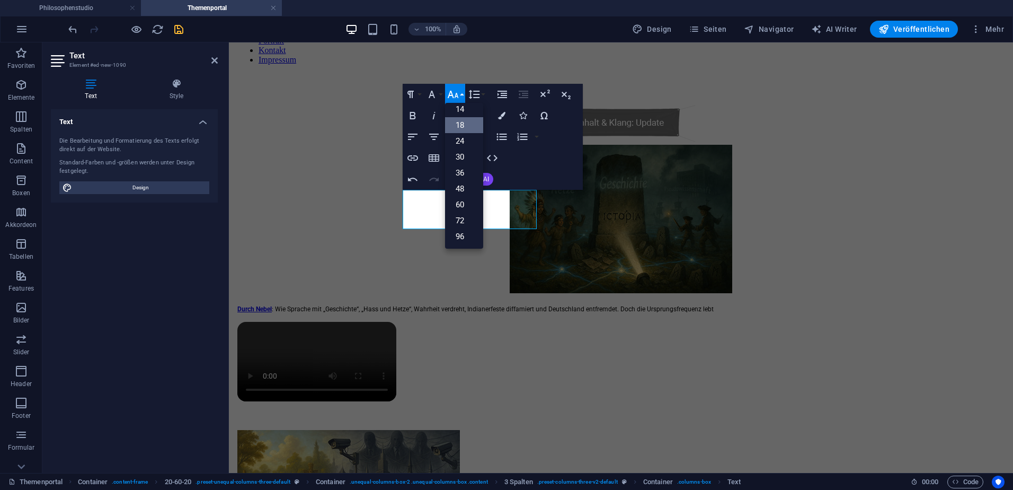
scroll to position [85, 0]
click at [466, 110] on link "14" at bounding box center [464, 109] width 38 height 16
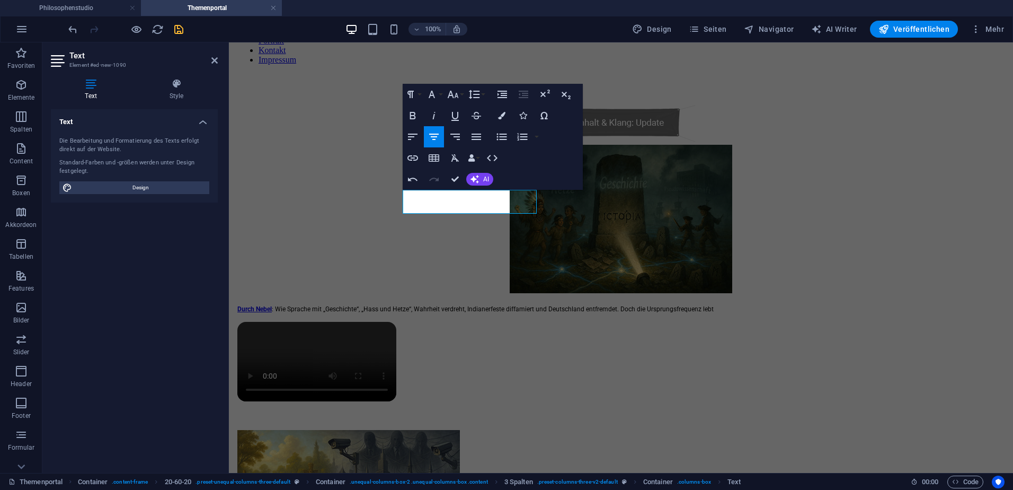
scroll to position [227, 0]
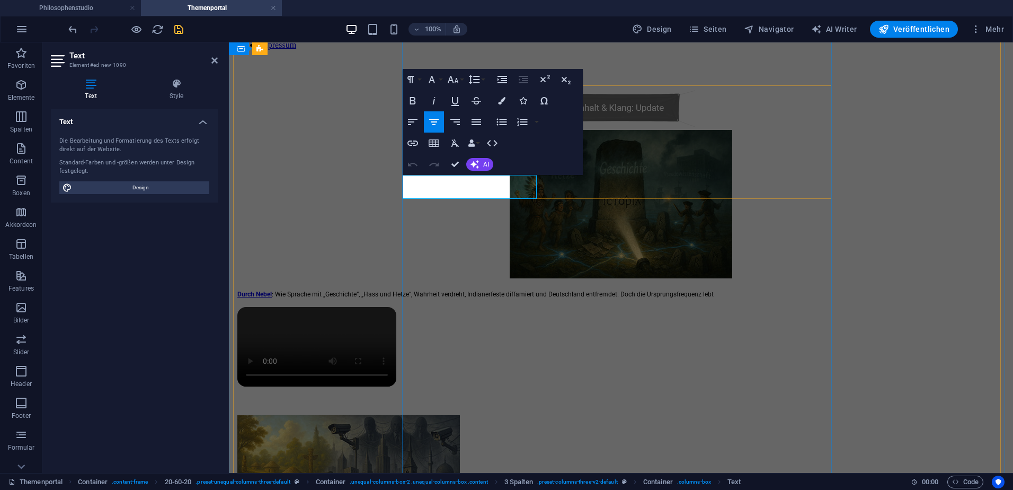
drag, startPoint x: 530, startPoint y: 182, endPoint x: 418, endPoint y: 179, distance: 112.4
click at [417, 144] on icon "button" at bounding box center [413, 143] width 13 height 13
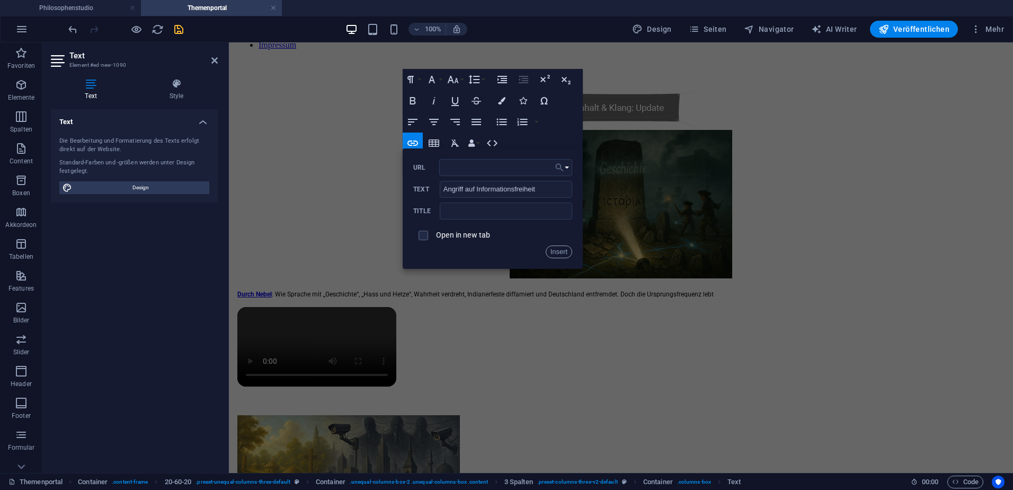
click at [566, 167] on button "Choose Link" at bounding box center [562, 167] width 20 height 17
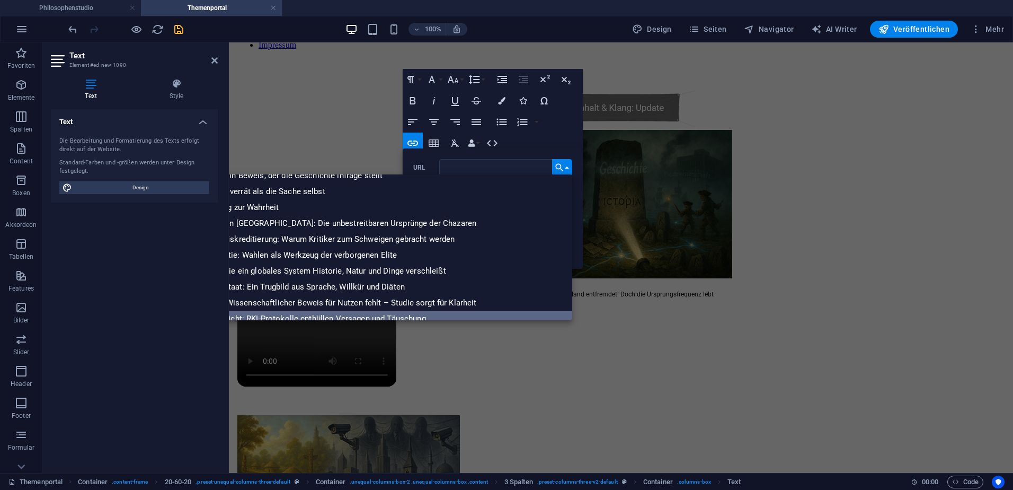
scroll to position [499, 0]
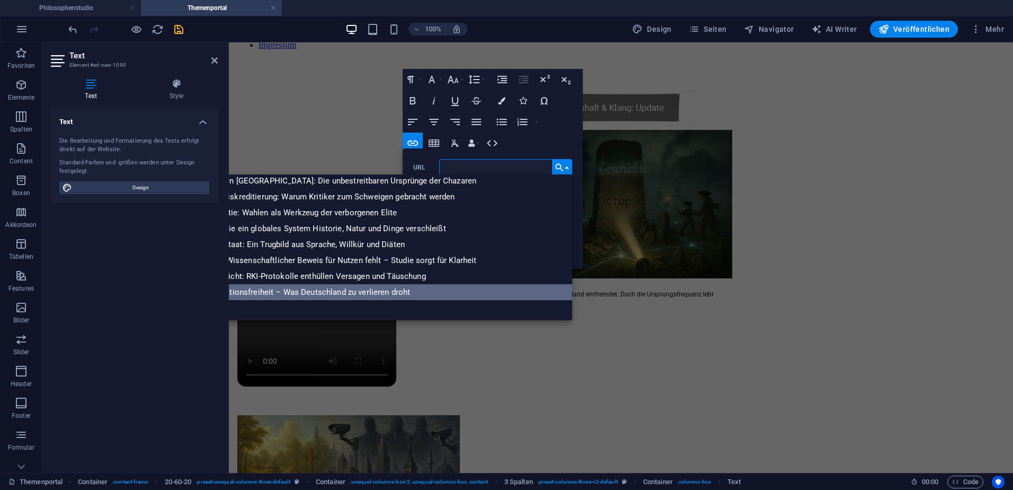
click at [340, 288] on p "Angriff auf die Informationsfreiheit – Was Deutschland zu verlieren droht" at bounding box center [276, 292] width 272 height 16
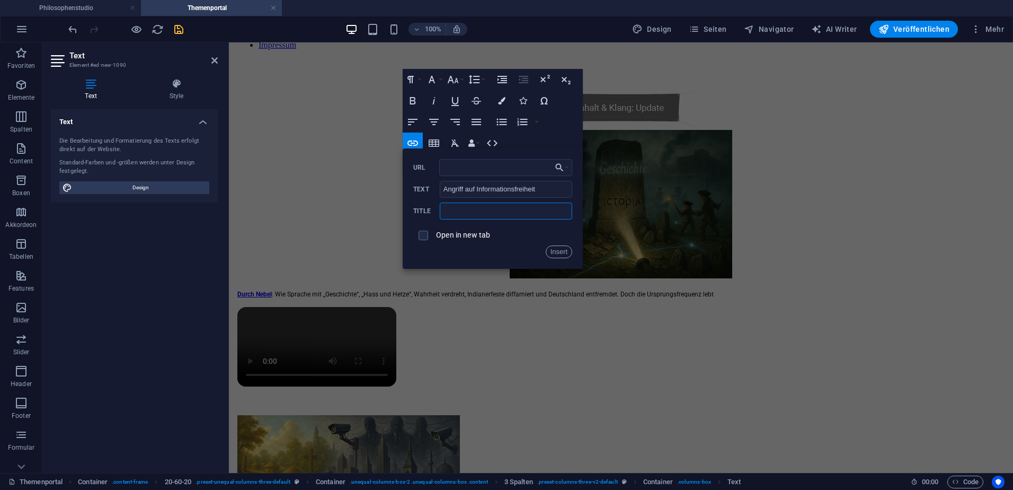
scroll to position [0, 0]
click at [453, 211] on input "text" at bounding box center [506, 210] width 133 height 17
paste input "Die [DEMOGRAPHIC_DATA] (CDU), einst eine konservative Volkspartei, fordert die …"
drag, startPoint x: 772, startPoint y: 254, endPoint x: 399, endPoint y: 210, distance: 376.3
click at [547, 209] on input "Die [DEMOGRAPHIC_DATA] (CDU), einst eine konservative Volkspartei, fordert die …" at bounding box center [506, 210] width 133 height 17
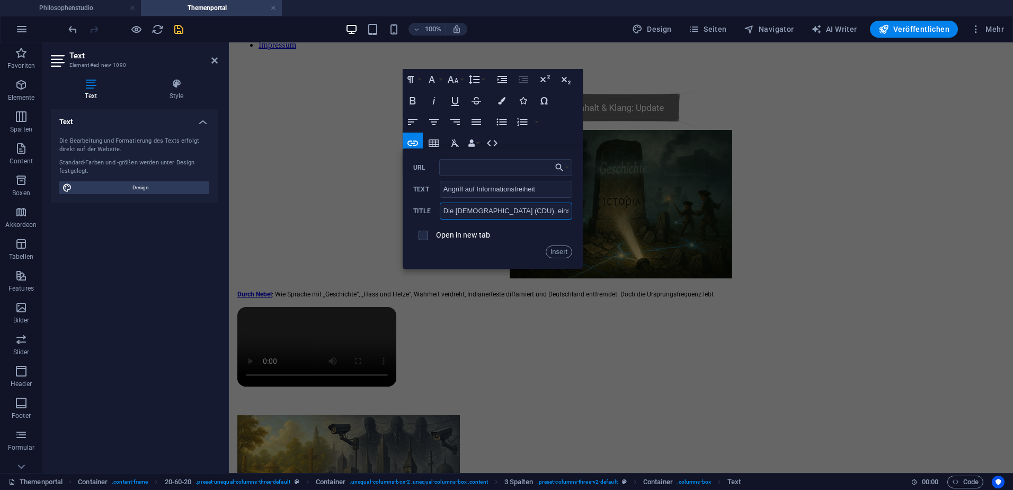
drag, startPoint x: 557, startPoint y: 211, endPoint x: 457, endPoint y: 209, distance: 99.7
click at [457, 209] on input "Die [DEMOGRAPHIC_DATA] (CDU), einst eine konservative Volkspartei, fordert die …" at bounding box center [506, 210] width 133 height 17
click at [473, 211] on input "Die CDU), einst eine konservative Volkspartei, fordert die Abschaffung des Info…" at bounding box center [506, 210] width 133 height 17
type input "Die CDU, einst eine konservative Volkspartei, fordert die Abschaffung des Infor…"
drag, startPoint x: 548, startPoint y: 214, endPoint x: 555, endPoint y: 213, distance: 7.6
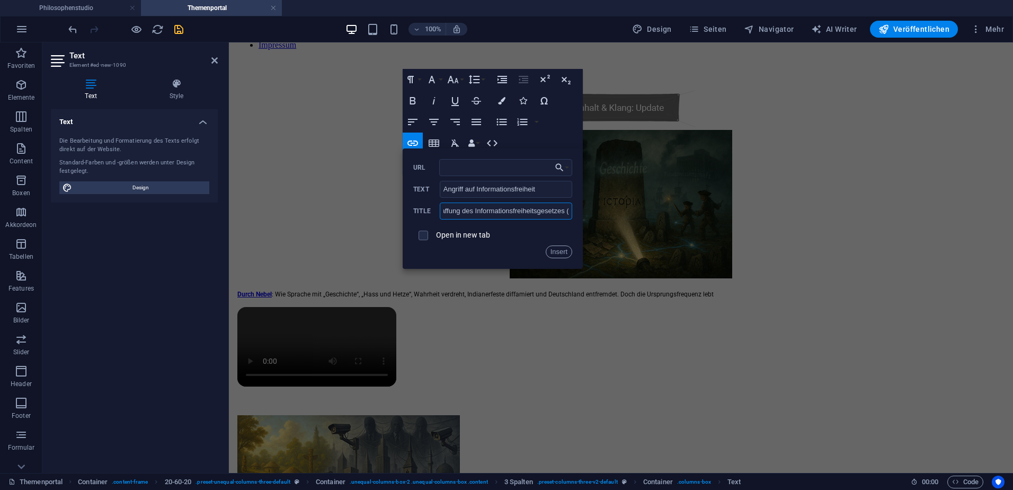
click at [559, 212] on input "Die CDU, einst eine konservative Volkspartei, fordert die Abschaffung des Infor…" at bounding box center [506, 210] width 133 height 17
click at [559, 251] on button "Insert" at bounding box center [559, 251] width 27 height 13
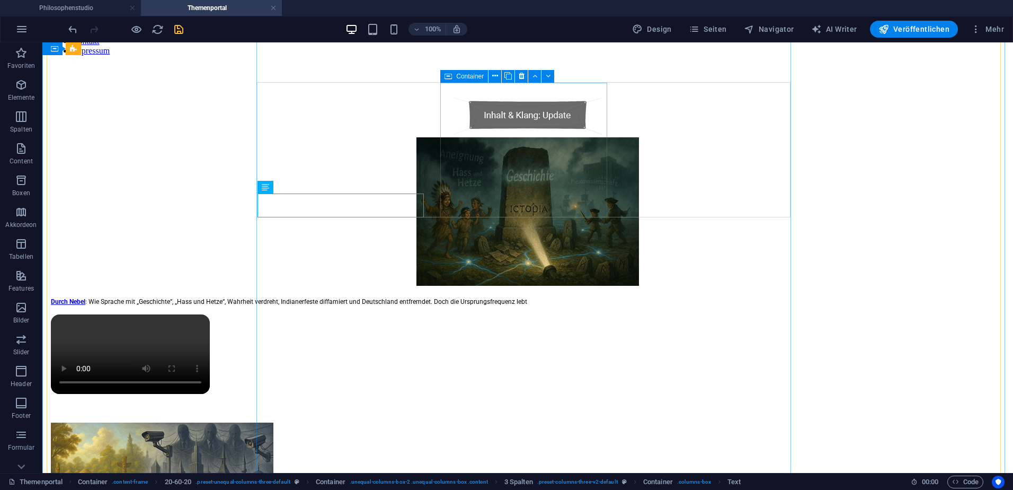
scroll to position [227, 0]
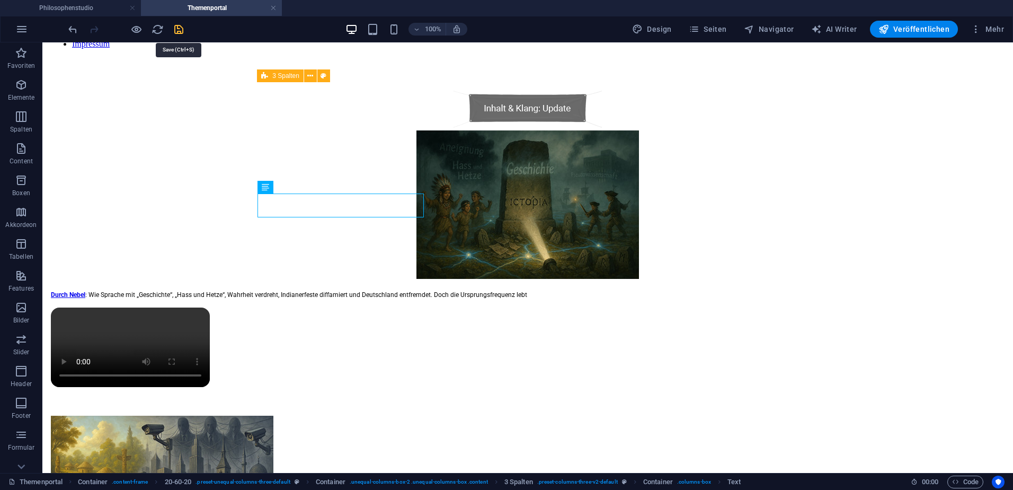
click at [179, 30] on icon "save" at bounding box center [179, 29] width 12 height 12
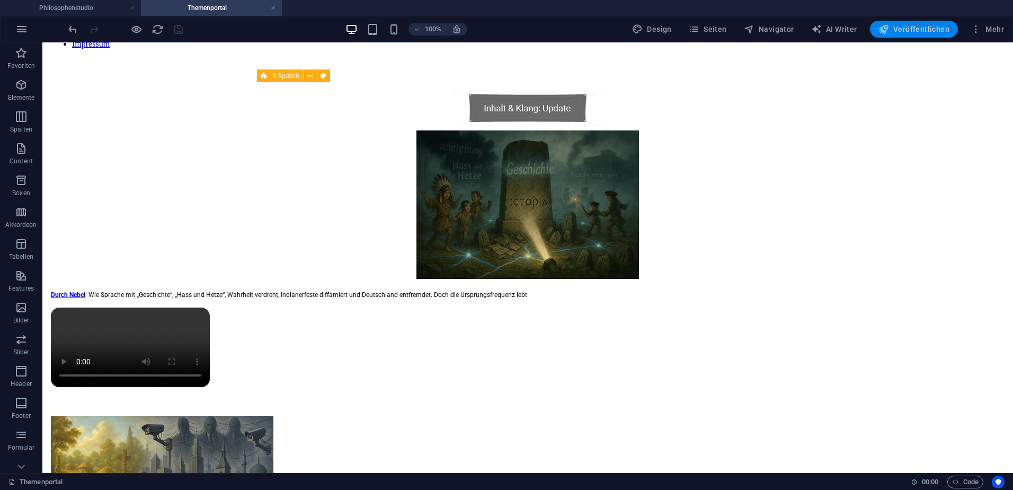
click at [929, 27] on span "Veröffentlichen" at bounding box center [914, 29] width 71 height 11
